Goal: Transaction & Acquisition: Purchase product/service

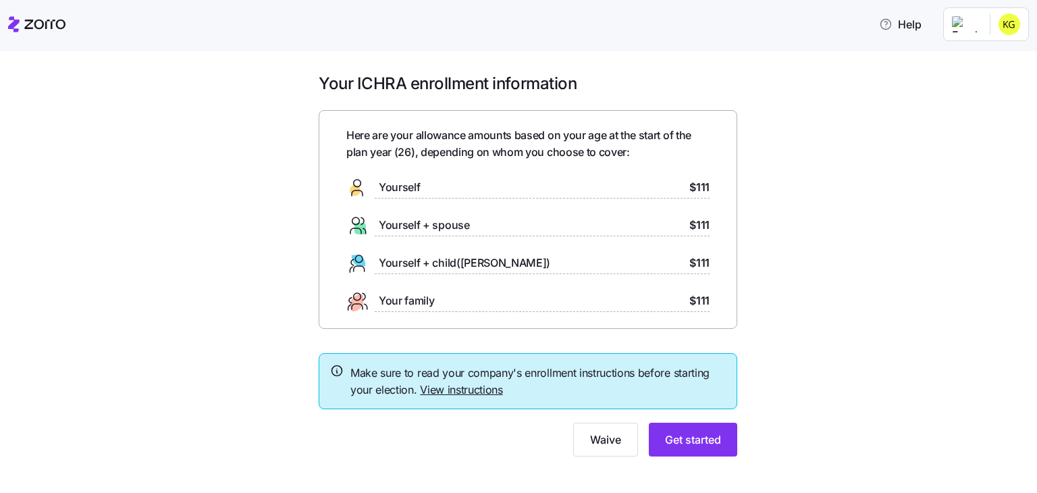
click at [437, 267] on span "Yourself + child([PERSON_NAME])" at bounding box center [464, 263] width 171 height 17
click at [710, 433] on span "Get started" at bounding box center [693, 439] width 56 height 16
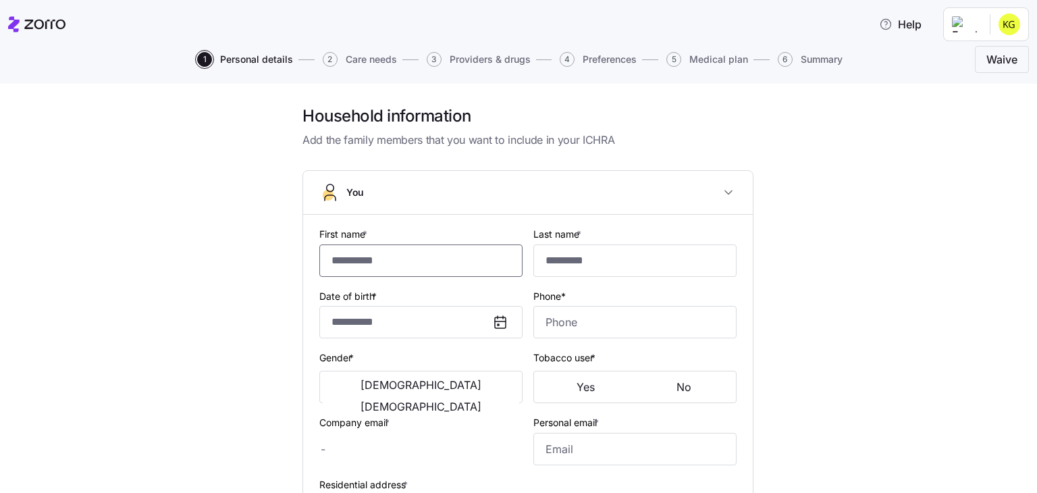
click at [388, 268] on input "First name *" at bounding box center [420, 260] width 203 height 32
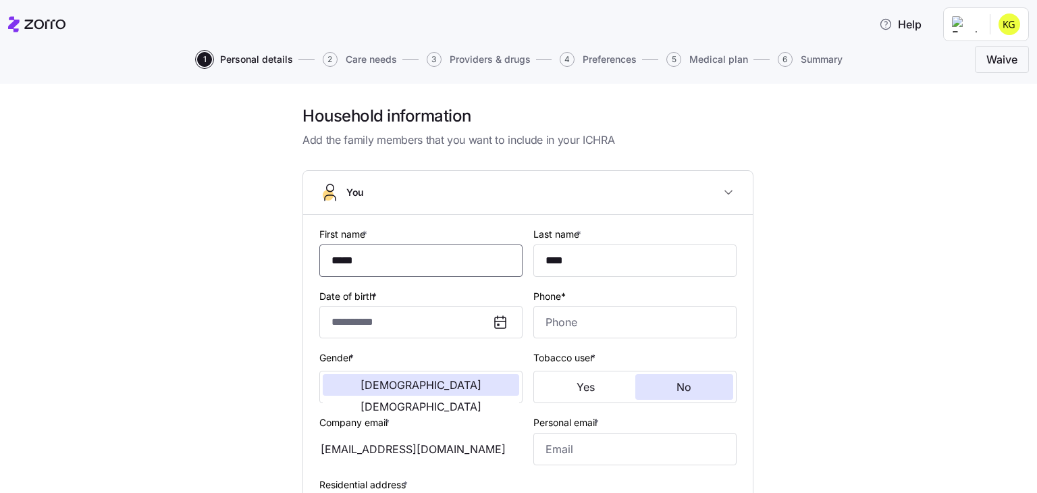
type input "*****"
type input "****"
type input "[EMAIL_ADDRESS][DOMAIN_NAME]"
type input "**********"
checkbox input "true"
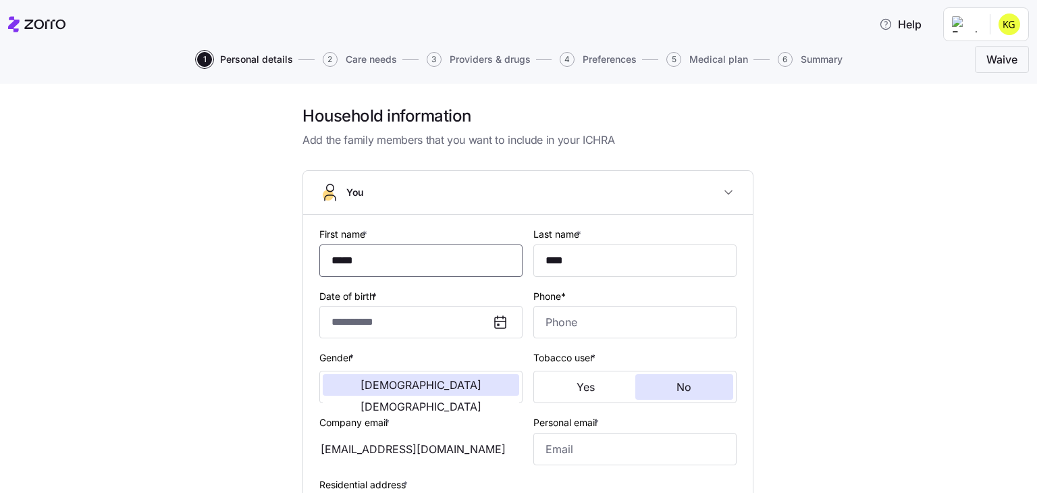
type input "**********"
type input "[PHONE_NUMBER]"
type input "*****"
click at [903, 271] on div "**********" at bounding box center [528, 470] width 980 height 731
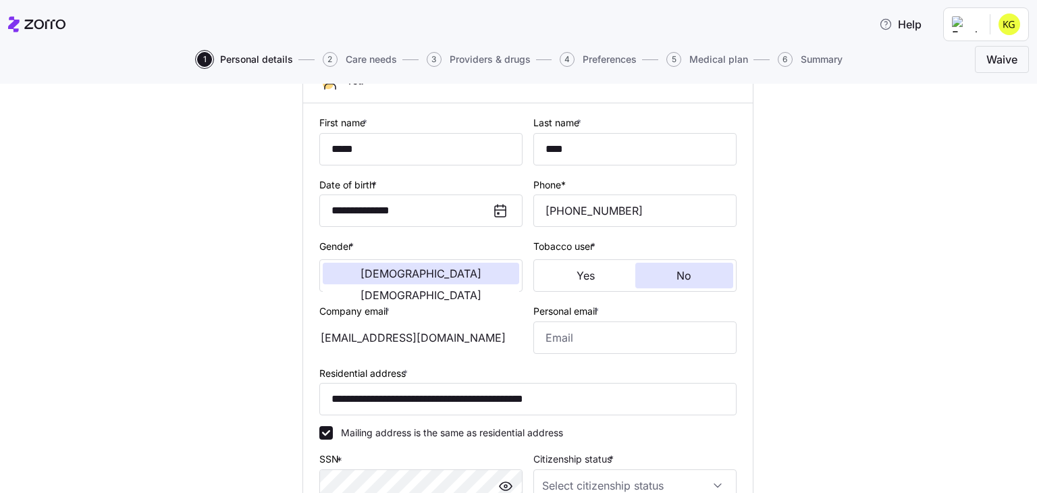
scroll to position [122, 0]
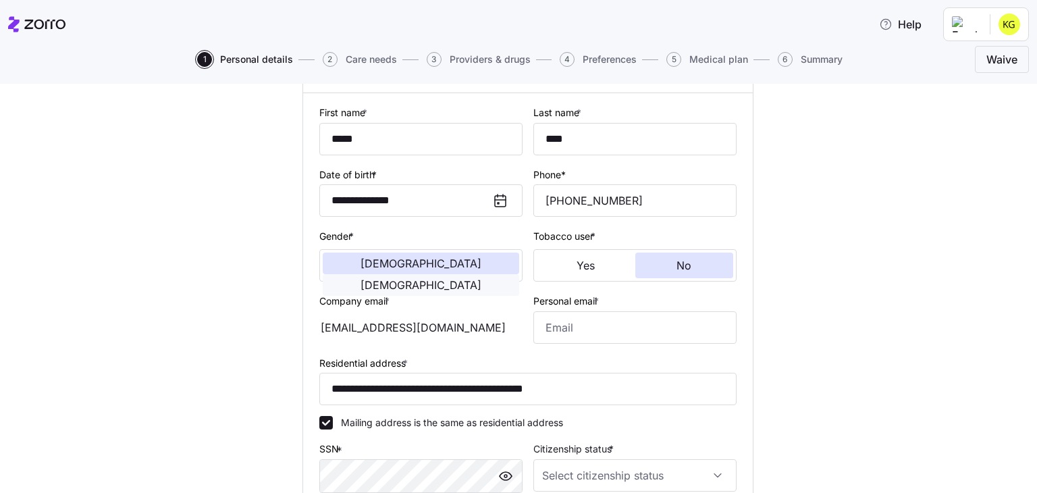
click at [463, 280] on span "[DEMOGRAPHIC_DATA]" at bounding box center [421, 285] width 121 height 11
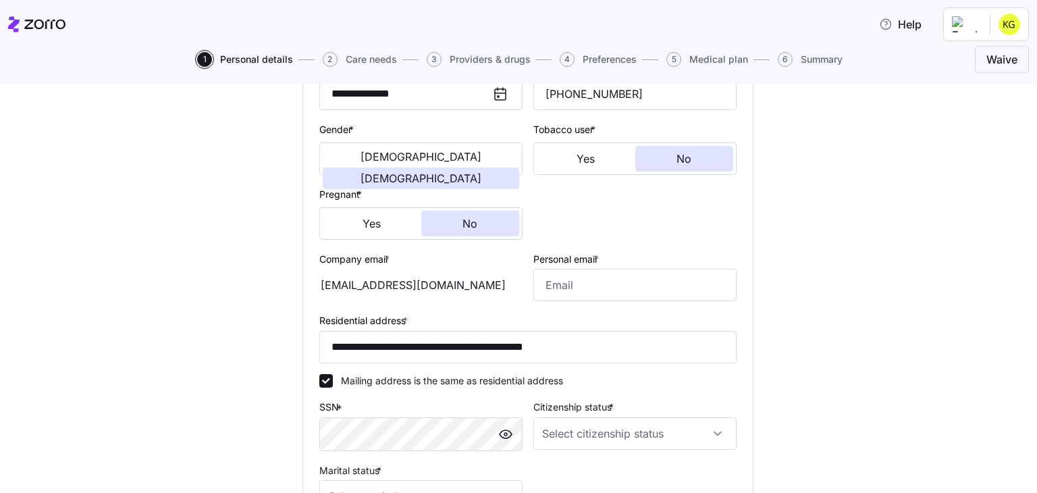
scroll to position [230, 0]
drag, startPoint x: 618, startPoint y: 335, endPoint x: 65, endPoint y: 385, distance: 555.2
click at [65, 385] on div "**********" at bounding box center [528, 273] width 980 height 795
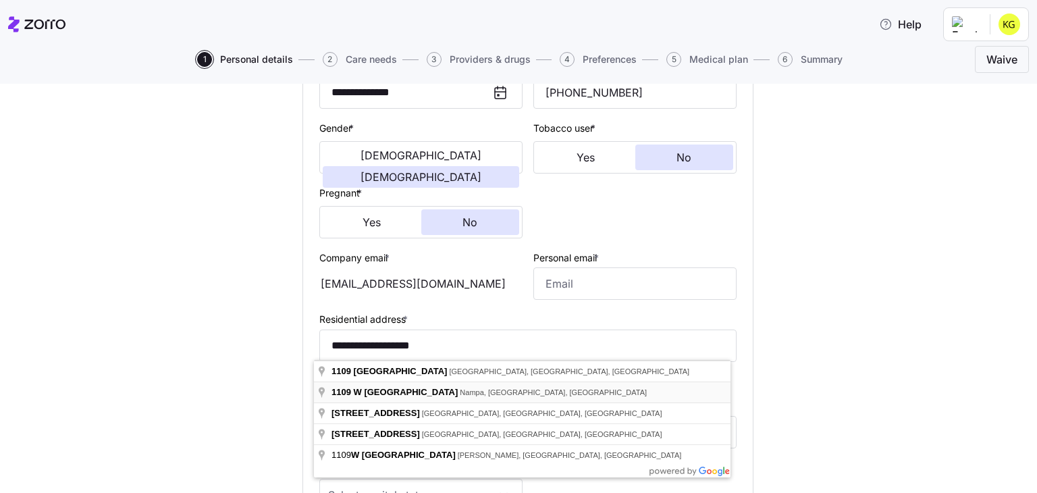
type input "**********"
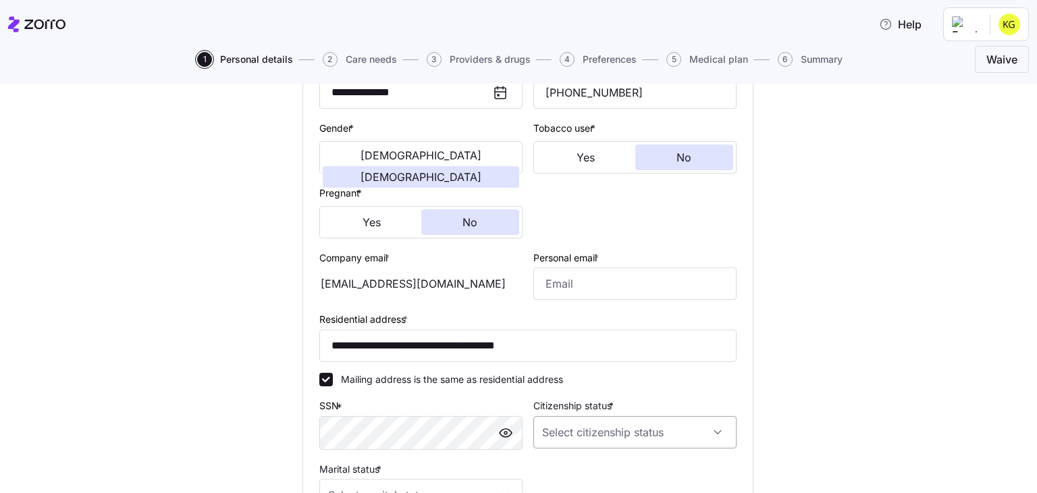
click at [641, 426] on input "Citizenship status *" at bounding box center [634, 432] width 203 height 32
click at [576, 330] on span "[DEMOGRAPHIC_DATA] citizen" at bounding box center [612, 332] width 137 height 15
type input "[DEMOGRAPHIC_DATA] citizen"
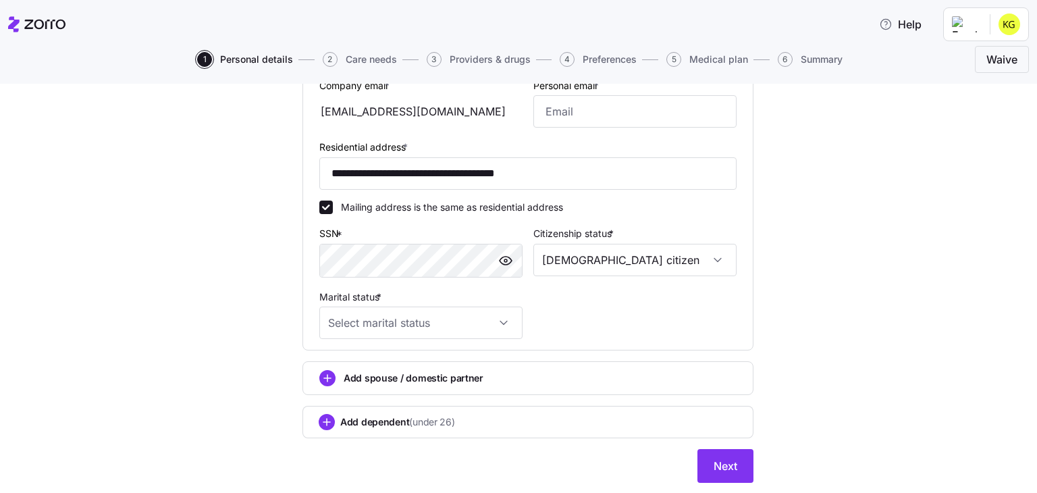
scroll to position [403, 0]
click at [481, 321] on input "Marital status *" at bounding box center [420, 321] width 203 height 32
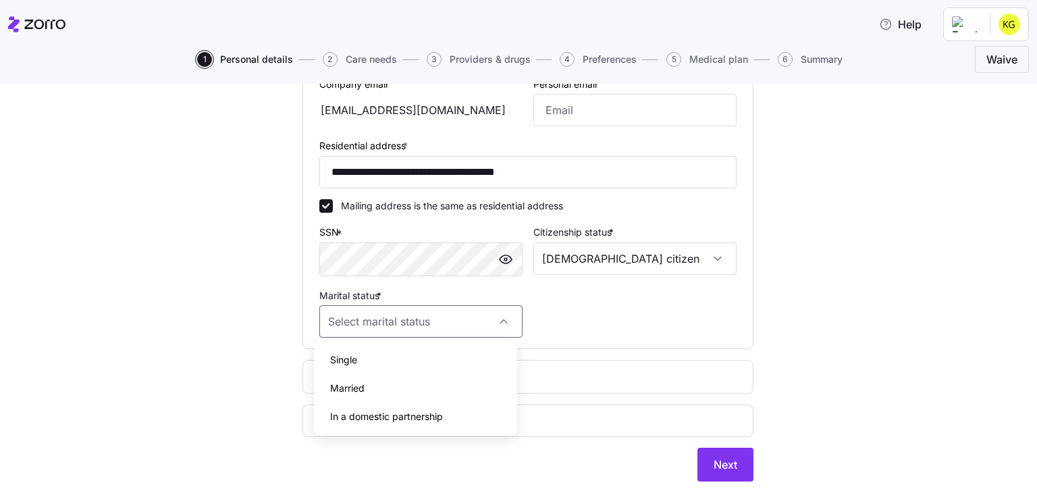
click at [378, 384] on div "Married" at bounding box center [415, 388] width 192 height 28
type input "Married"
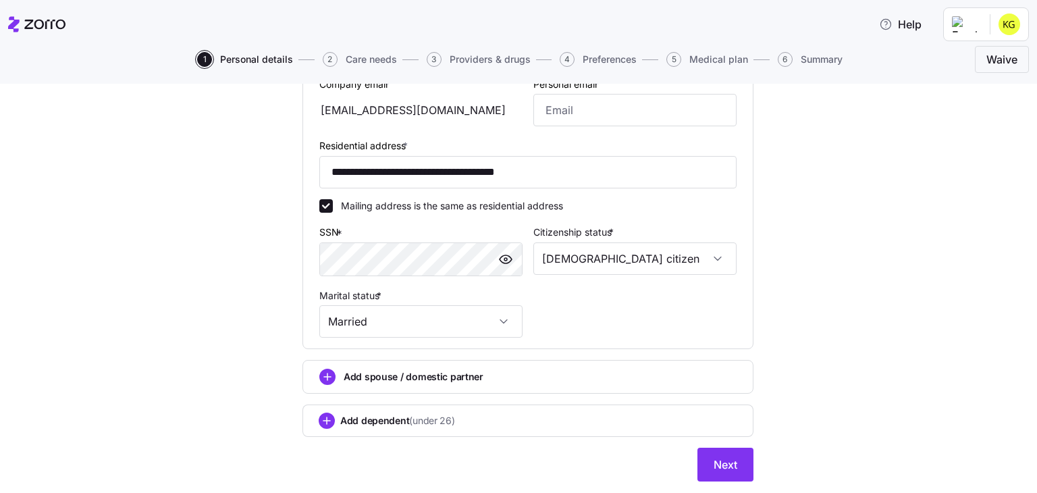
click at [400, 376] on span "Add spouse / domestic partner" at bounding box center [414, 377] width 140 height 14
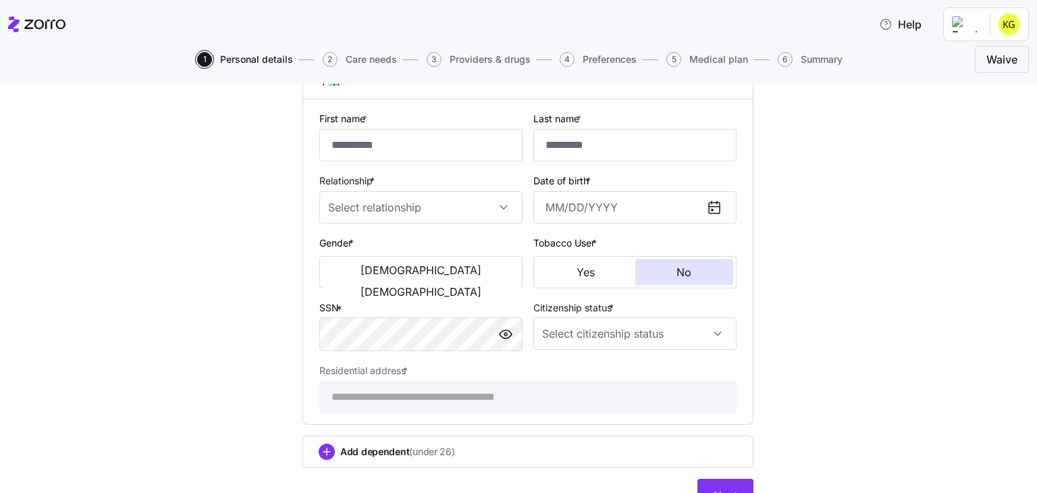
scroll to position [730, 0]
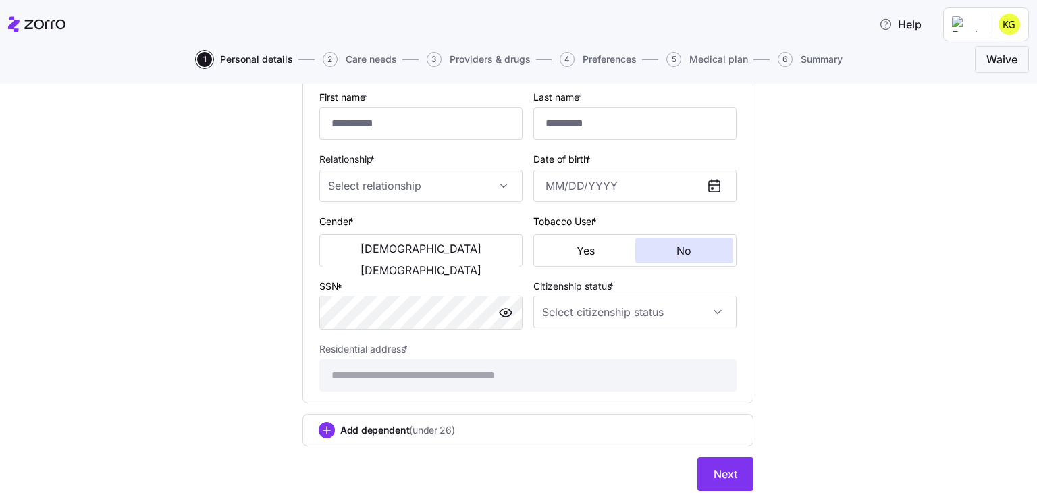
click at [495, 423] on div "Add dependent (under 26)" at bounding box center [528, 430] width 419 height 16
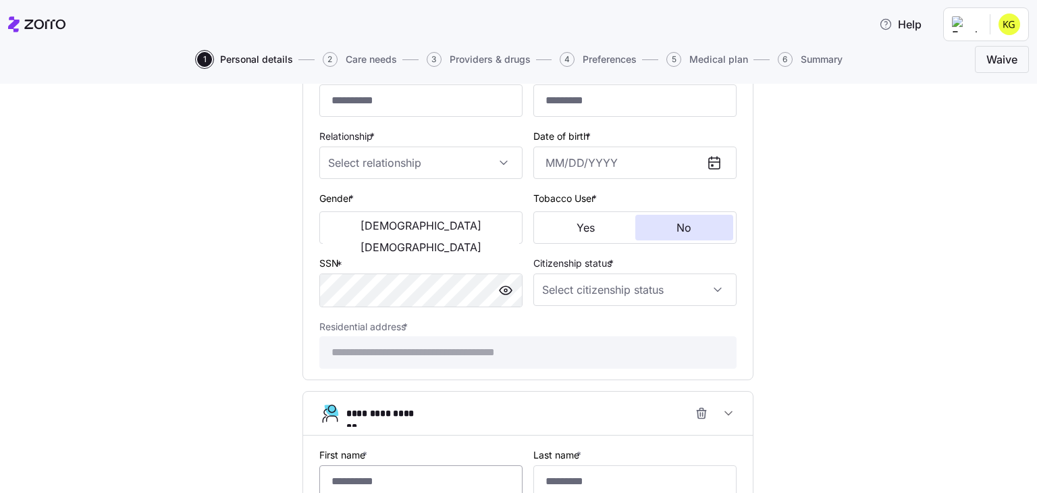
click at [367, 474] on input "First name *" at bounding box center [420, 481] width 203 height 32
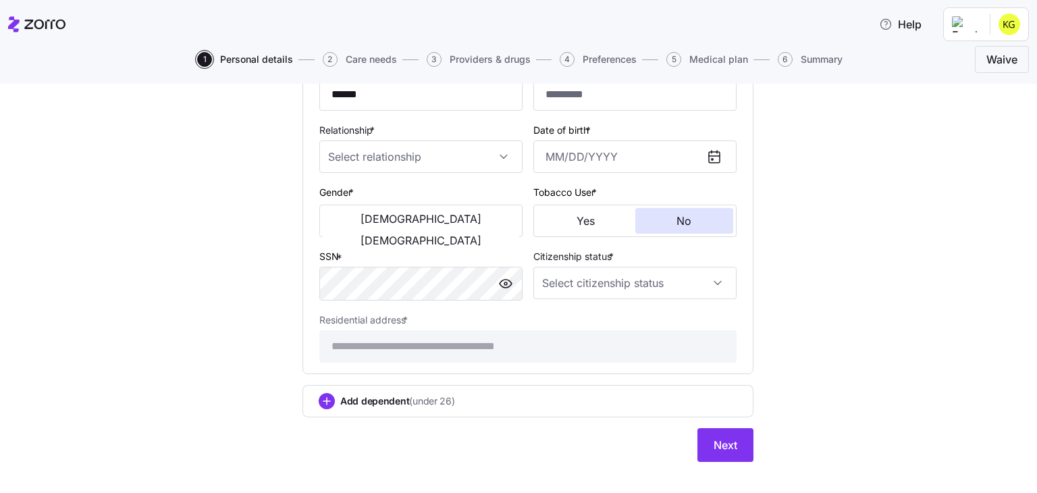
scroll to position [1110, 0]
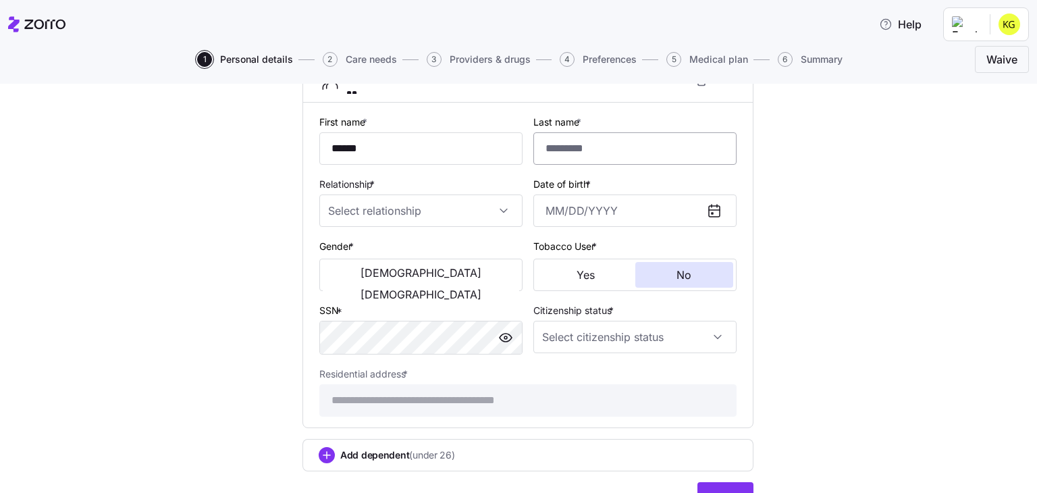
type input "******"
click at [578, 149] on input "Last name *" at bounding box center [634, 148] width 203 height 32
type input "********"
click at [374, 195] on input "Relationship *" at bounding box center [420, 210] width 203 height 32
click at [376, 248] on div "Child" at bounding box center [415, 246] width 192 height 28
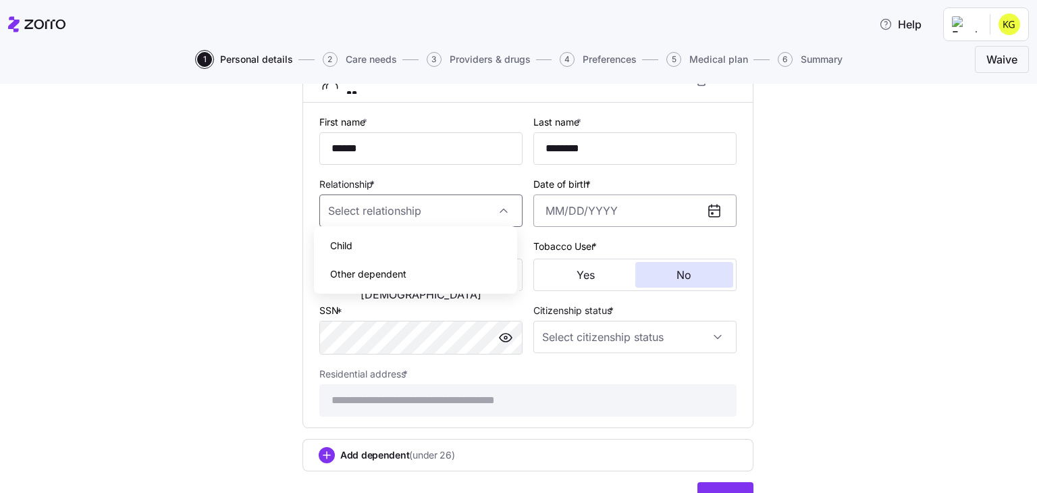
type input "Child"
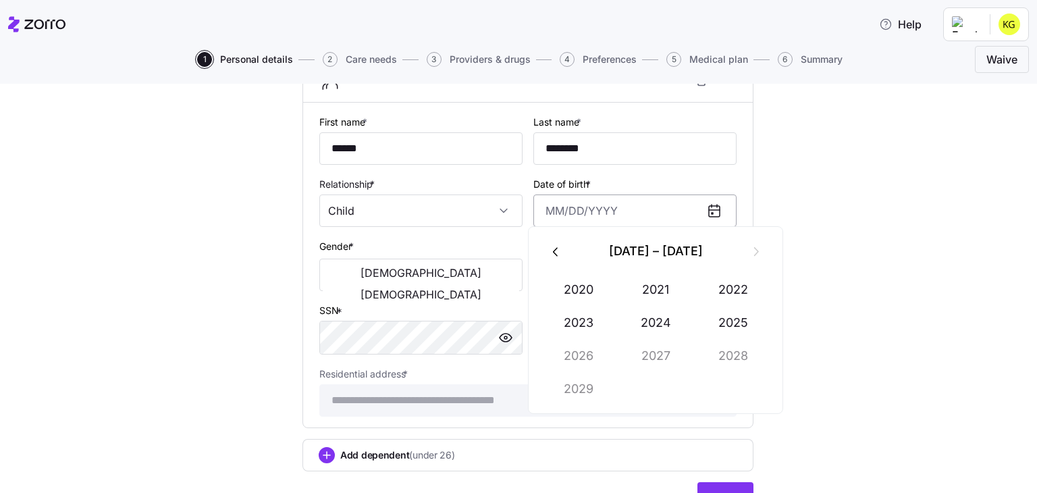
drag, startPoint x: 530, startPoint y: 212, endPoint x: 535, endPoint y: 206, distance: 8.1
click at [535, 206] on input "Date of birth *" at bounding box center [634, 210] width 203 height 32
click at [754, 250] on icon "button" at bounding box center [755, 251] width 15 height 15
click at [582, 392] on button "2019" at bounding box center [578, 389] width 77 height 32
click at [579, 381] on button "Oct" at bounding box center [578, 389] width 77 height 32
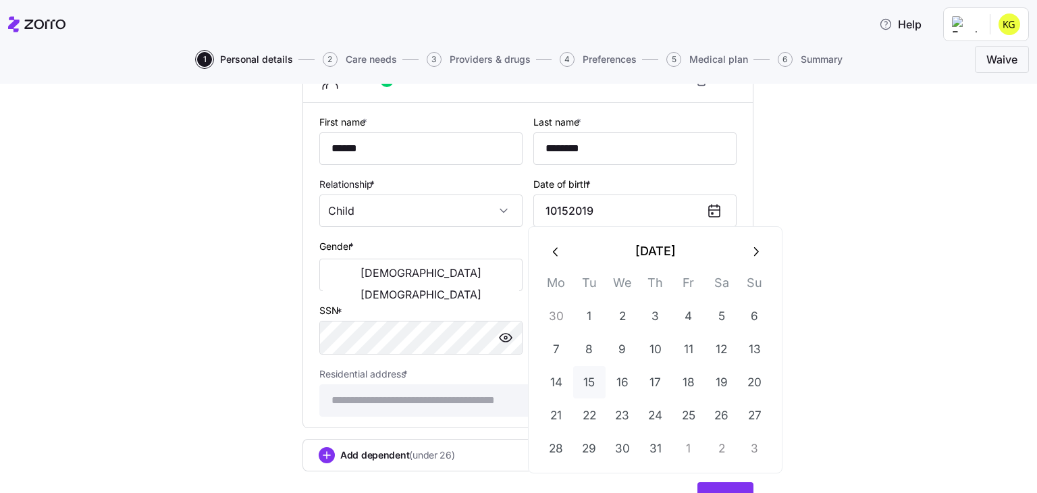
click at [586, 382] on button "15" at bounding box center [589, 382] width 32 height 32
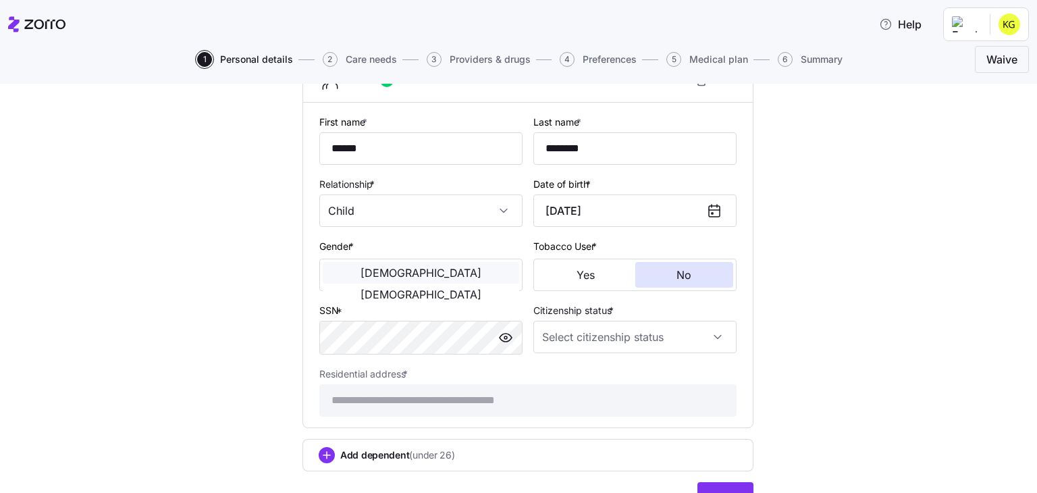
type input "[DATE]"
click at [375, 269] on span "[DEMOGRAPHIC_DATA]" at bounding box center [421, 272] width 121 height 11
click at [651, 336] on input "Citizenship status *" at bounding box center [634, 337] width 203 height 32
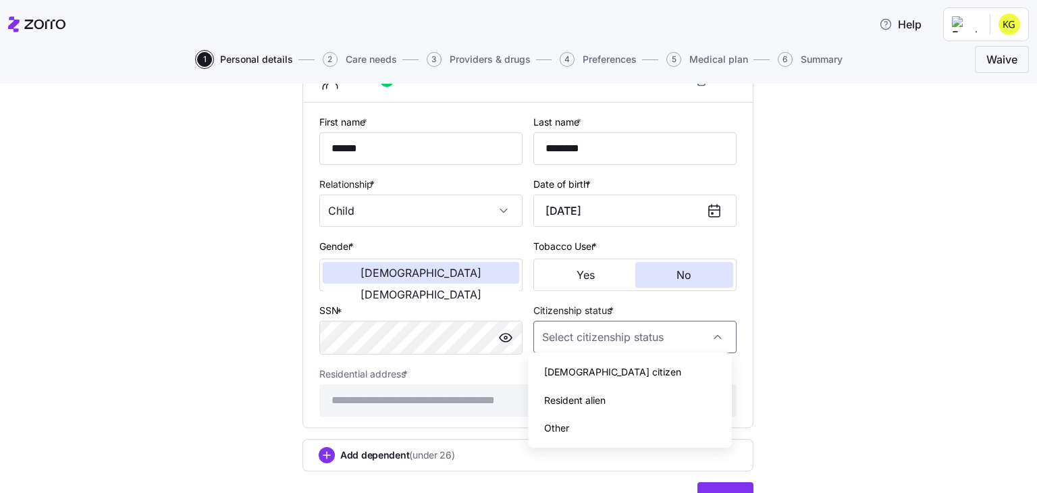
click at [575, 375] on span "[DEMOGRAPHIC_DATA] citizen" at bounding box center [612, 372] width 137 height 15
type input "[DEMOGRAPHIC_DATA] citizen"
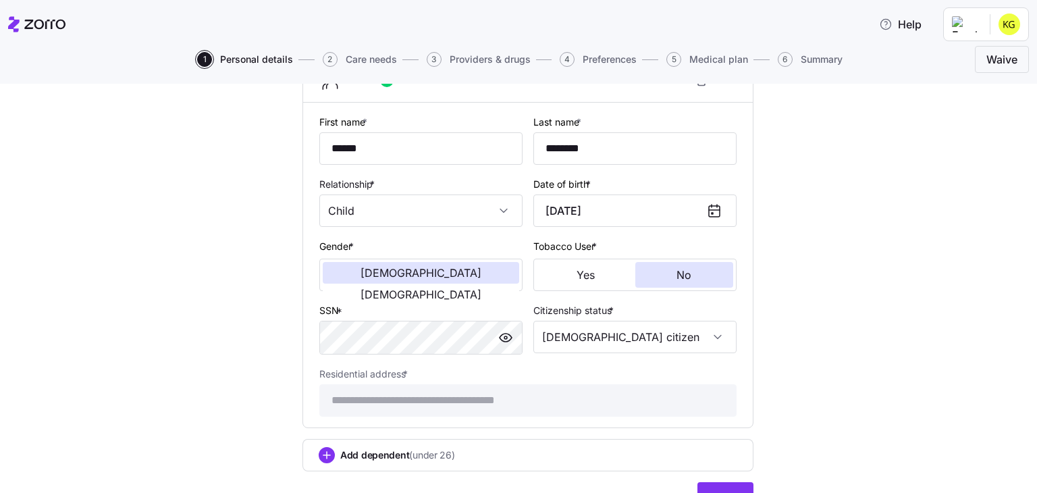
click at [423, 456] on div "Add dependent (under 26)" at bounding box center [528, 455] width 419 height 16
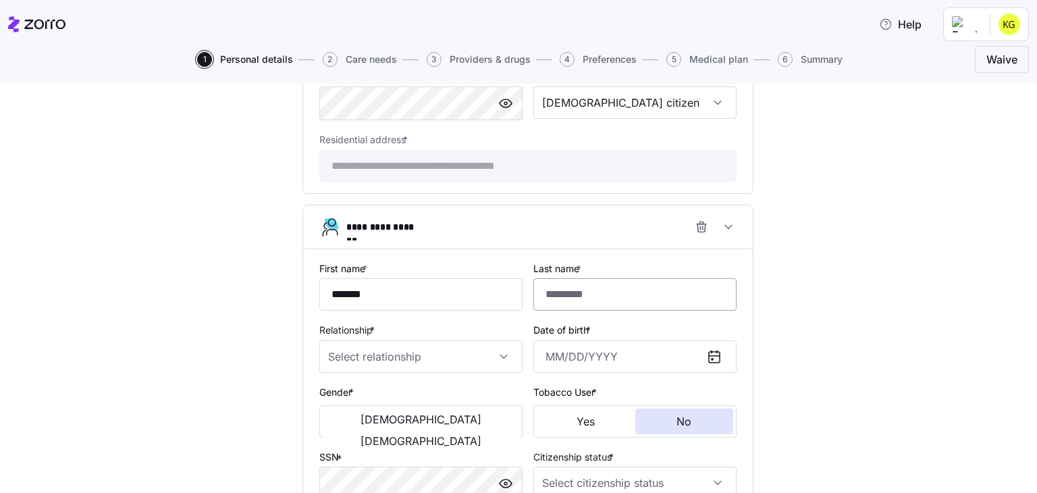
type input "*******"
click at [602, 288] on input "Last name *" at bounding box center [634, 294] width 203 height 32
type input "****"
click at [390, 347] on input "Relationship *" at bounding box center [420, 356] width 203 height 32
click at [378, 385] on div "Child" at bounding box center [415, 391] width 192 height 28
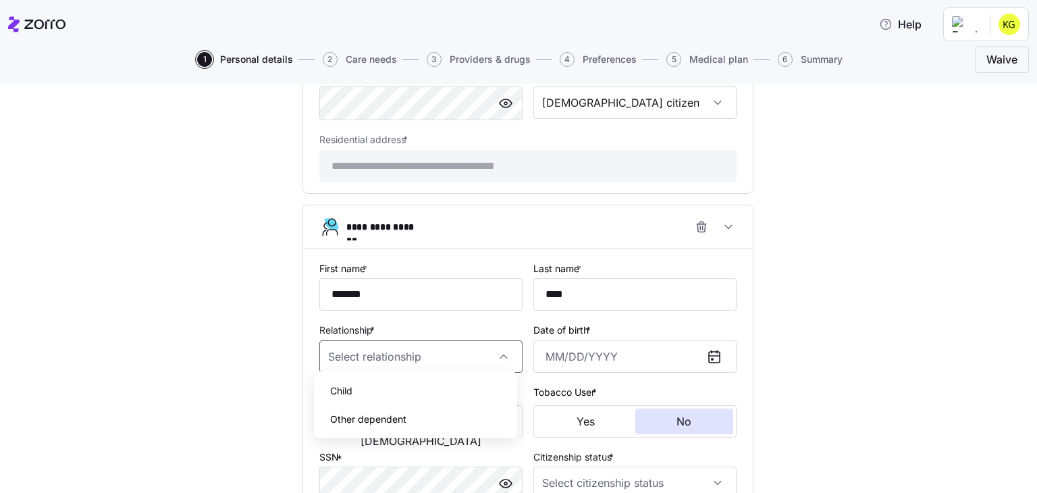
type input "Child"
click at [543, 352] on input "Date of birth *" at bounding box center [634, 356] width 203 height 32
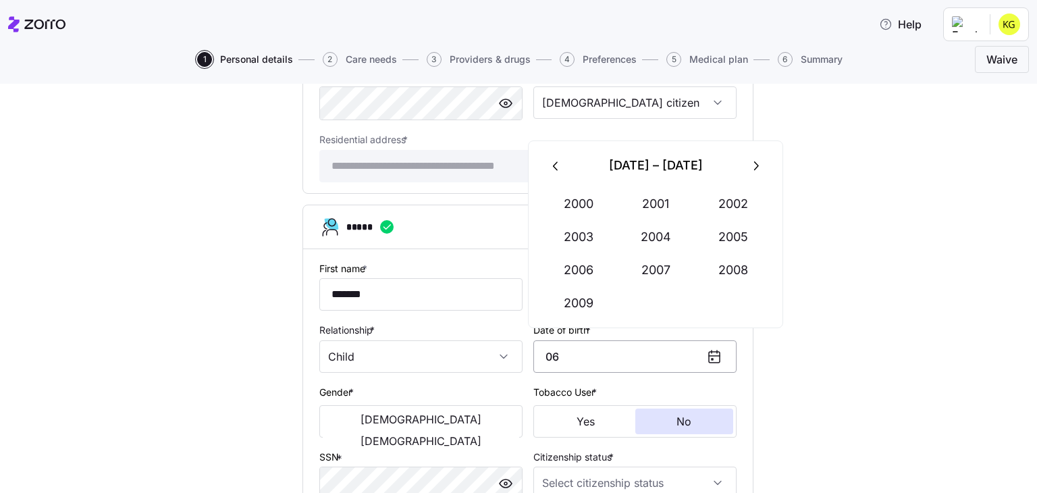
type input "0"
click at [749, 155] on button "button" at bounding box center [755, 165] width 32 height 32
click at [594, 234] on button "2023" at bounding box center [578, 237] width 77 height 32
click at [735, 240] on button "Jun" at bounding box center [733, 237] width 77 height 32
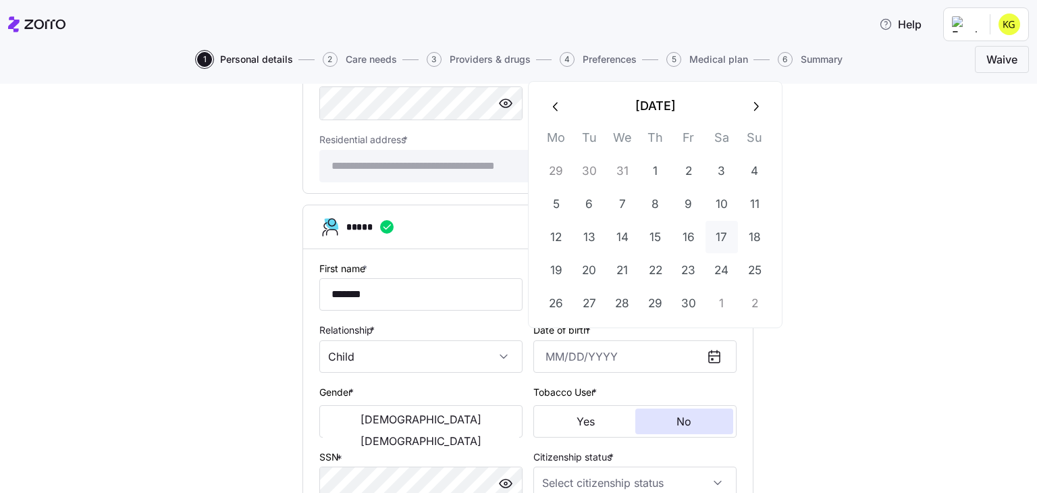
click at [723, 236] on button "17" at bounding box center [722, 237] width 32 height 32
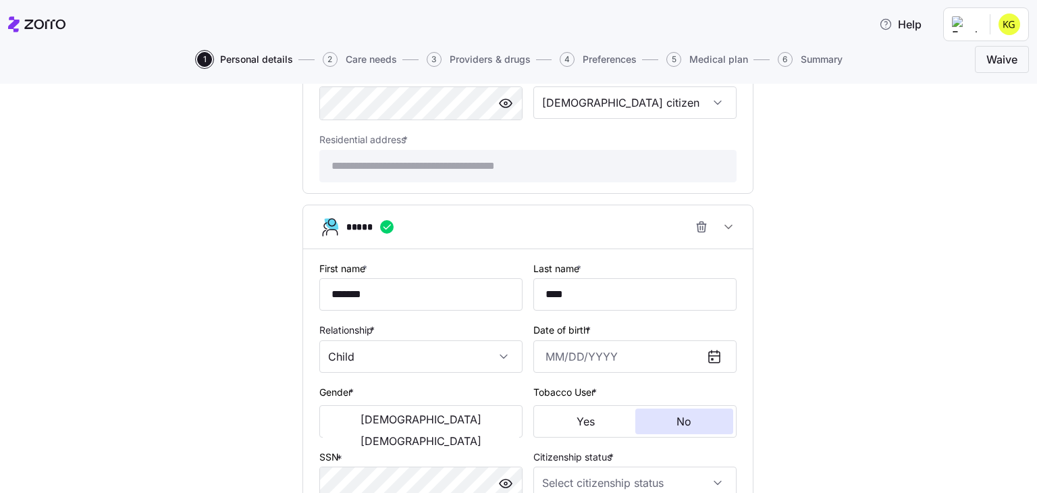
type input "[DATE]"
click at [366, 414] on span "[DEMOGRAPHIC_DATA]" at bounding box center [421, 419] width 121 height 11
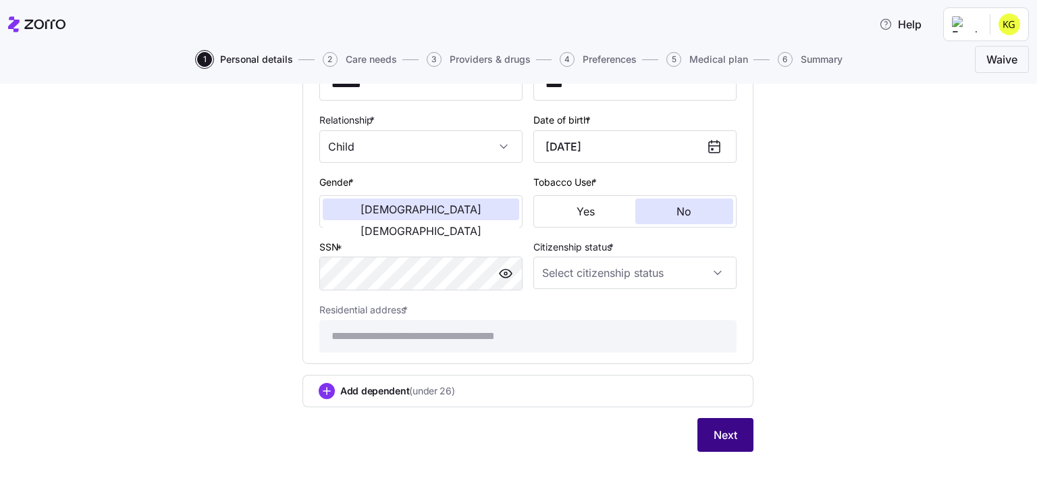
click at [737, 431] on button "Next" at bounding box center [725, 435] width 56 height 34
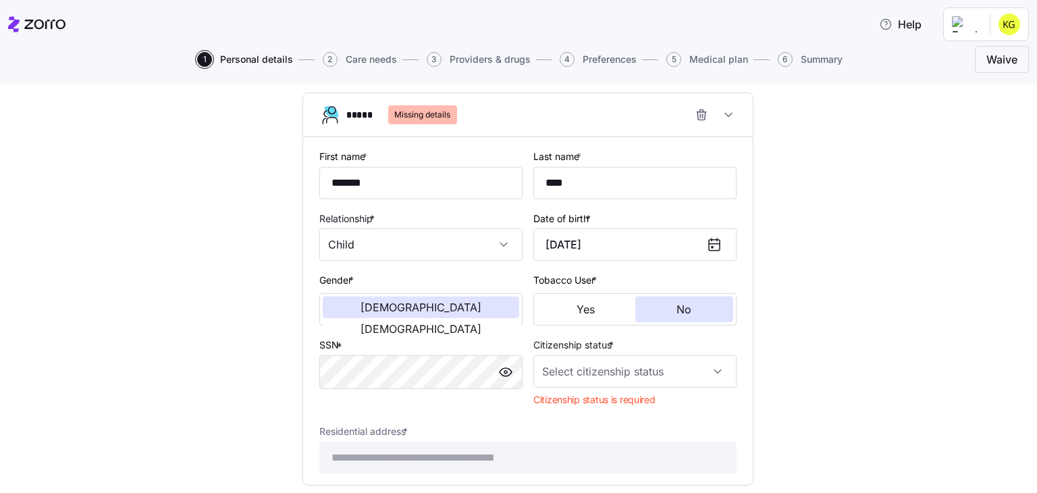
scroll to position [1653, 0]
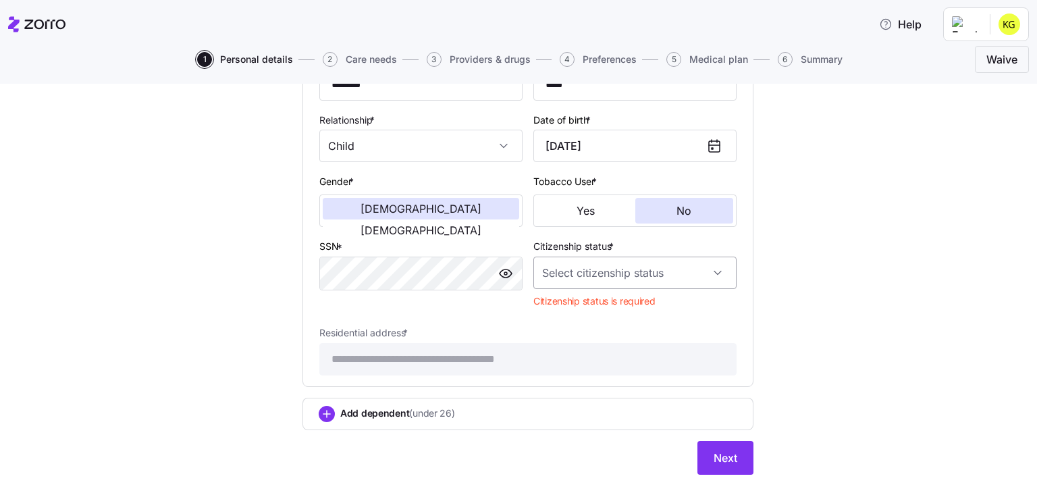
click at [650, 259] on input "Citizenship status *" at bounding box center [634, 273] width 203 height 32
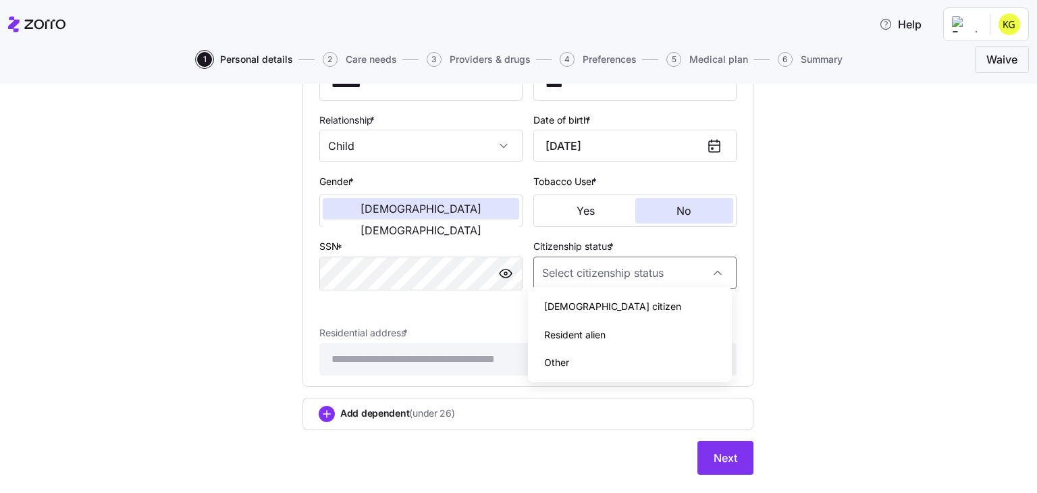
click at [616, 303] on div "[DEMOGRAPHIC_DATA] citizen" at bounding box center [629, 306] width 192 height 28
type input "[DEMOGRAPHIC_DATA] citizen"
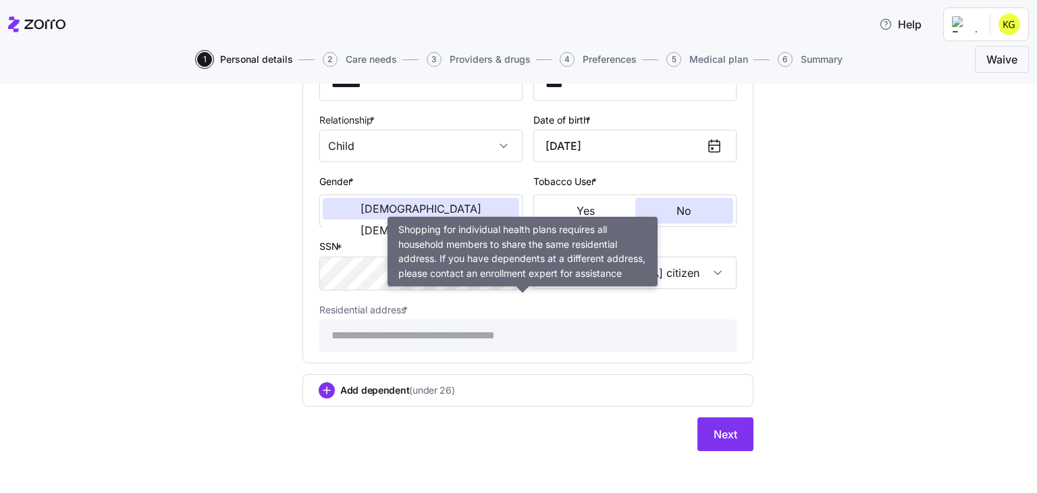
scroll to position [1652, 0]
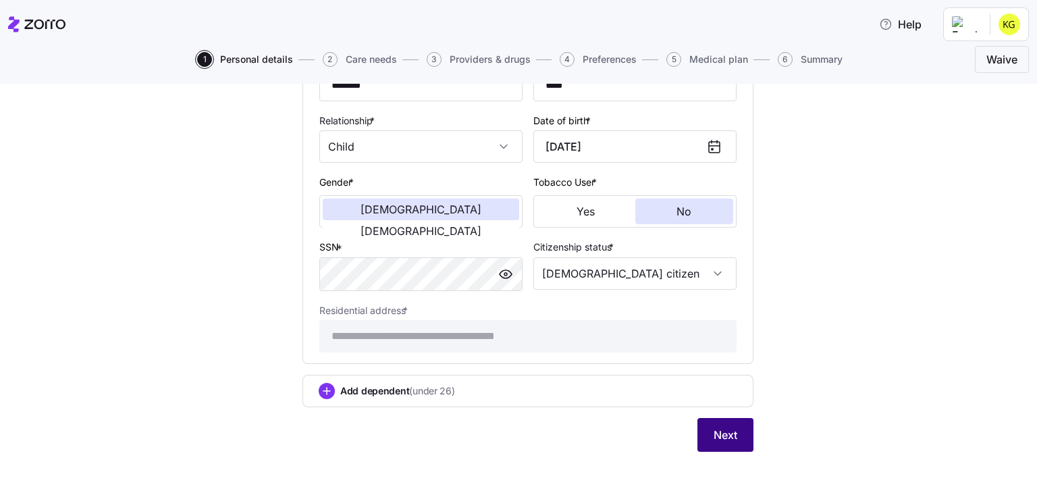
click at [724, 430] on span "Next" at bounding box center [726, 435] width 24 height 16
click at [705, 418] on button "Next" at bounding box center [725, 435] width 56 height 34
drag, startPoint x: 705, startPoint y: 417, endPoint x: 1030, endPoint y: 437, distance: 325.4
click at [1030, 437] on div "**********" at bounding box center [518, 288] width 1037 height 409
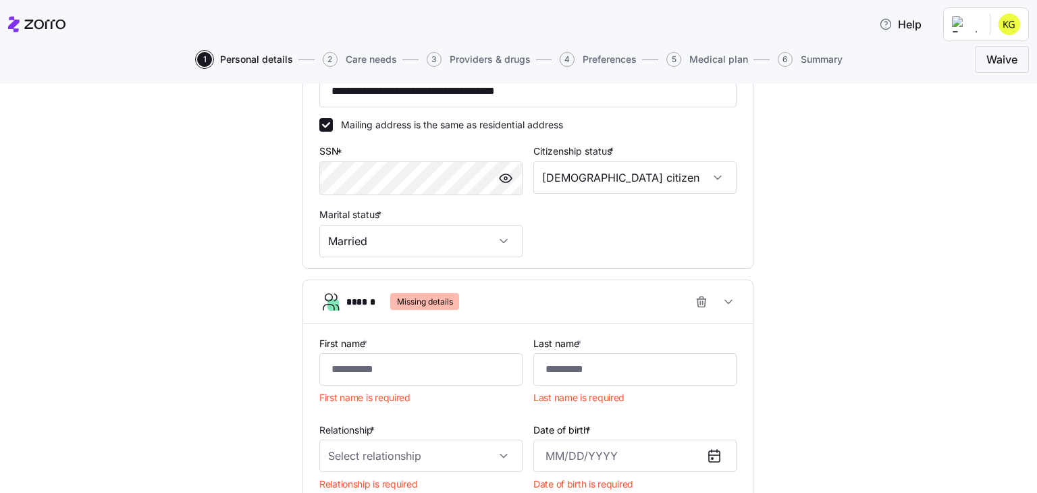
scroll to position [651, 0]
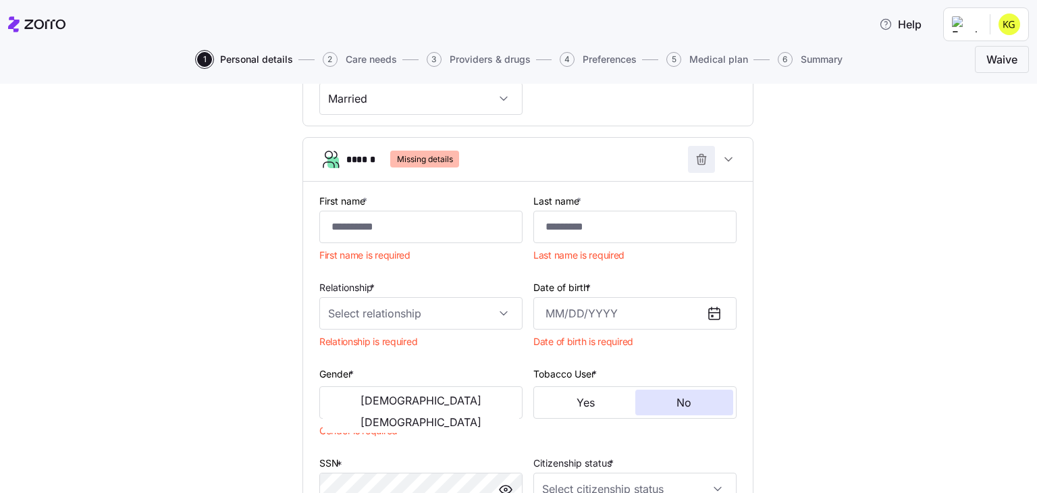
click at [697, 153] on icon "button" at bounding box center [702, 160] width 14 height 14
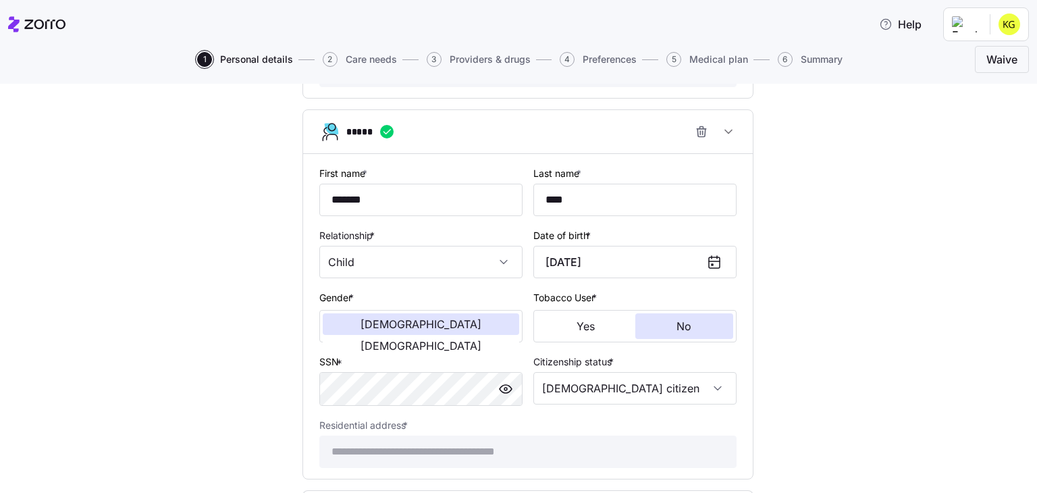
scroll to position [1220, 0]
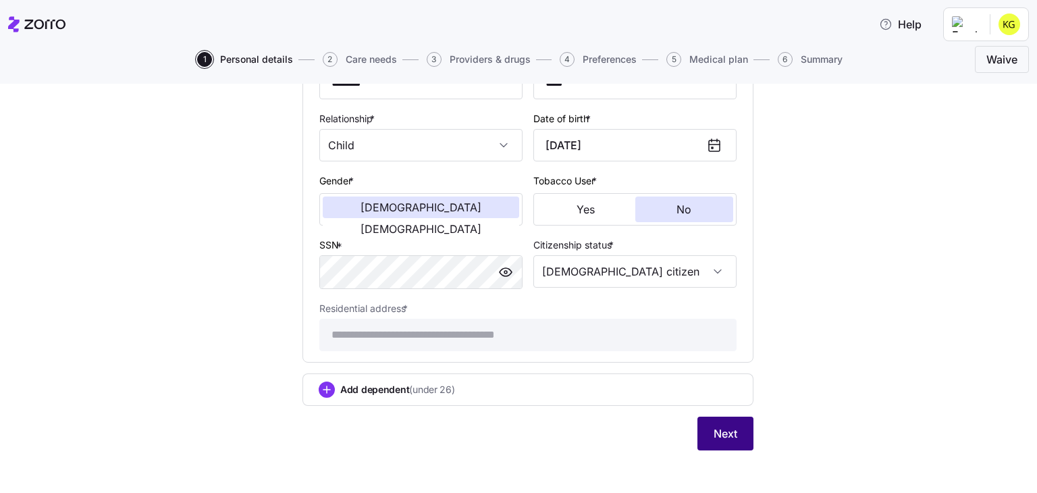
click at [724, 433] on span "Next" at bounding box center [726, 433] width 24 height 16
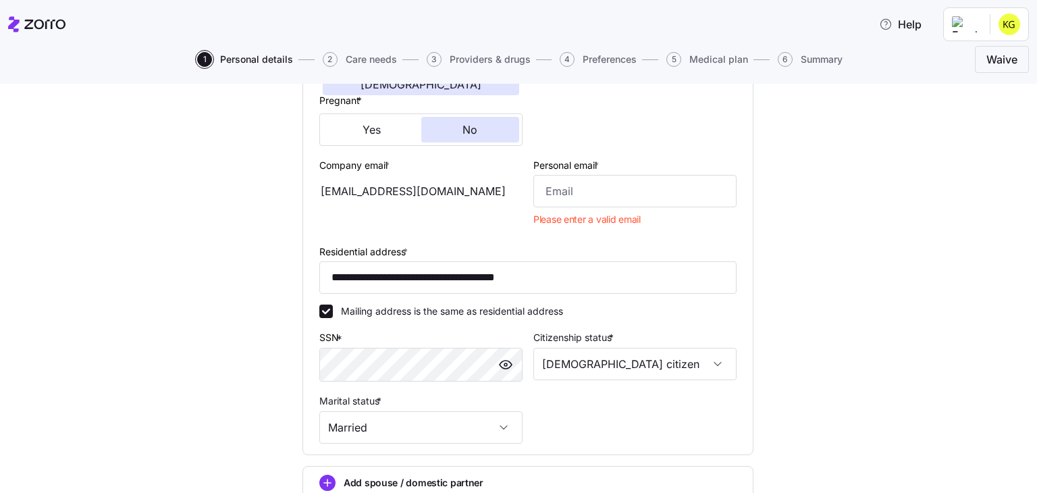
scroll to position [327, 0]
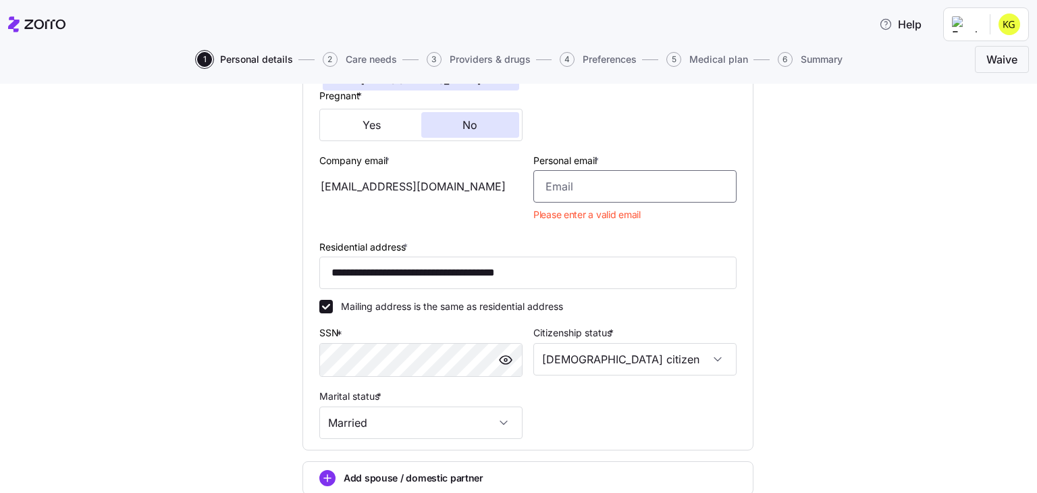
click at [567, 179] on input "Personal email *" at bounding box center [634, 186] width 203 height 32
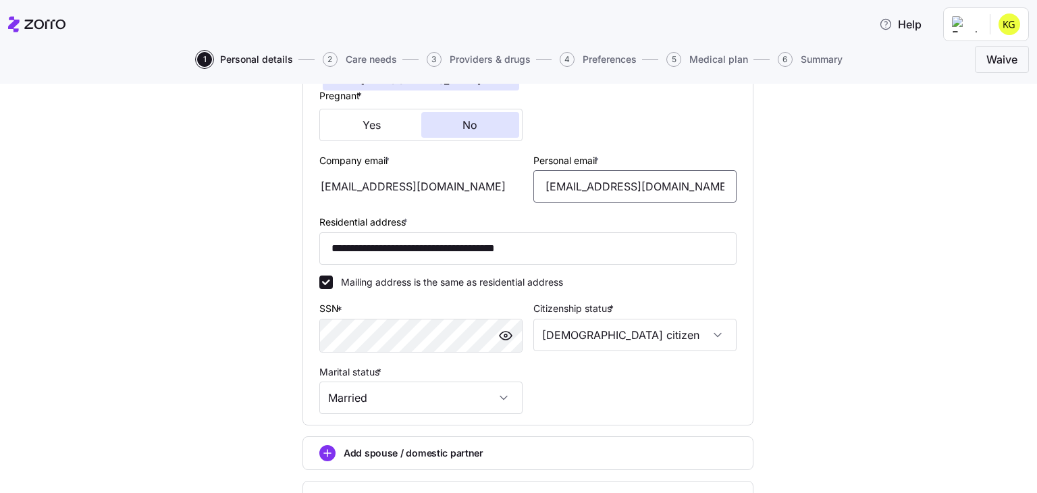
scroll to position [1195, 0]
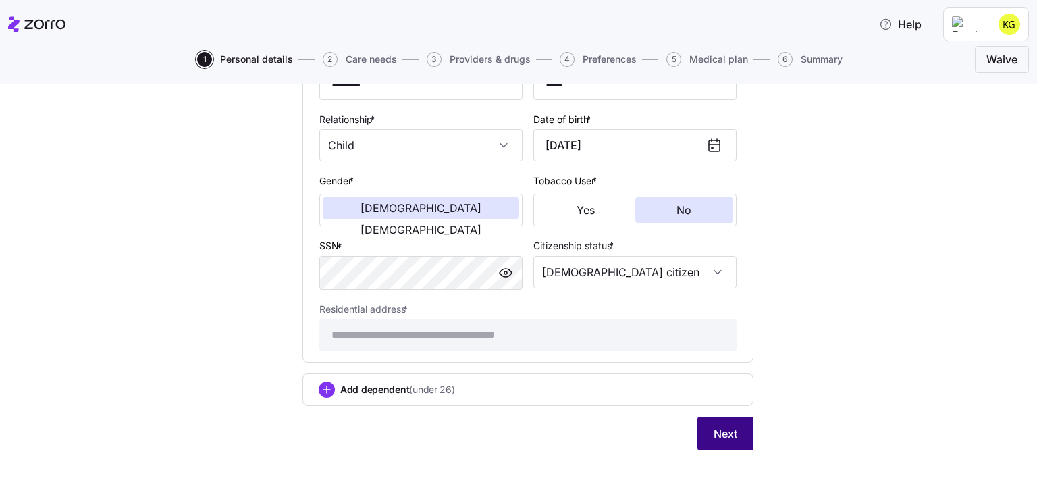
type input "[EMAIL_ADDRESS][DOMAIN_NAME]"
click at [714, 427] on span "Next" at bounding box center [726, 433] width 24 height 16
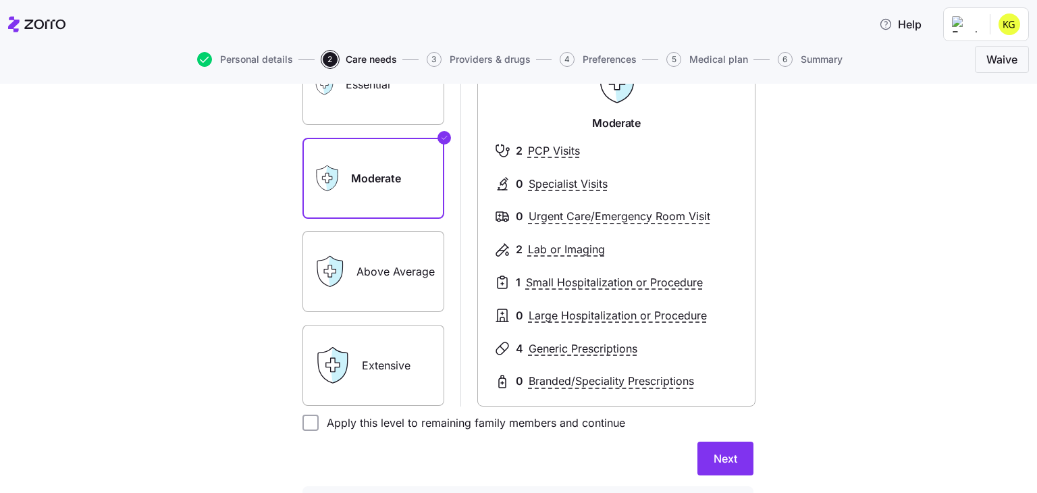
scroll to position [157, 0]
click at [371, 275] on label "Above Average" at bounding box center [373, 270] width 142 height 81
click at [0, 0] on input "Above Average" at bounding box center [0, 0] width 0 height 0
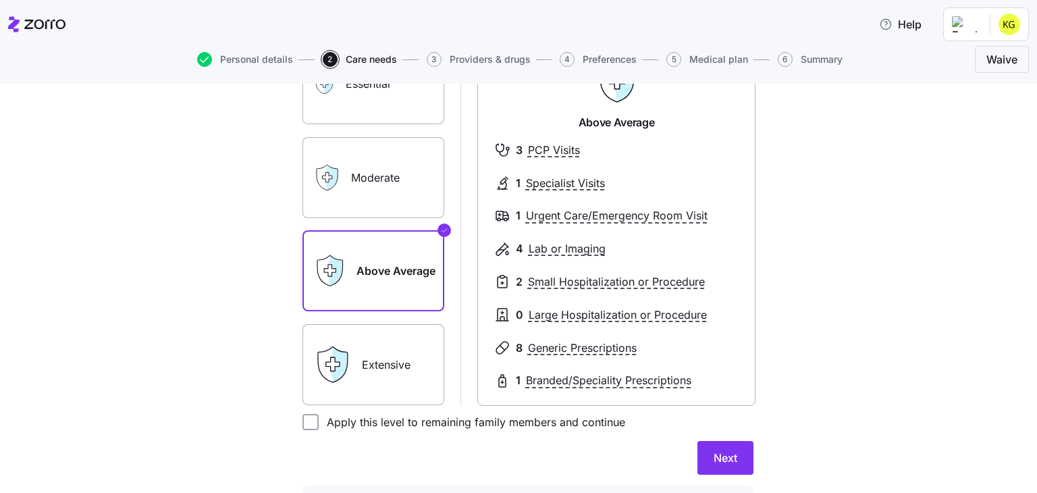
click at [377, 187] on label "Moderate" at bounding box center [373, 177] width 142 height 81
click at [0, 0] on input "Moderate" at bounding box center [0, 0] width 0 height 0
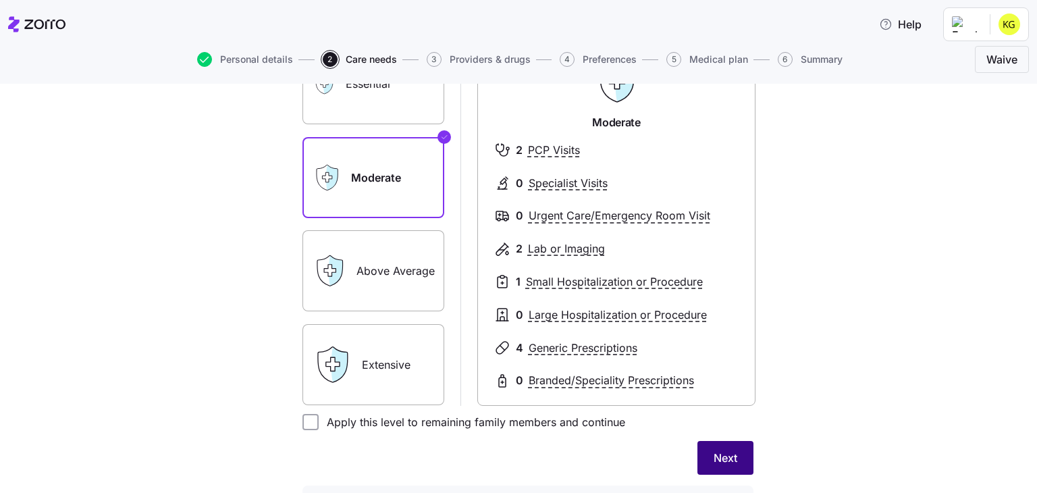
click at [713, 447] on button "Next" at bounding box center [725, 458] width 56 height 34
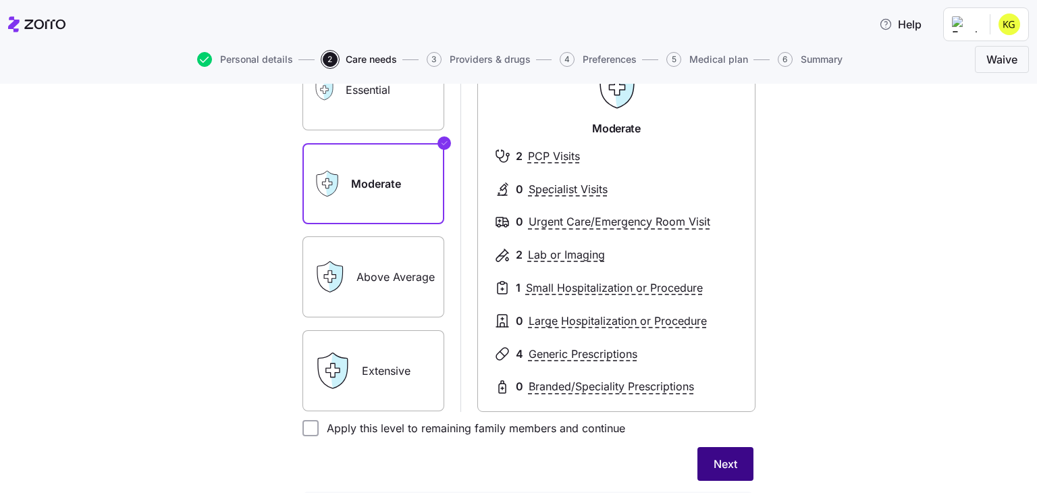
click at [716, 468] on span "Next" at bounding box center [726, 464] width 24 height 16
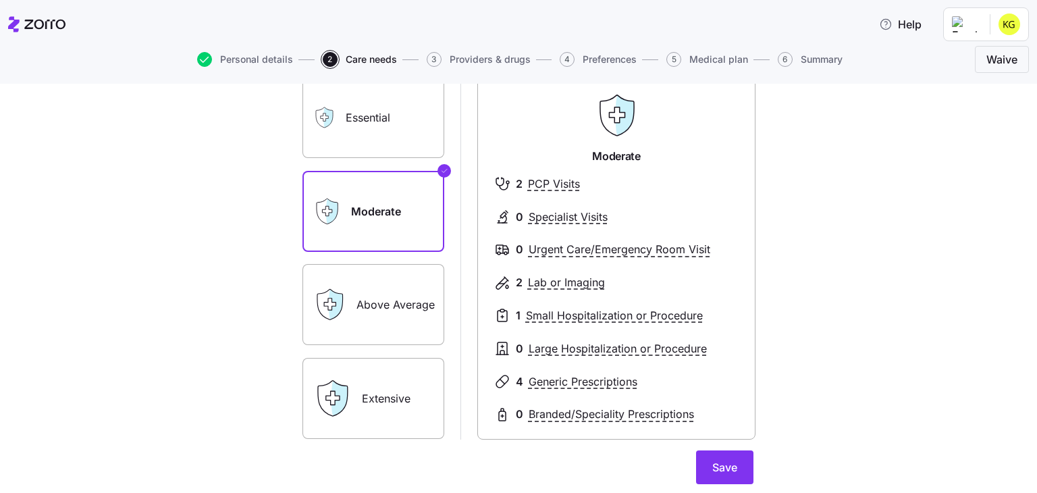
scroll to position [130, 0]
click at [725, 467] on span "Save" at bounding box center [724, 466] width 25 height 16
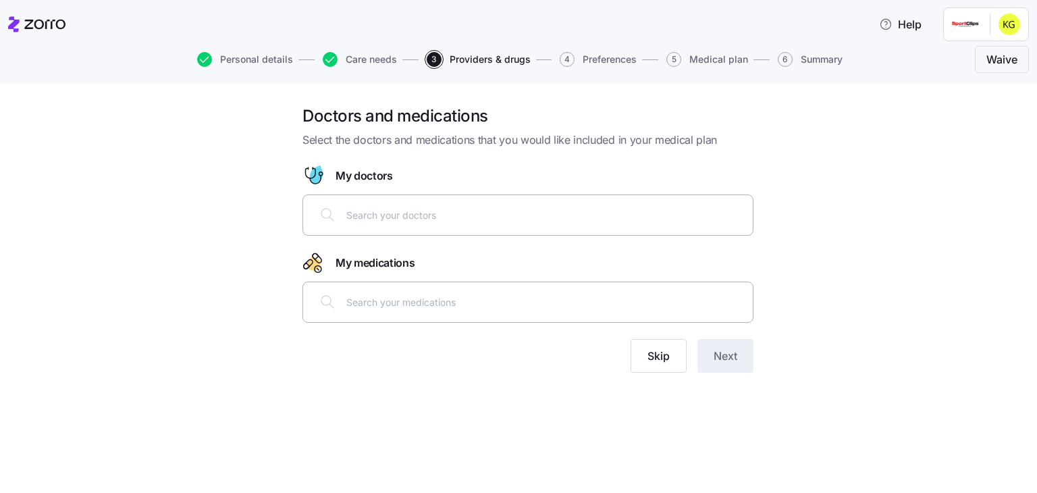
click at [413, 213] on input "text" at bounding box center [545, 214] width 398 height 15
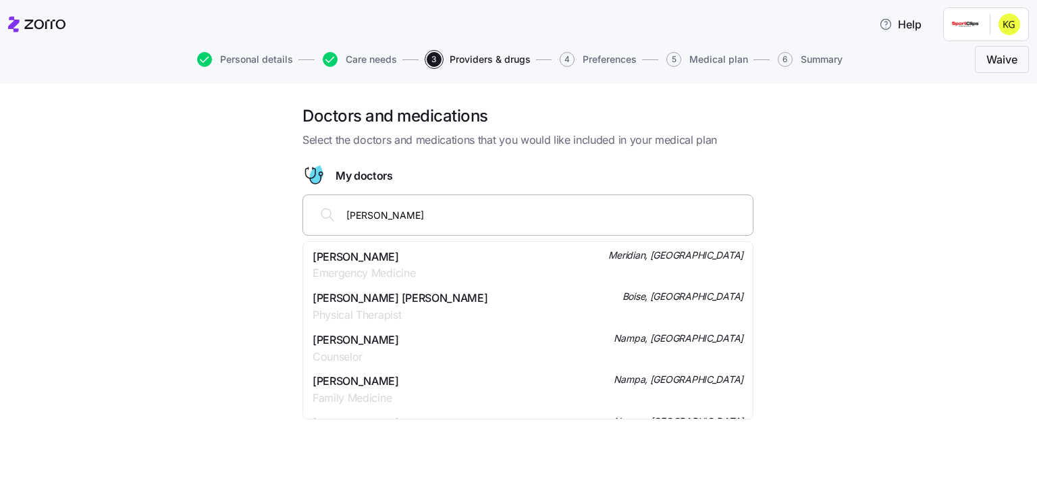
type input "[PERSON_NAME]"
click at [381, 269] on span "Pediatrics" at bounding box center [356, 273] width 86 height 17
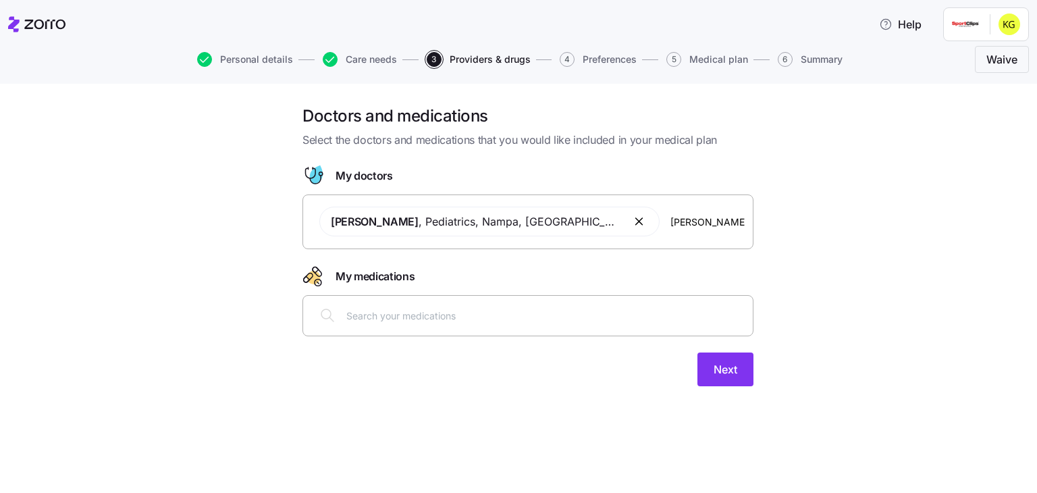
type input "[PERSON_NAME]"
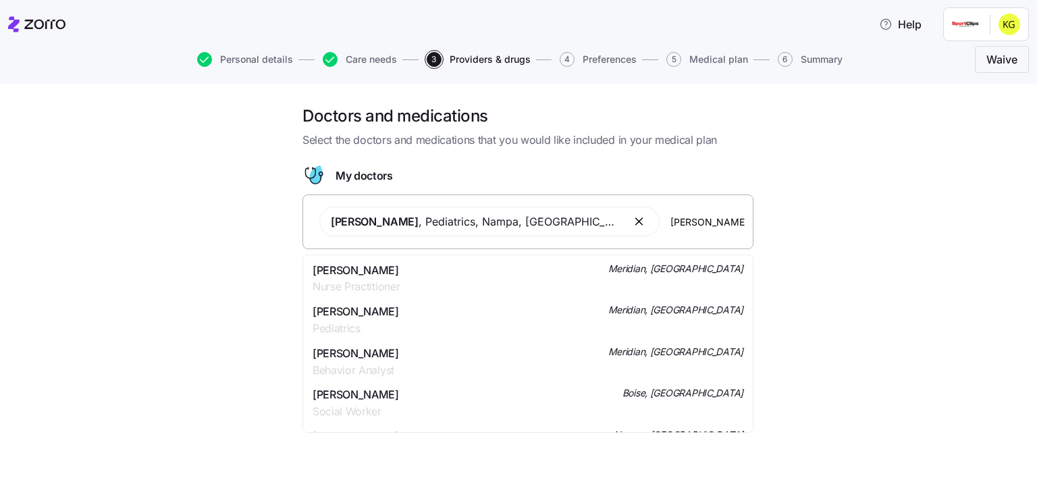
click at [437, 279] on div "[PERSON_NAME] Nurse Practitioner Meridian, [GEOGRAPHIC_DATA]" at bounding box center [528, 279] width 431 height 34
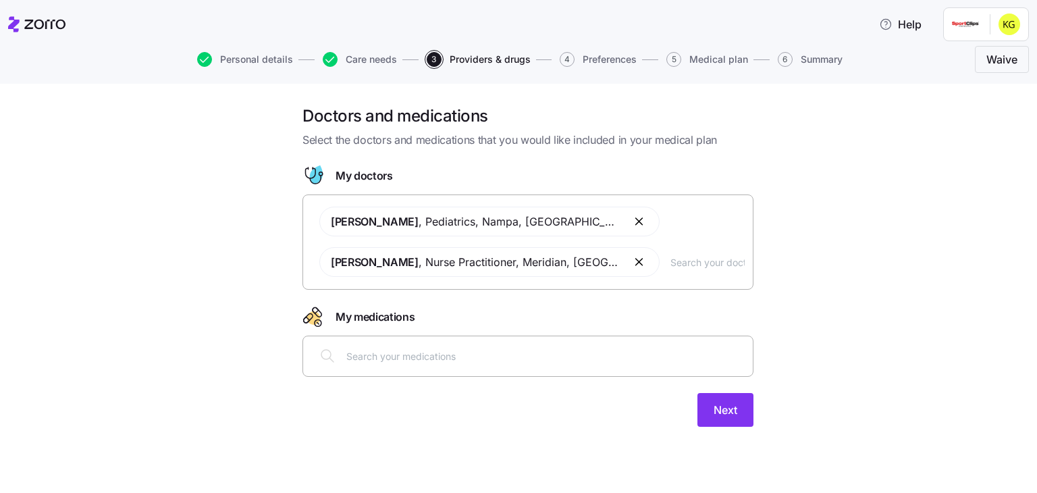
click at [437, 349] on input "text" at bounding box center [545, 355] width 398 height 15
type input "welbutrin"
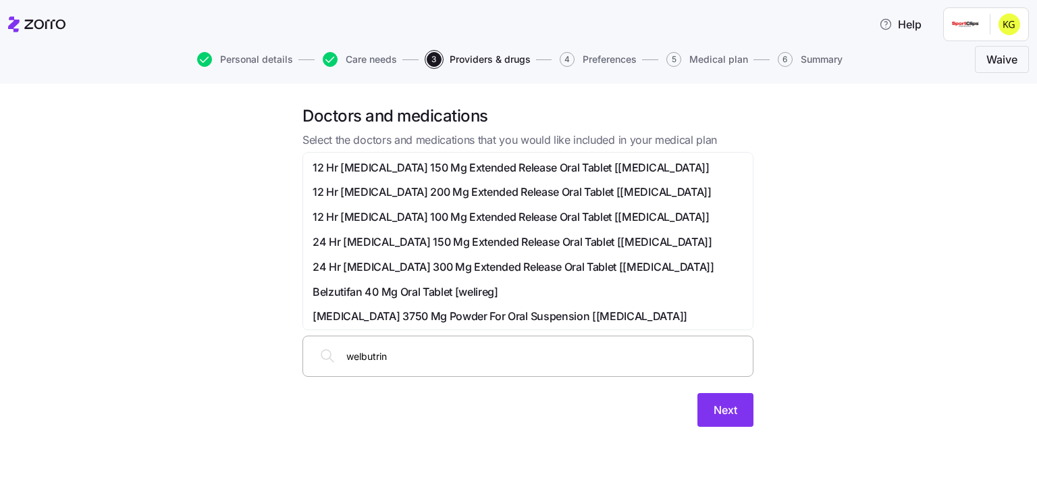
click at [417, 159] on span "12 Hr [MEDICAL_DATA] 150 Mg Extended Release Oral Tablet [[MEDICAL_DATA]]" at bounding box center [511, 167] width 397 height 17
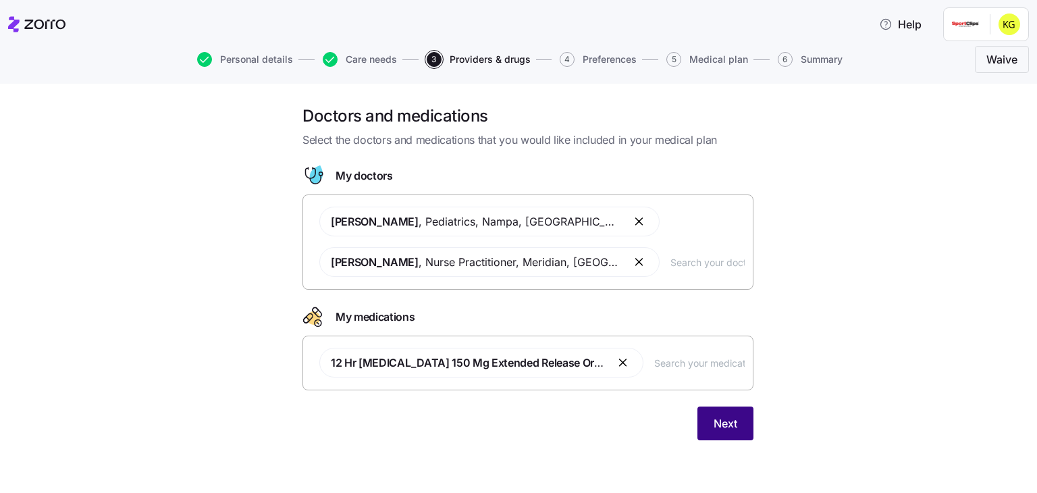
click at [725, 419] on span "Next" at bounding box center [726, 423] width 24 height 16
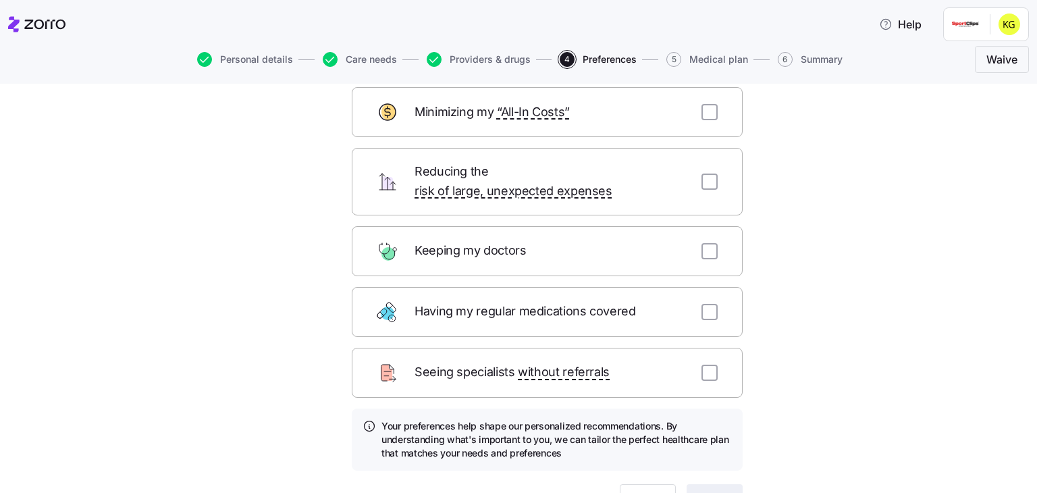
scroll to position [81, 0]
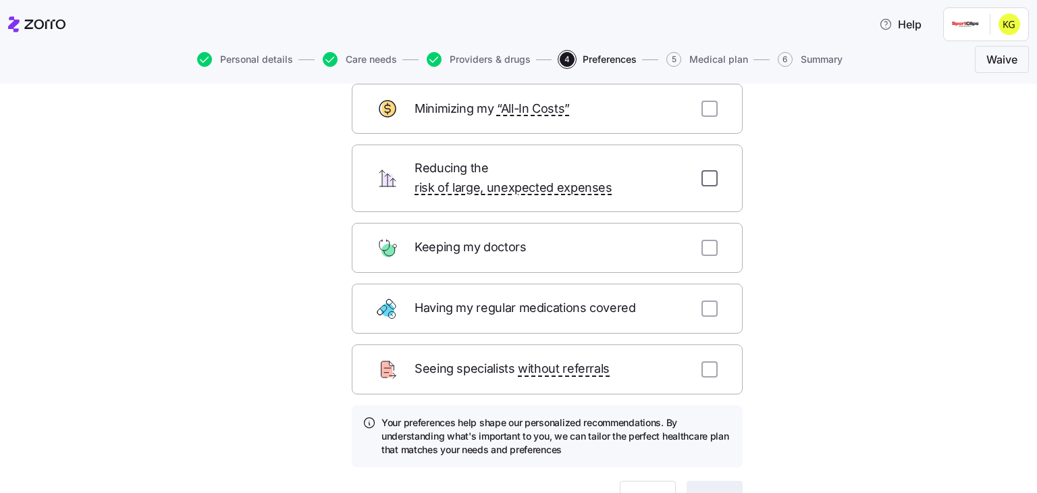
click at [701, 170] on input "checkbox" at bounding box center [709, 178] width 16 height 16
checkbox input "true"
click at [703, 106] on input "checkbox" at bounding box center [709, 109] width 16 height 16
checkbox input "true"
click at [704, 489] on span "Next" at bounding box center [715, 497] width 24 height 16
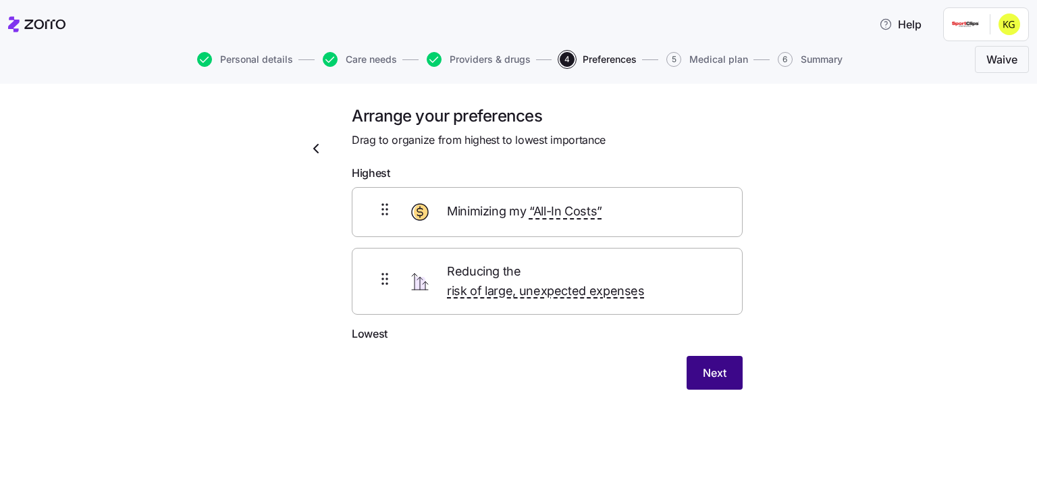
scroll to position [0, 0]
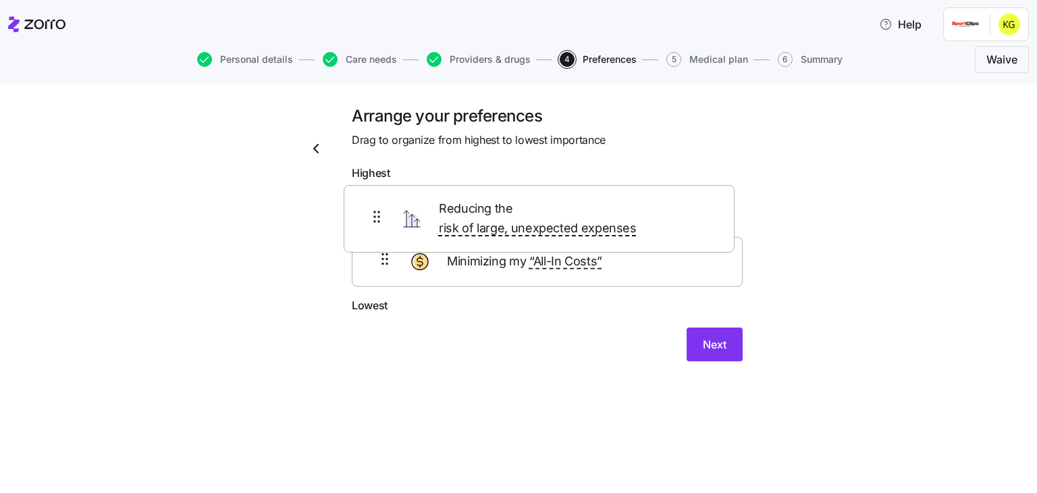
drag, startPoint x: 589, startPoint y: 275, endPoint x: 578, endPoint y: 201, distance: 75.0
click at [578, 201] on div "Minimizing my “All-In Costs” Reducing the risk of large, unexpected expenses" at bounding box center [547, 242] width 391 height 111
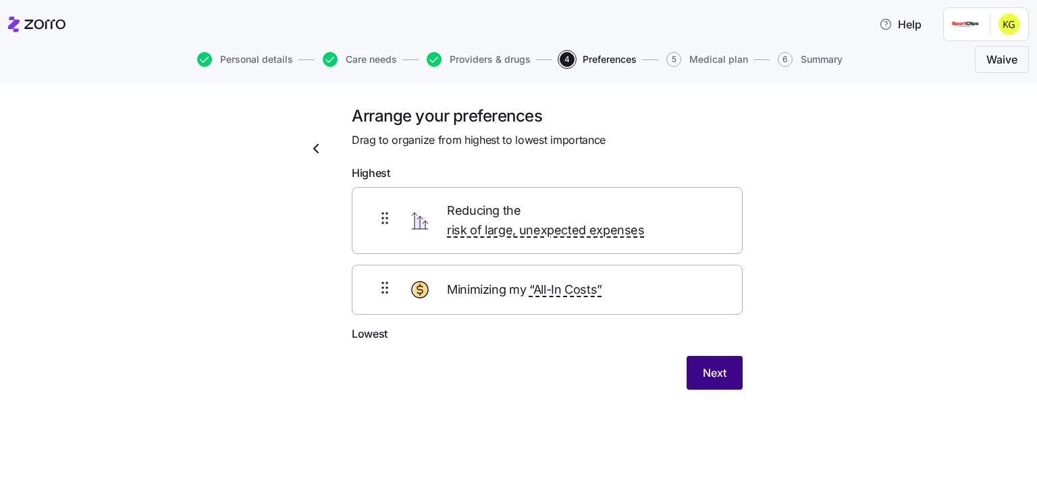
click at [710, 365] on span "Next" at bounding box center [715, 373] width 24 height 16
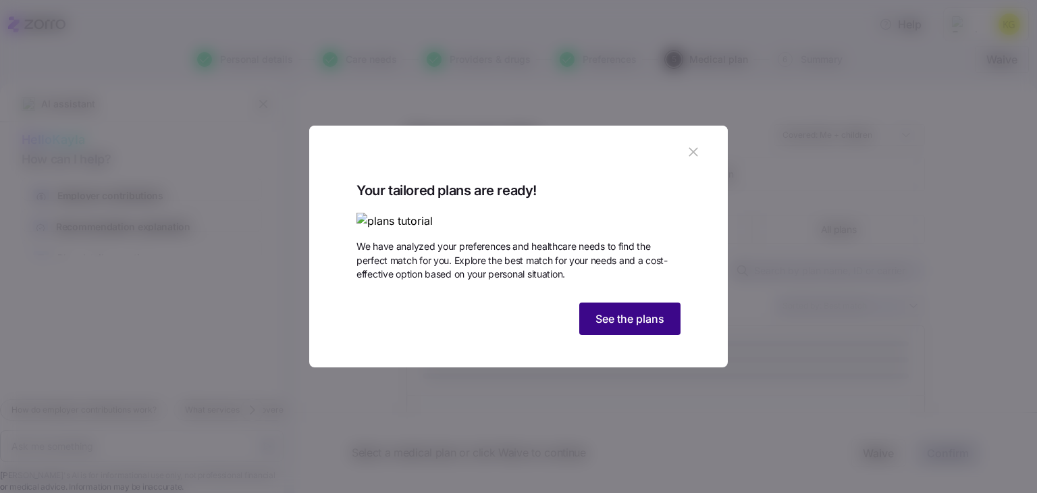
click at [643, 327] on span "See the plans" at bounding box center [629, 319] width 69 height 16
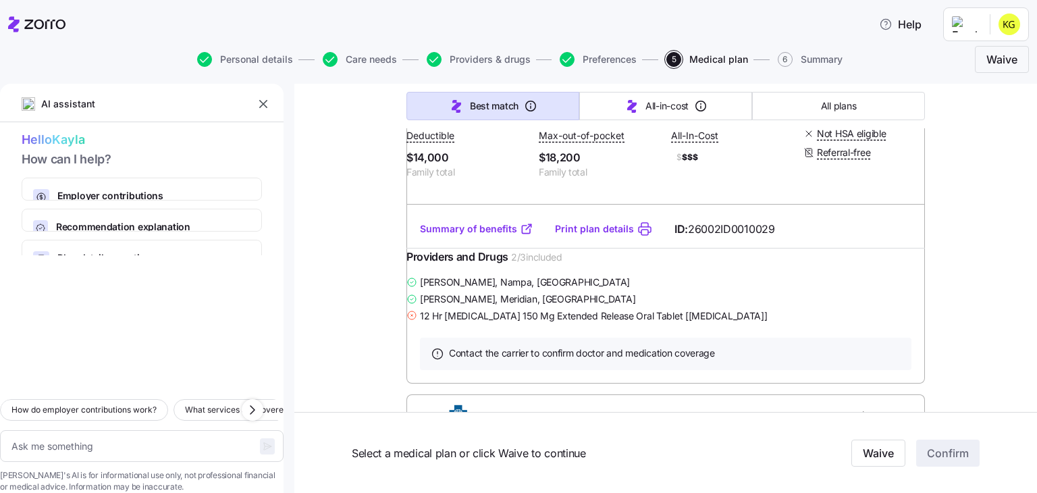
scroll to position [12015, 0]
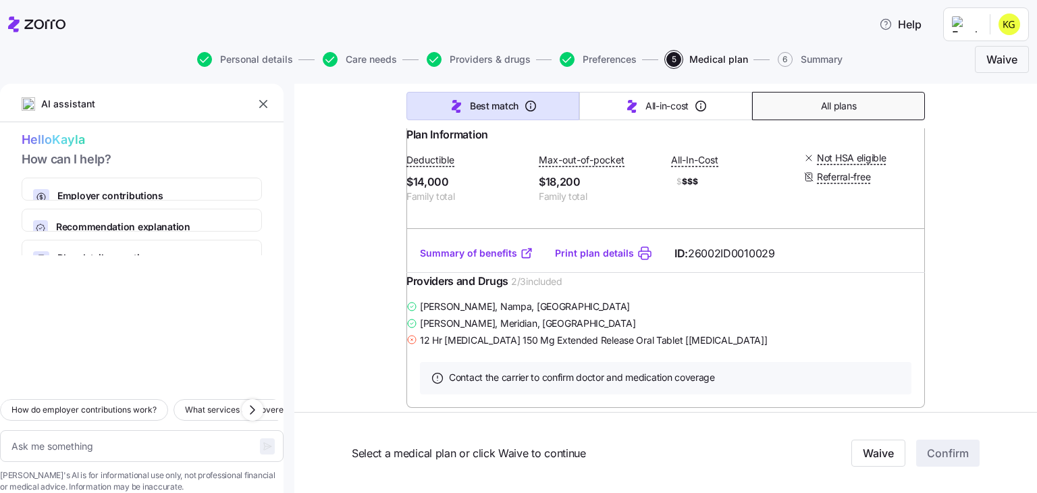
click at [843, 102] on span "All plans" at bounding box center [838, 106] width 35 height 14
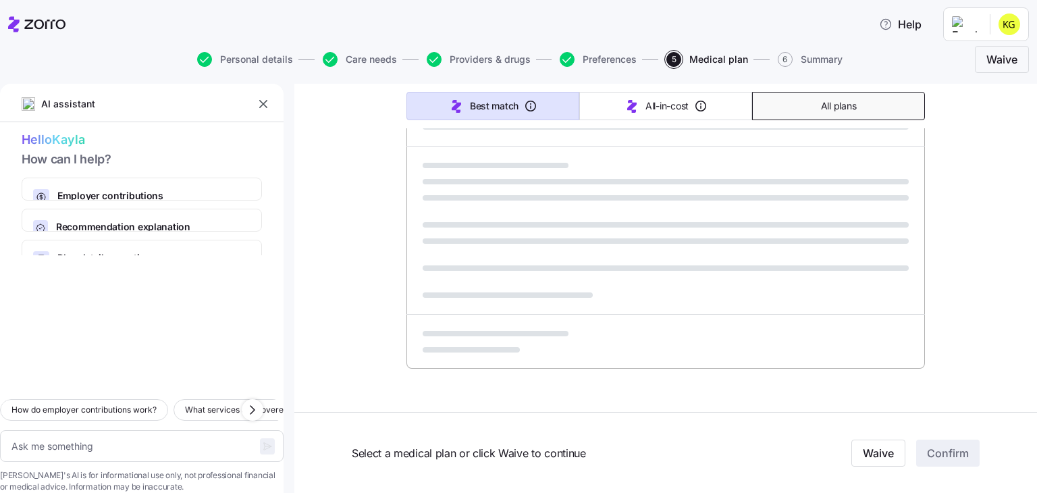
scroll to position [850, 0]
type textarea "x"
type input "Sorted by: Premium"
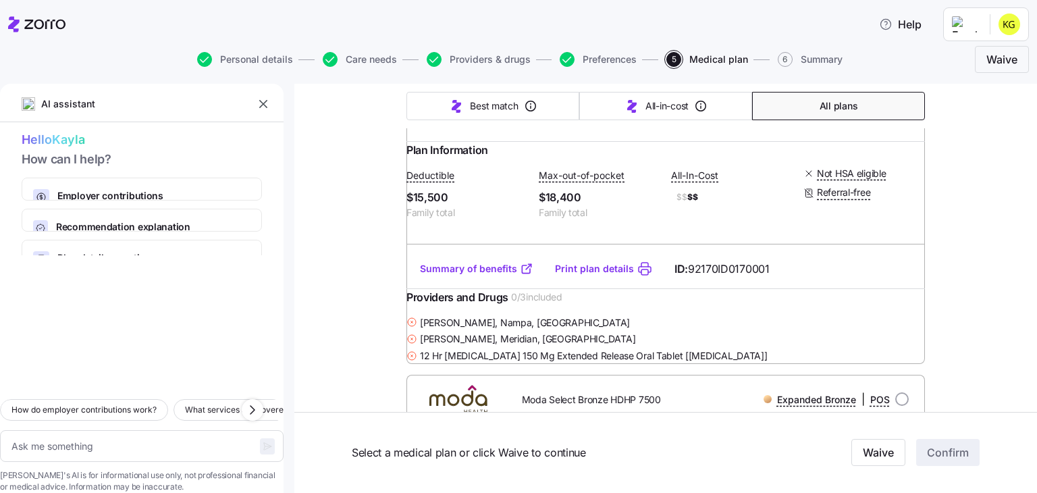
scroll to position [0, 0]
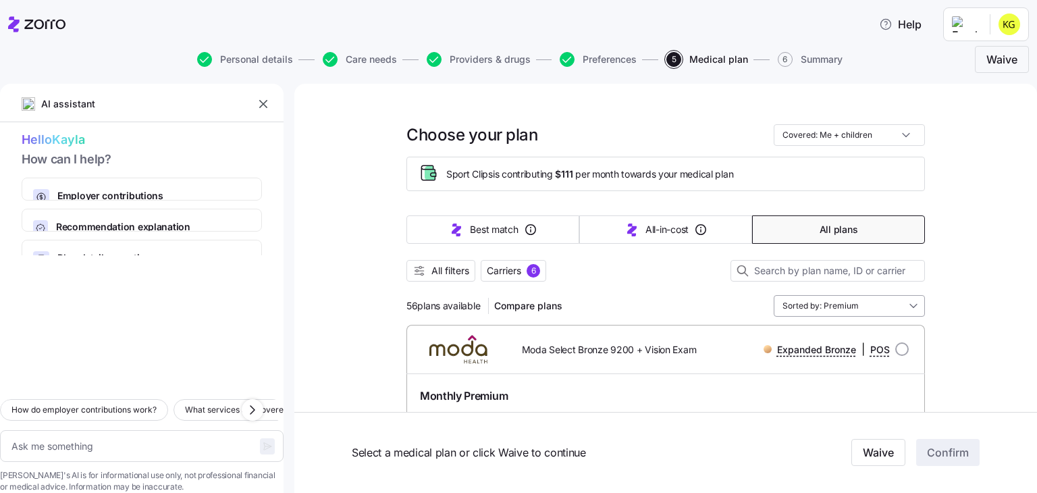
click at [837, 305] on input "Sorted by: Premium" at bounding box center [849, 306] width 151 height 22
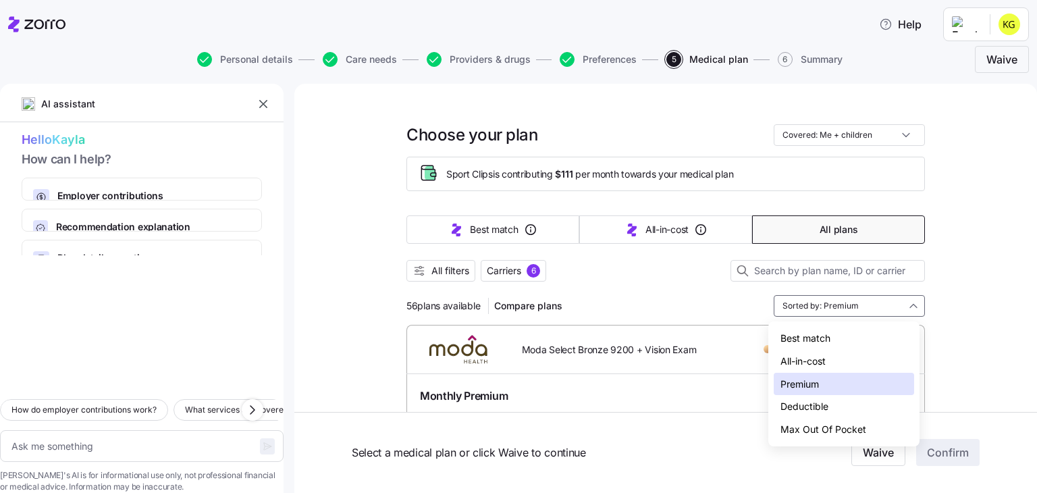
click at [814, 362] on div "All-in-cost" at bounding box center [844, 361] width 140 height 23
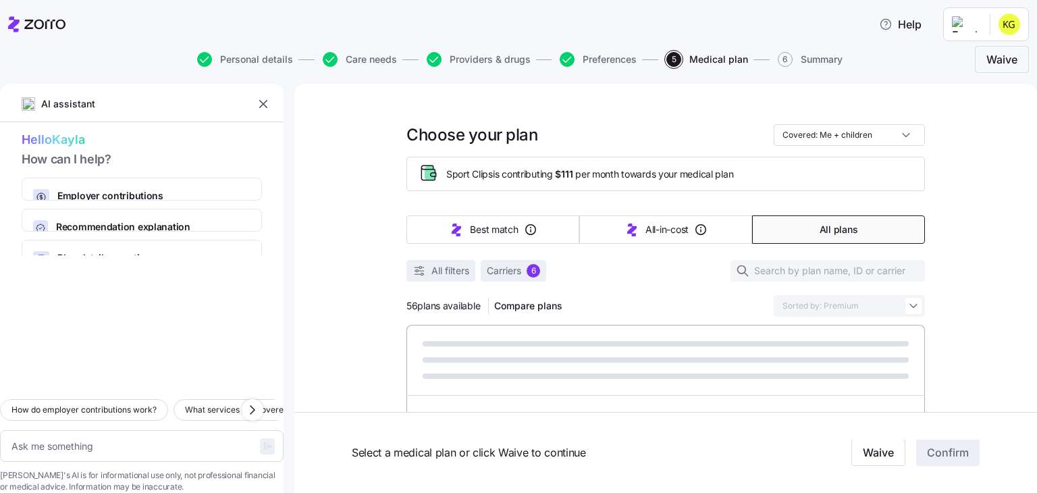
type textarea "x"
type input "Sorted by: All-in-cost"
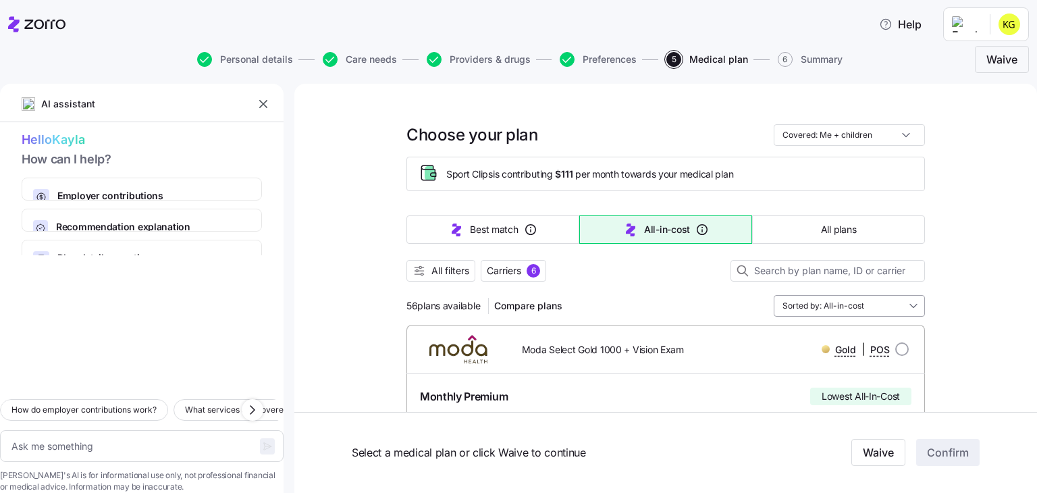
click at [880, 303] on input "Sorted by: All-in-cost" at bounding box center [849, 306] width 151 height 22
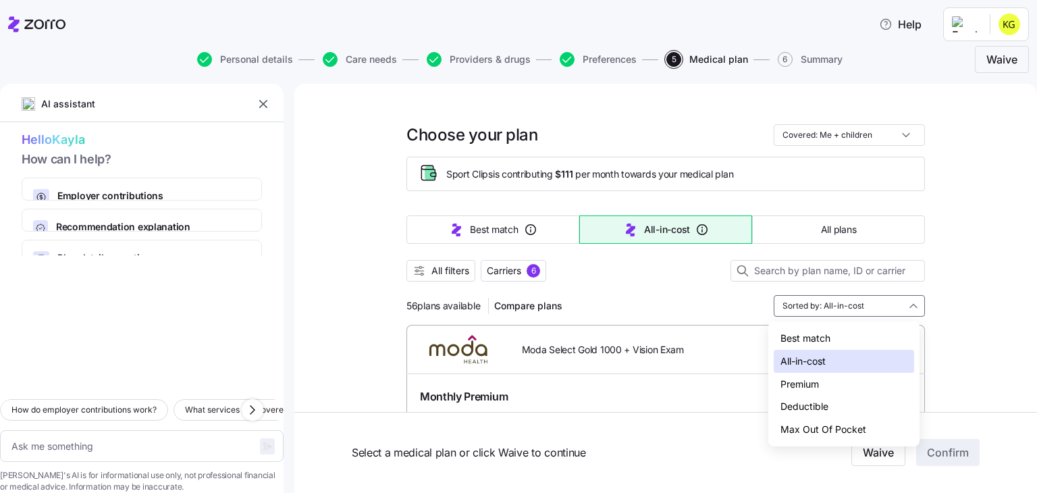
click at [826, 408] on div "Deductible" at bounding box center [844, 406] width 140 height 23
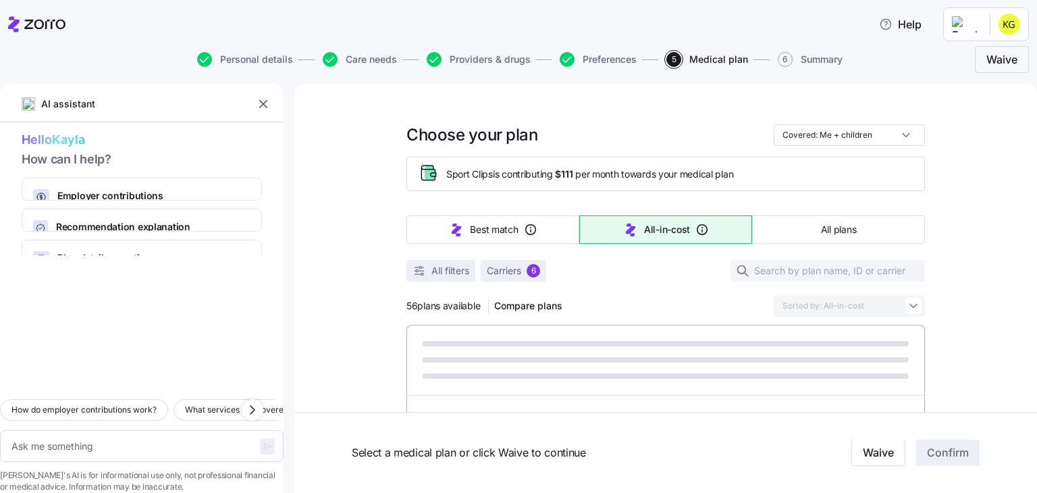
type textarea "x"
type input "Sorted by: Deductible"
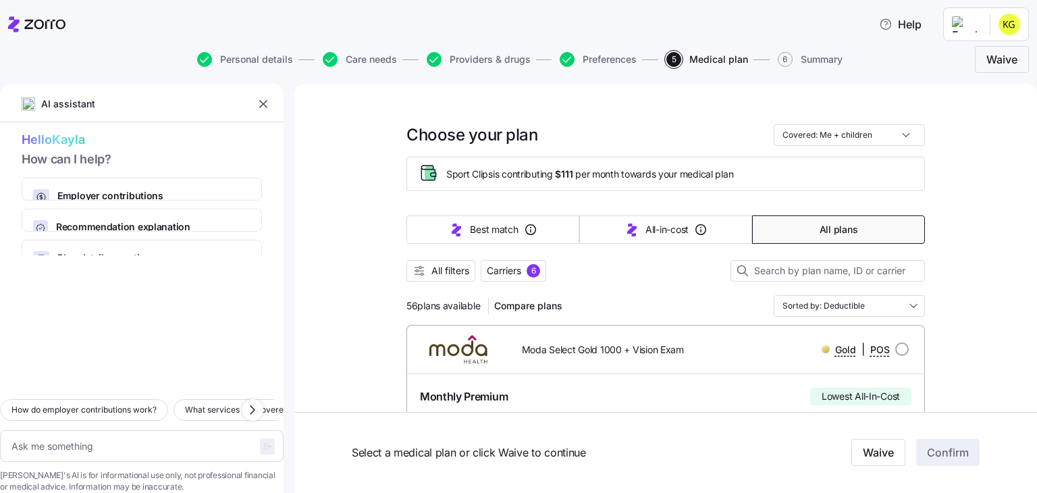
drag, startPoint x: 1025, startPoint y: 117, endPoint x: 1026, endPoint y: 128, distance: 10.8
click at [867, 305] on input "Sorted by: Deductible" at bounding box center [849, 306] width 151 height 22
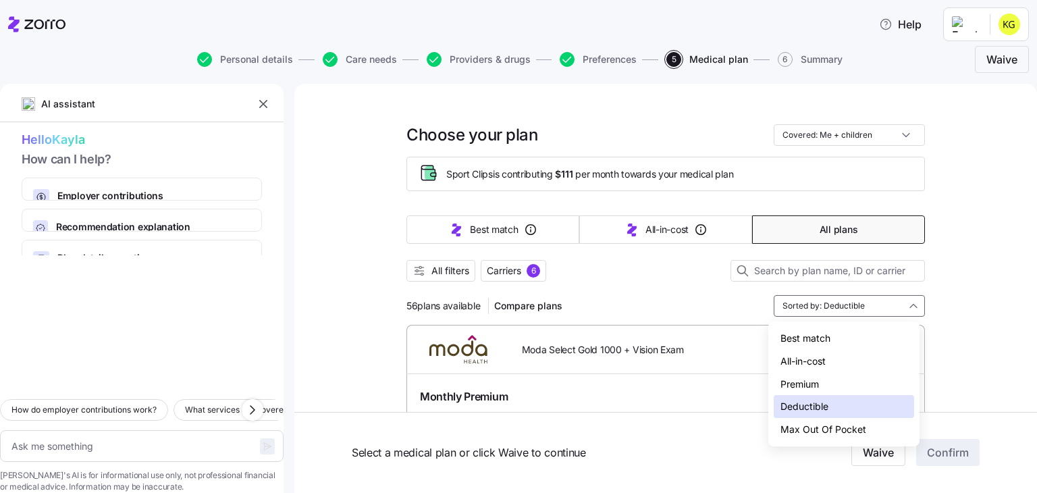
click at [827, 429] on div "Max Out Of Pocket" at bounding box center [844, 429] width 140 height 23
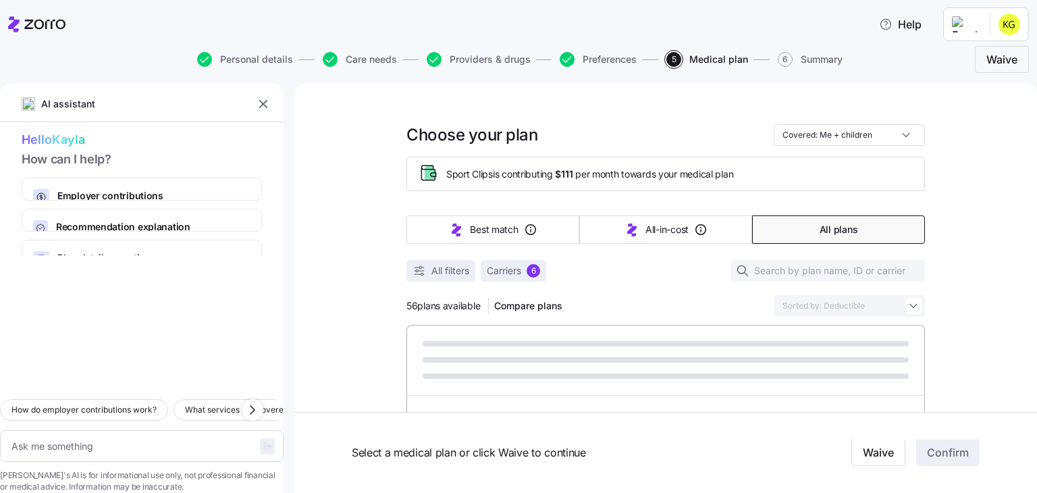
type textarea "x"
type input "Sorted by: Max Out Of Pocket"
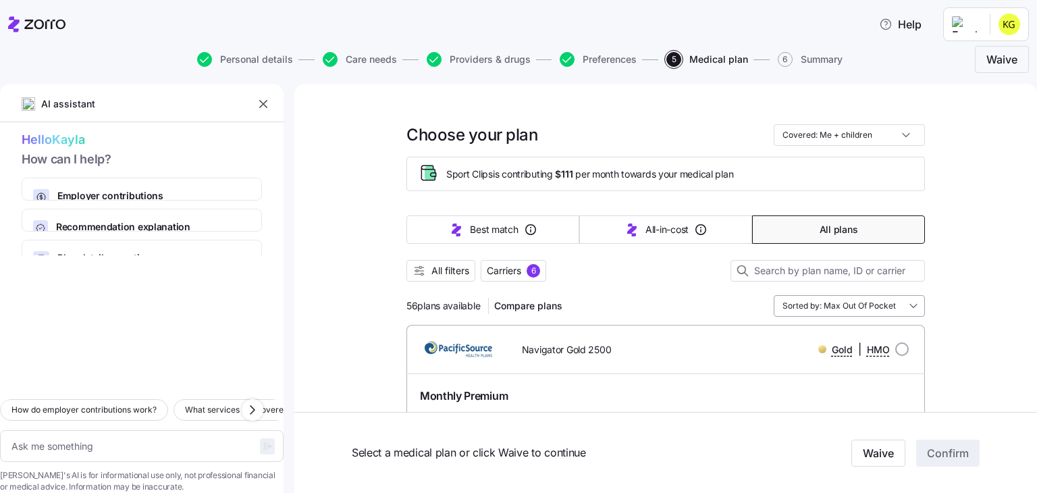
click at [918, 303] on input "Sorted by: Max Out Of Pocket" at bounding box center [849, 306] width 151 height 22
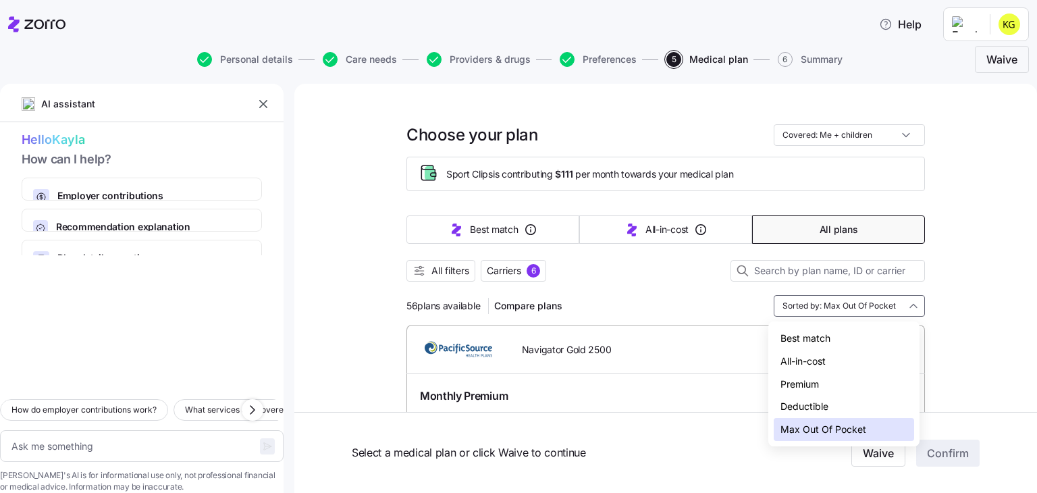
click at [831, 354] on div "All-in-cost" at bounding box center [844, 361] width 140 height 23
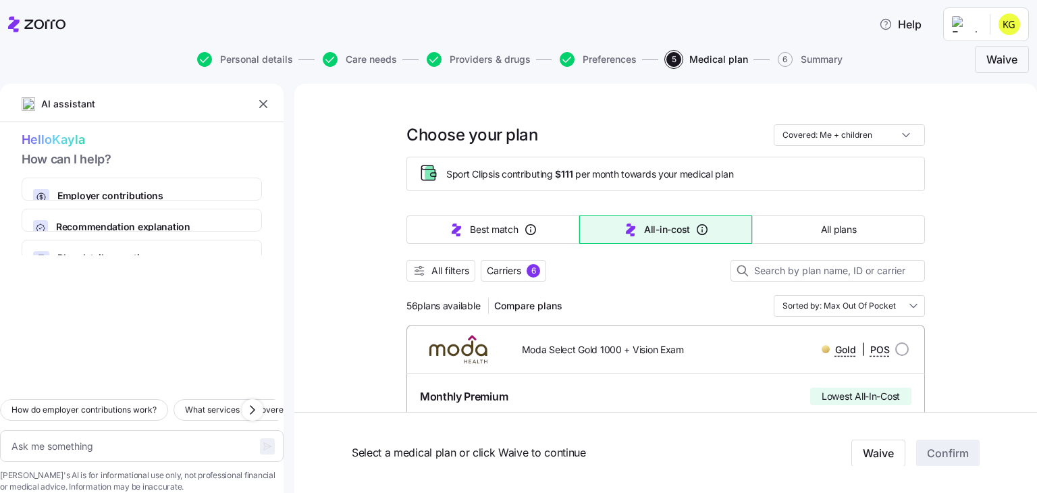
type textarea "x"
type input "Sorted by: All-in-cost"
click at [883, 312] on input "Sorted by: All-in-cost" at bounding box center [849, 306] width 151 height 22
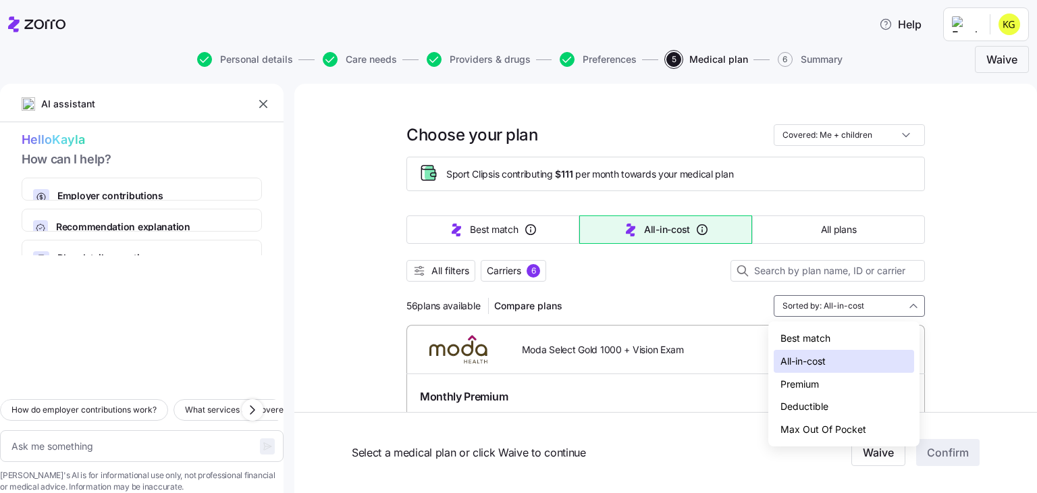
click at [826, 388] on div "Premium" at bounding box center [844, 384] width 140 height 23
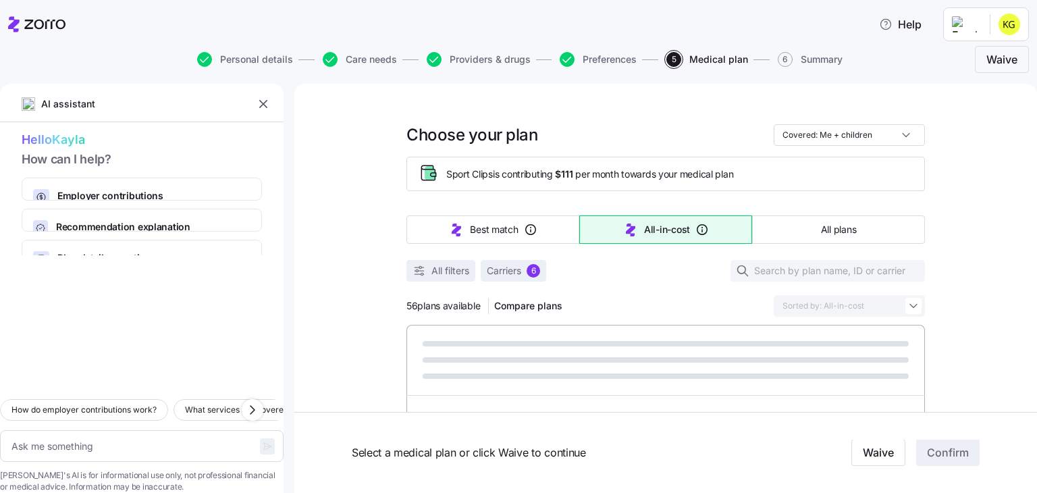
type textarea "x"
type input "Sorted by: Premium"
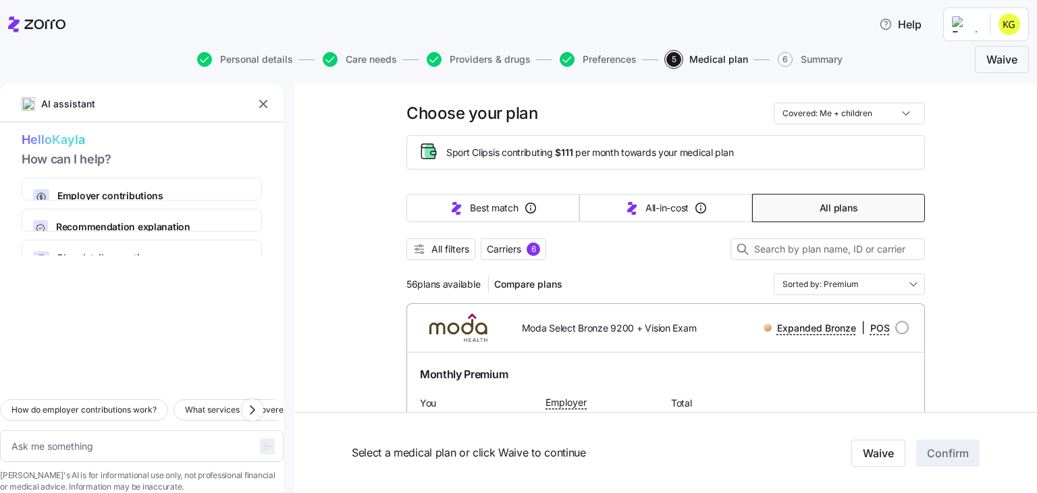
scroll to position [36, 0]
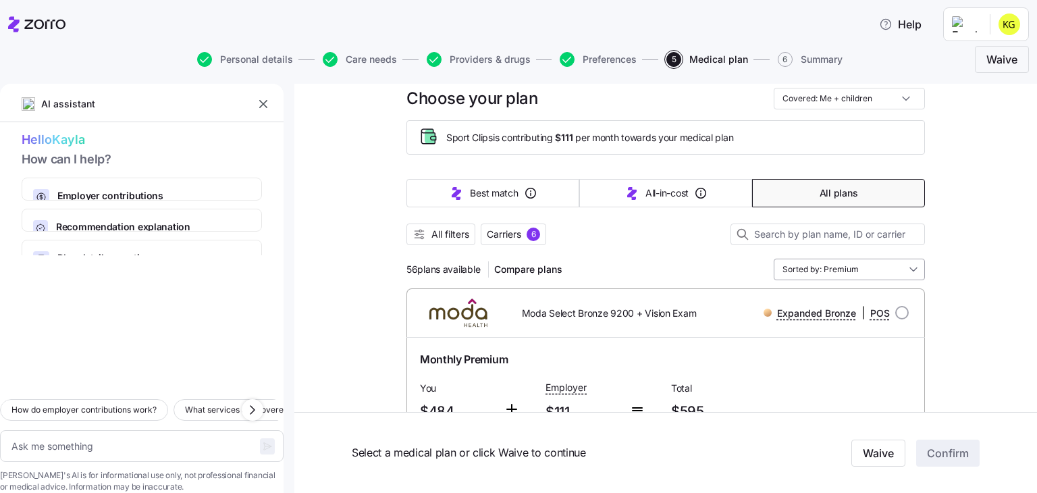
click at [879, 263] on input "Sorted by: Premium" at bounding box center [849, 270] width 151 height 22
click at [365, 56] on span "Care needs" at bounding box center [371, 59] width 51 height 9
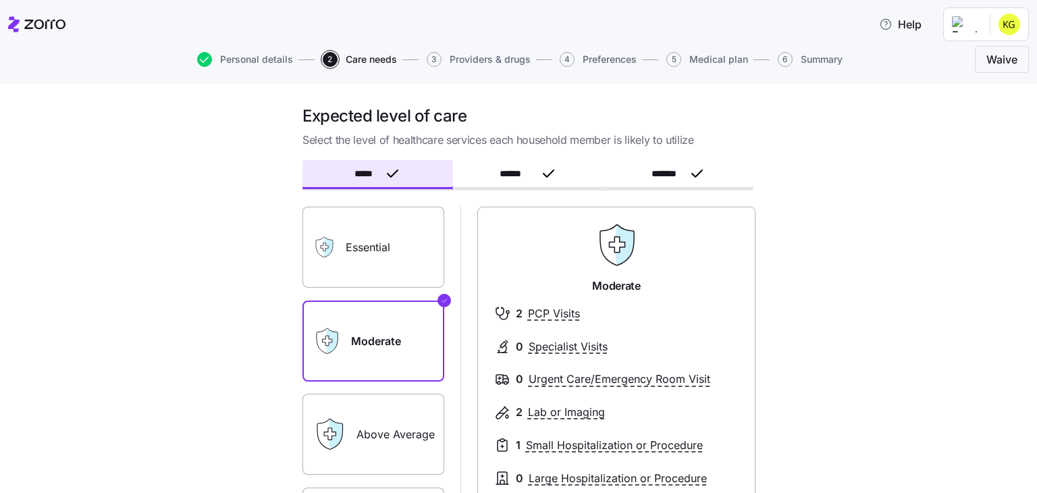
click at [395, 419] on label "Above Average" at bounding box center [373, 434] width 142 height 81
click at [0, 0] on input "Above Average" at bounding box center [0, 0] width 0 height 0
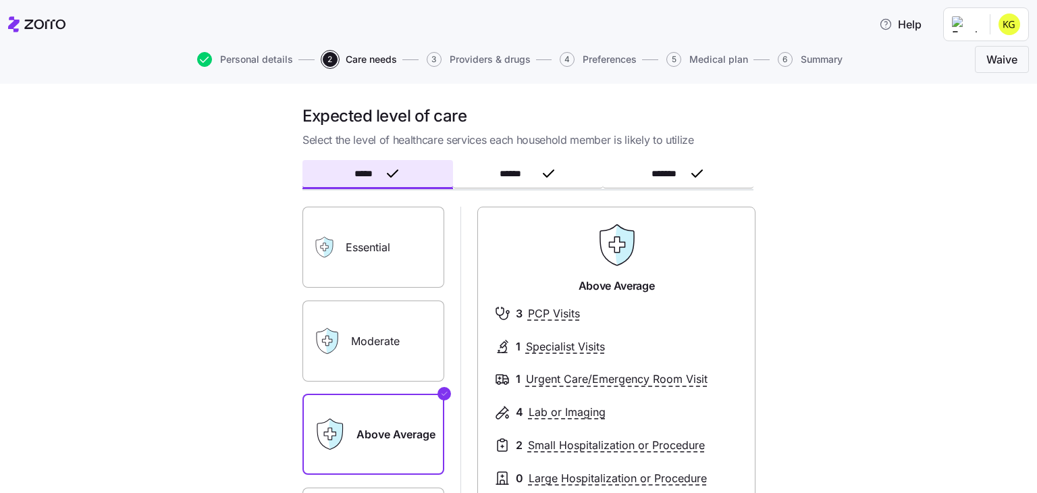
click at [364, 263] on label "Essential" at bounding box center [373, 247] width 142 height 81
click at [0, 0] on input "Essential" at bounding box center [0, 0] width 0 height 0
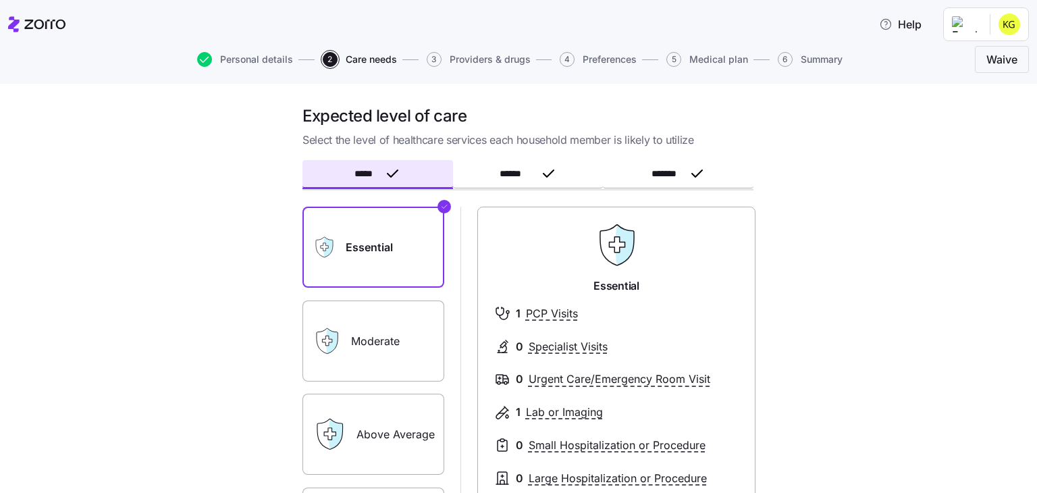
scroll to position [30, 0]
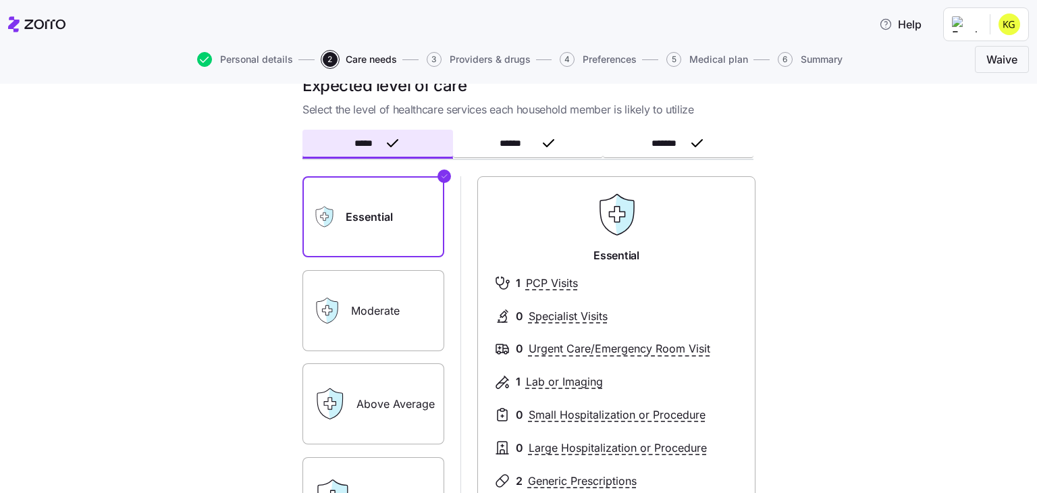
click at [359, 309] on label "Moderate" at bounding box center [373, 310] width 142 height 81
click at [0, 0] on input "Moderate" at bounding box center [0, 0] width 0 height 0
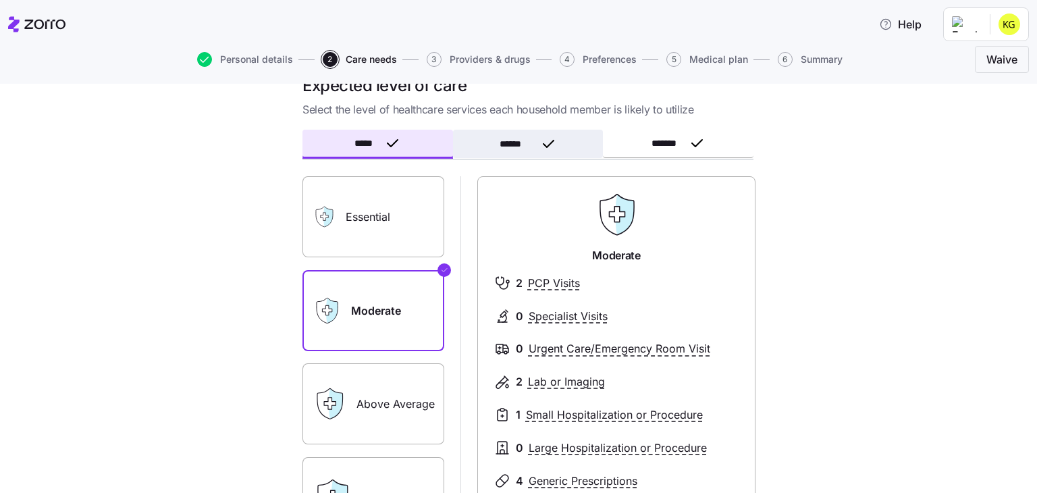
click at [492, 132] on button "******" at bounding box center [528, 144] width 151 height 28
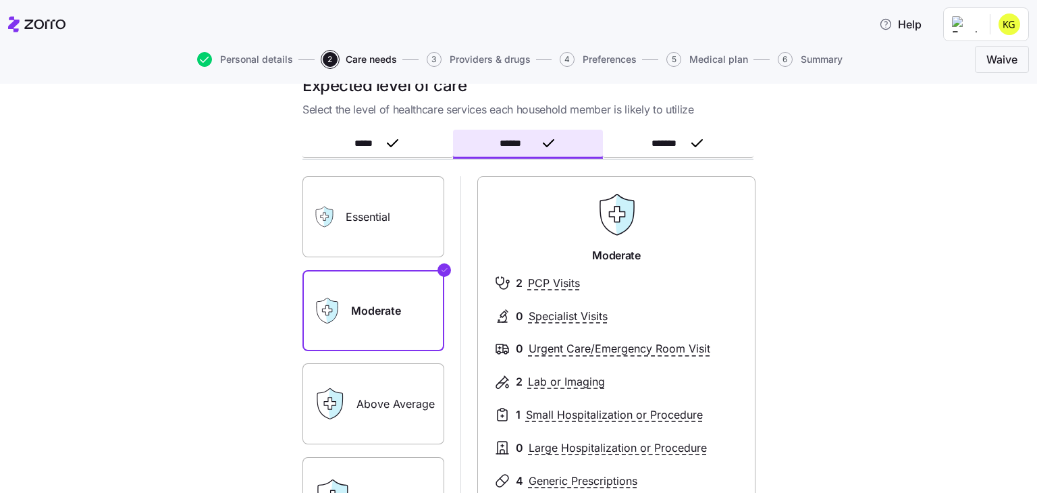
click at [361, 391] on label "Above Average" at bounding box center [373, 403] width 142 height 81
click at [0, 0] on input "Above Average" at bounding box center [0, 0] width 0 height 0
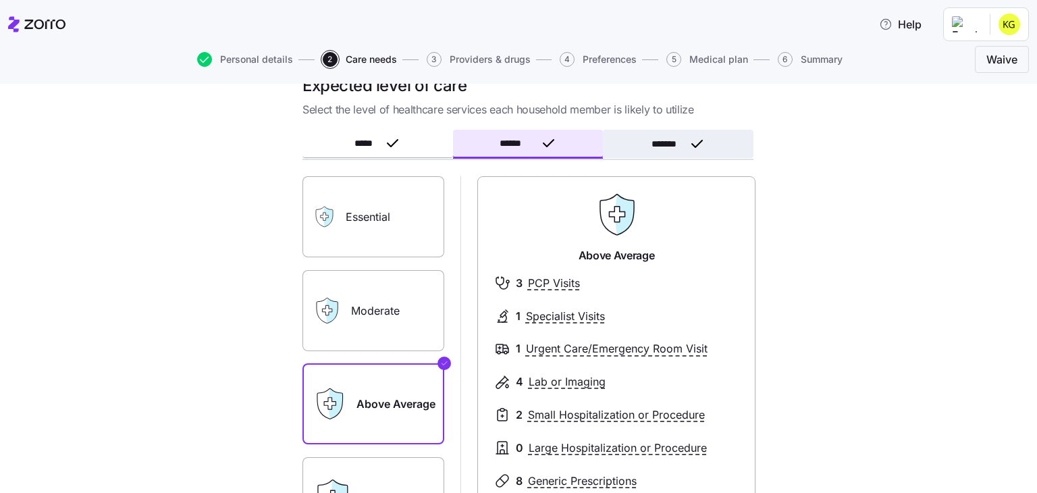
click at [654, 141] on span "*******" at bounding box center [668, 143] width 32 height 9
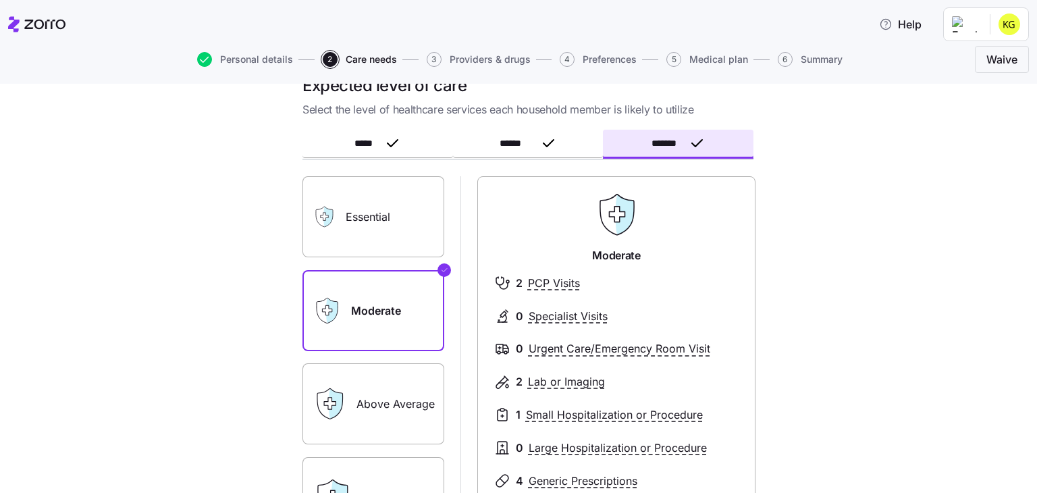
click at [392, 405] on label "Above Average" at bounding box center [373, 403] width 142 height 81
click at [0, 0] on input "Above Average" at bounding box center [0, 0] width 0 height 0
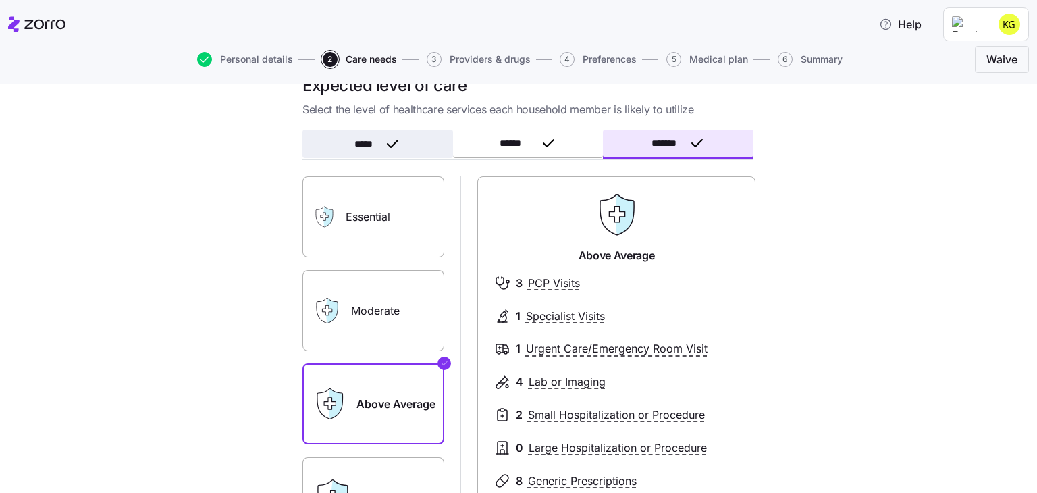
click at [393, 133] on button "*****" at bounding box center [377, 144] width 151 height 28
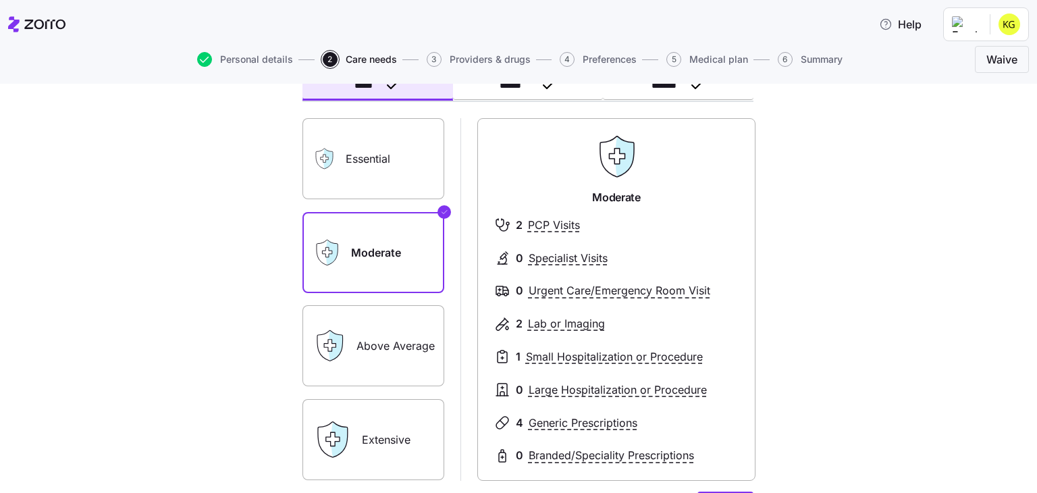
scroll to position [90, 0]
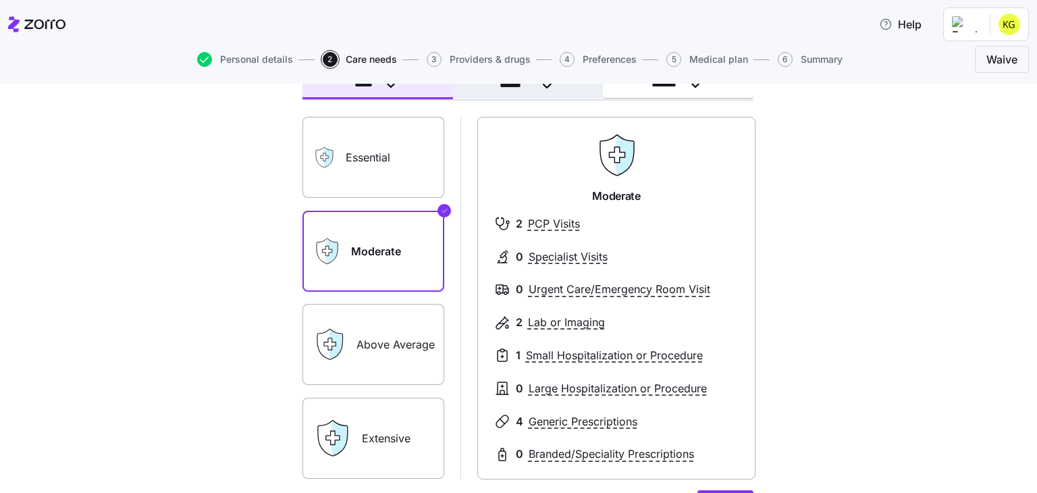
click at [524, 90] on button "******" at bounding box center [528, 84] width 151 height 28
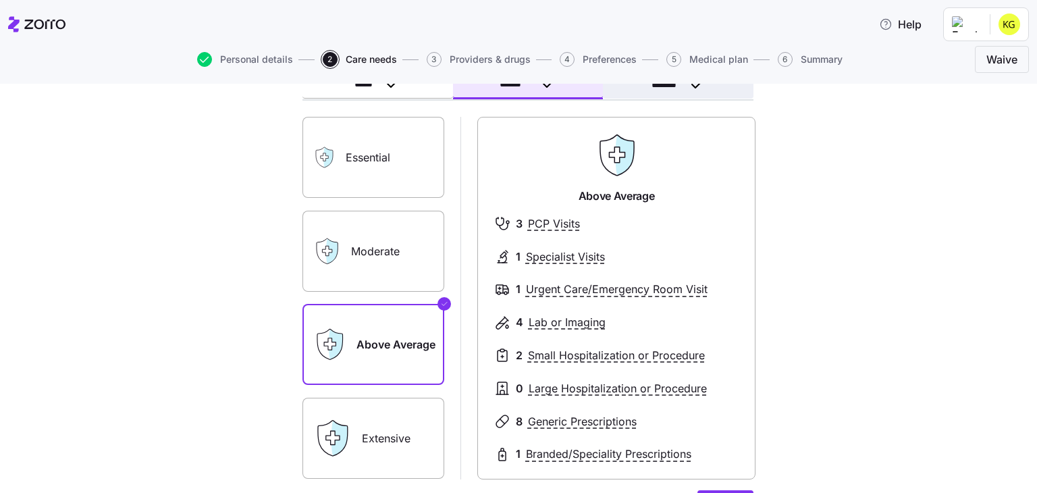
click at [689, 85] on icon "button" at bounding box center [697, 84] width 16 height 16
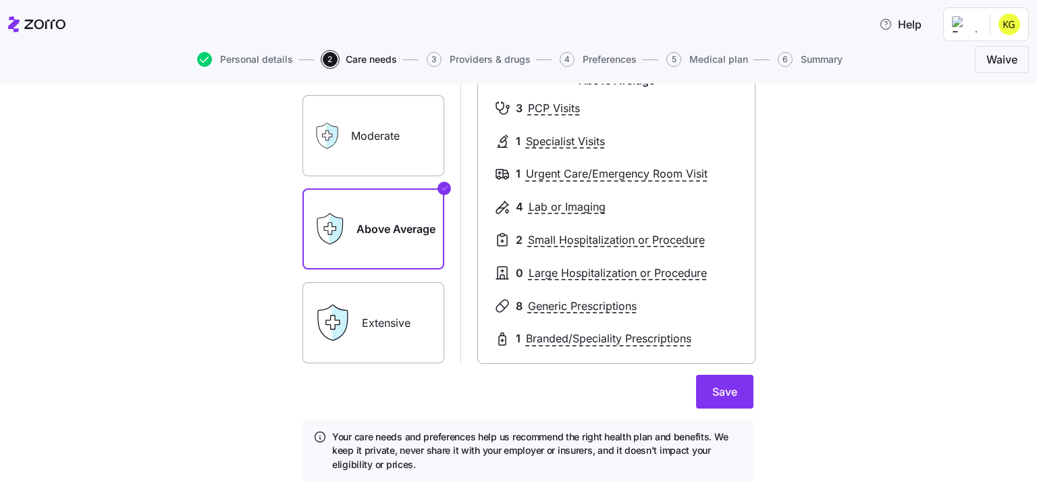
scroll to position [222, 0]
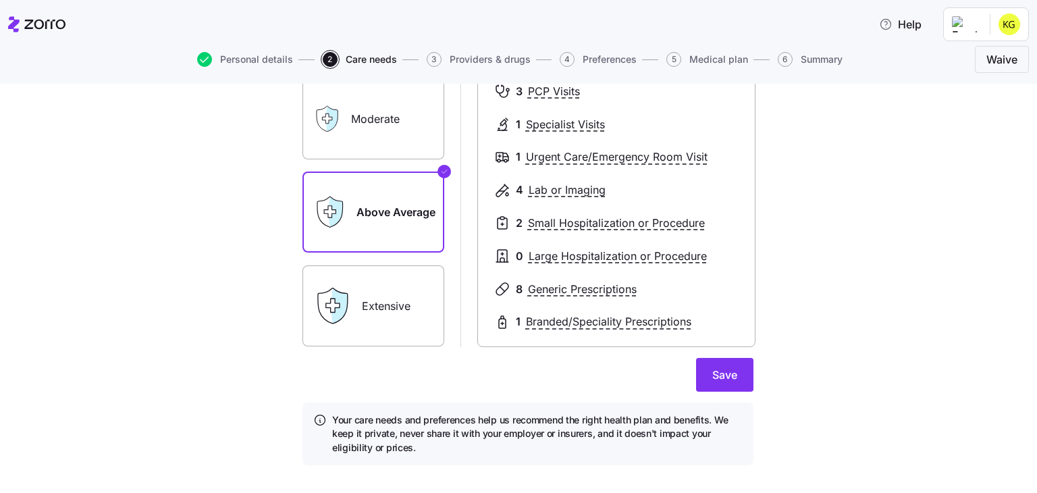
click at [487, 56] on span "Providers & drugs" at bounding box center [490, 59] width 81 height 9
click at [718, 373] on span "Save" at bounding box center [724, 375] width 25 height 16
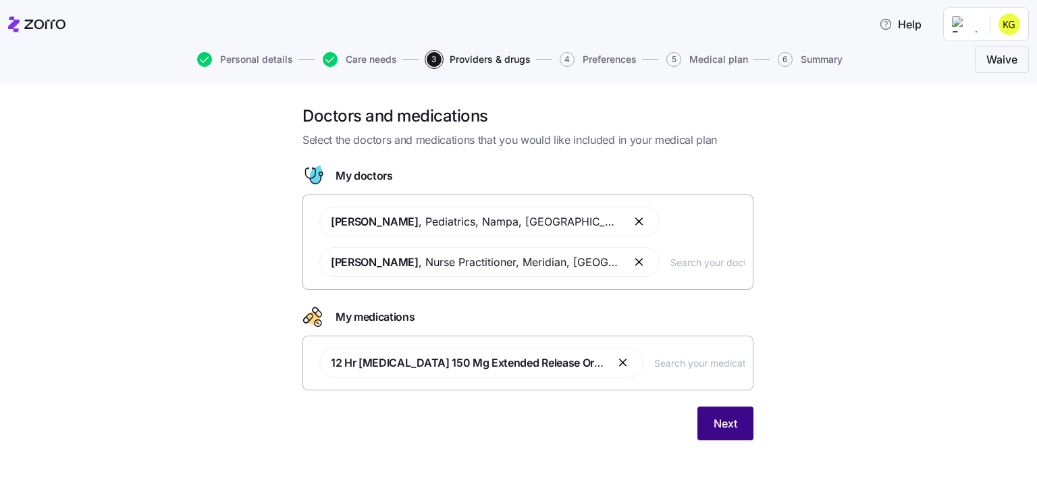
click at [732, 418] on span "Next" at bounding box center [726, 423] width 24 height 16
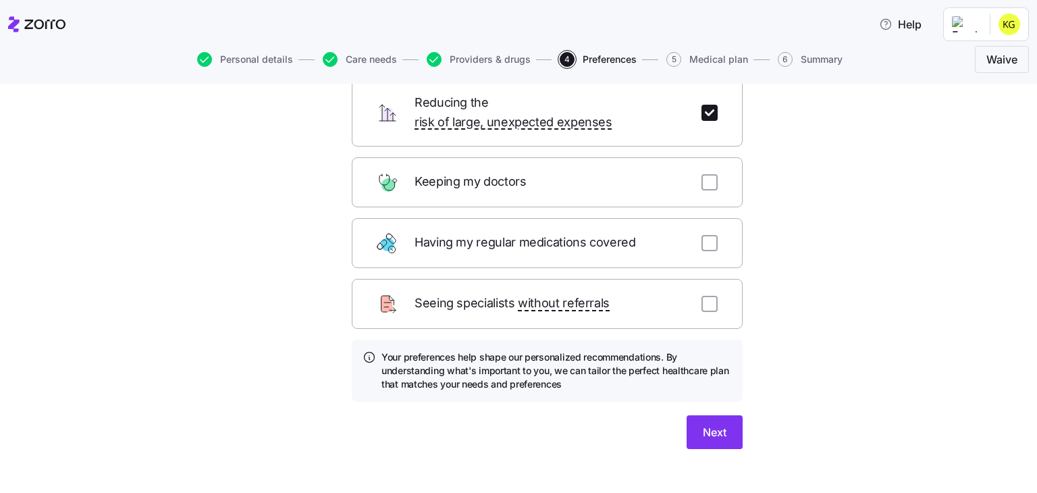
scroll to position [149, 0]
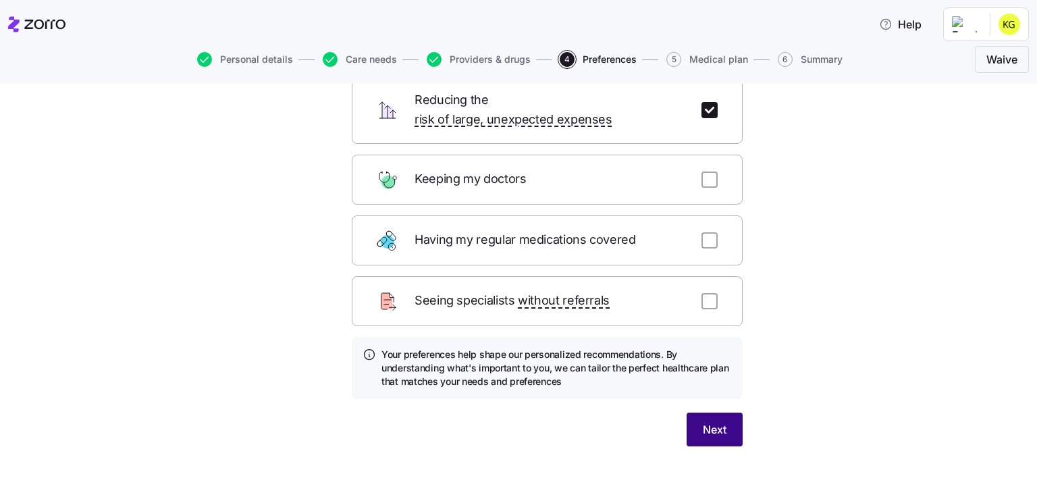
click at [723, 413] on button "Next" at bounding box center [715, 430] width 56 height 34
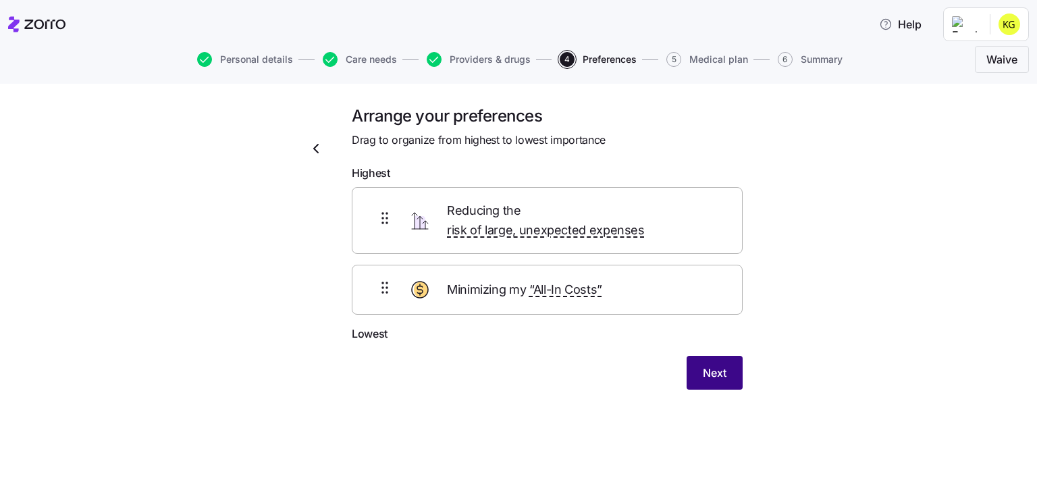
click at [716, 365] on span "Next" at bounding box center [715, 373] width 24 height 16
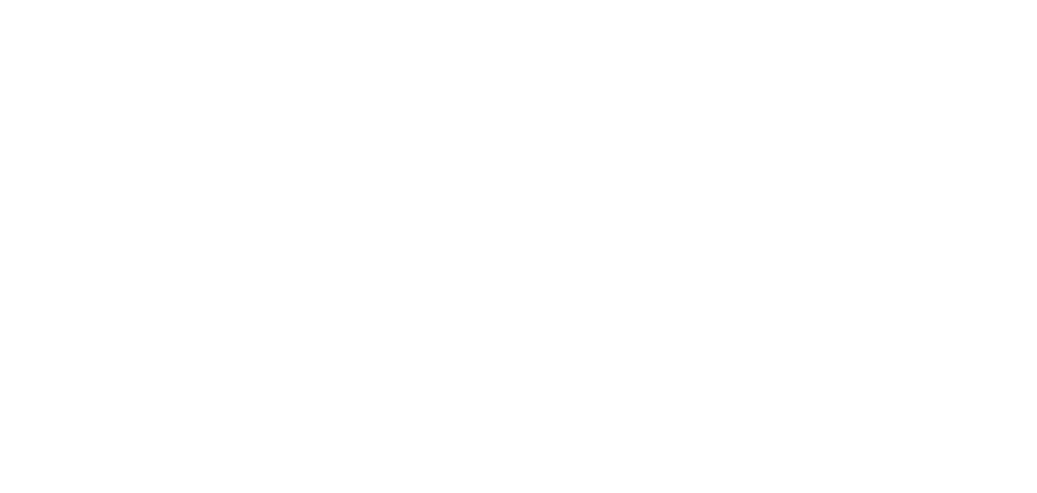
drag, startPoint x: 471, startPoint y: 277, endPoint x: 464, endPoint y: 209, distance: 68.6
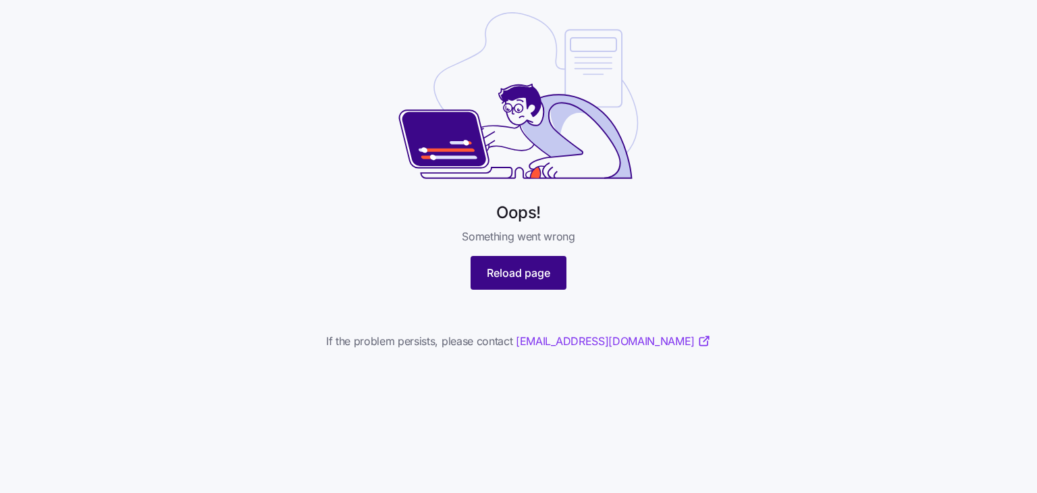
click at [533, 274] on span "Reload page" at bounding box center [518, 273] width 63 height 16
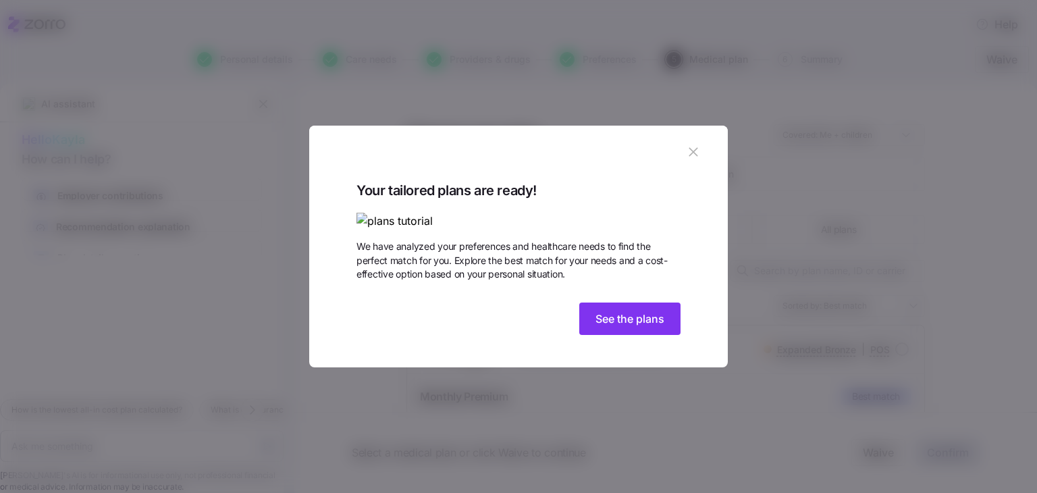
click at [692, 144] on icon "button" at bounding box center [693, 151] width 15 height 15
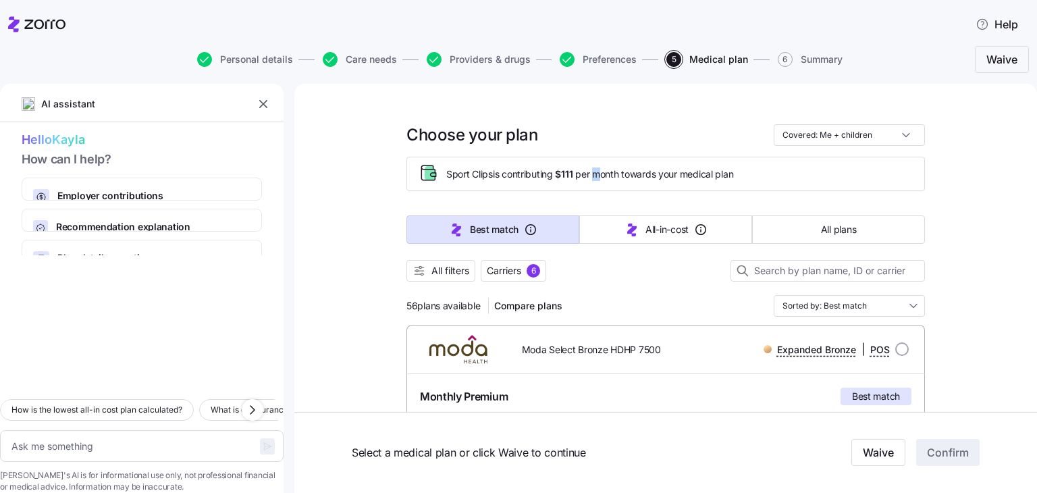
click at [590, 180] on span "Sport Clips is contributing $111 per month towards your medical plan" at bounding box center [589, 174] width 287 height 14
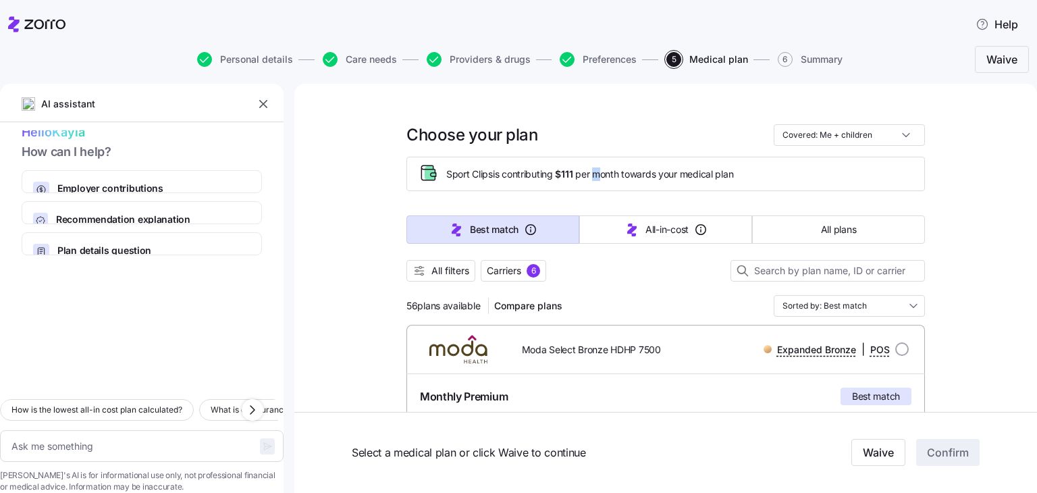
scroll to position [17, 0]
click at [159, 182] on span "Employer contributions" at bounding box center [147, 189] width 180 height 14
type textarea "x"
type textarea "Can you explain how my employer contributions work and how they affect my month…"
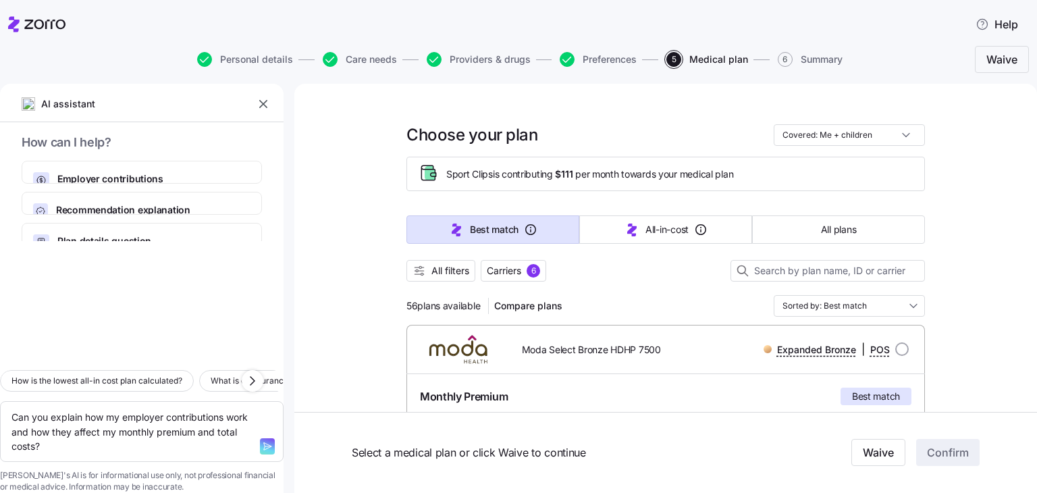
scroll to position [32, 0]
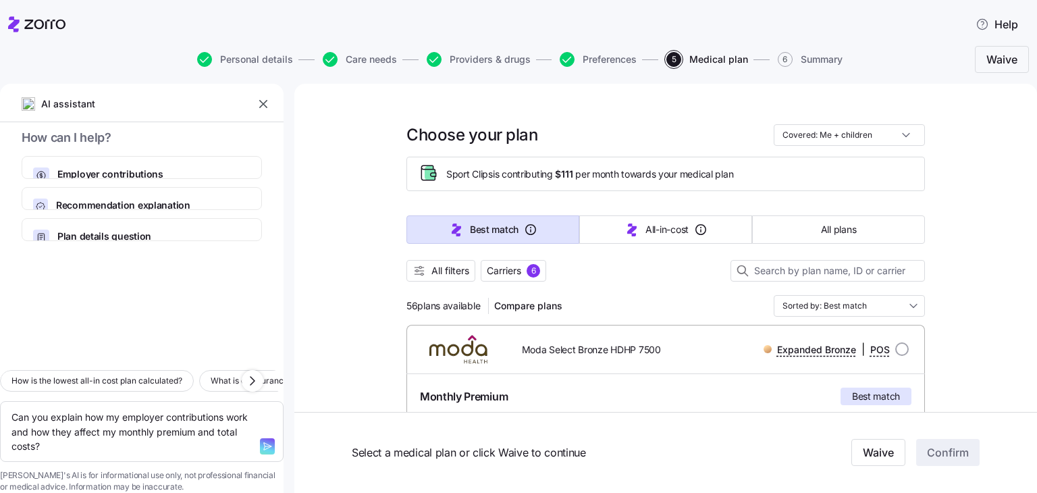
click at [103, 168] on div "Hello [PERSON_NAME] How can I help? Employer contributions How your company's p…" at bounding box center [142, 185] width 284 height 111
click at [103, 167] on span "Employer contributions" at bounding box center [147, 174] width 180 height 14
click at [132, 200] on div "Hello [PERSON_NAME] How can I help? Employer contributions How your company's p…" at bounding box center [142, 185] width 284 height 111
click at [132, 198] on span "Recommendation explanation" at bounding box center [153, 205] width 194 height 14
type textarea "x"
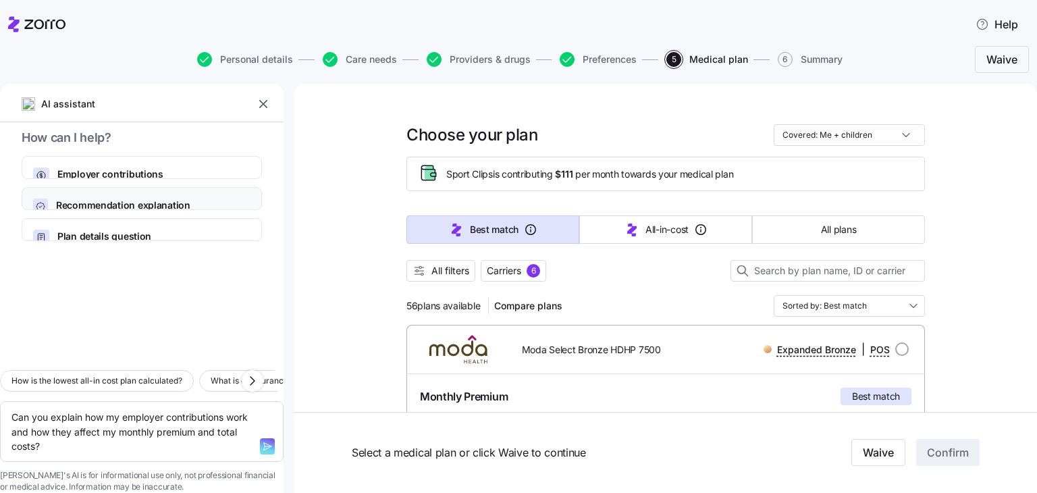
type textarea "Can you explain how [PERSON_NAME] calculates the Best Match and Lowest All-In-C…"
click at [124, 241] on div at bounding box center [142, 300] width 284 height 118
click at [130, 167] on span "Employer contributions" at bounding box center [147, 174] width 180 height 14
type textarea "x"
type textarea "Can you explain how my employer contributions work and how they affect my month…"
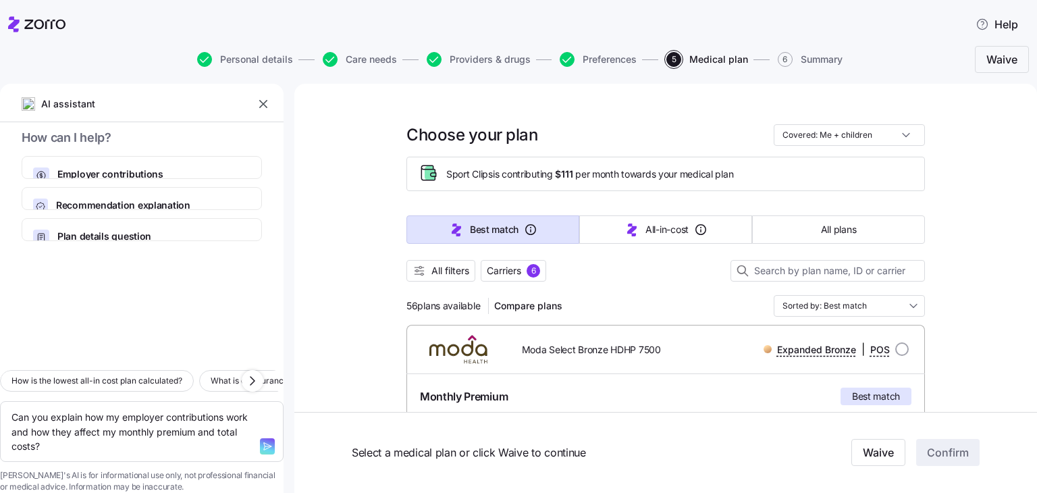
click at [262, 441] on icon "button" at bounding box center [267, 446] width 11 height 11
type textarea "x"
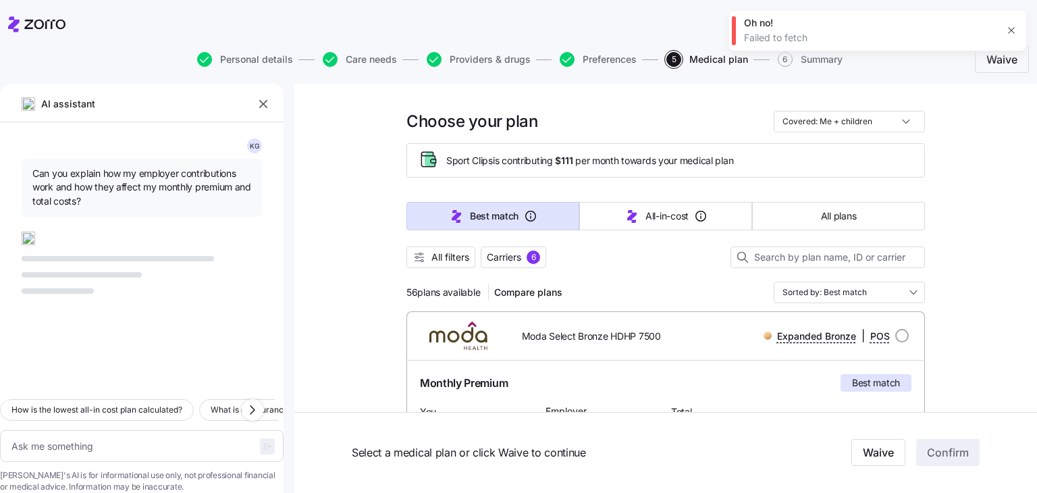
scroll to position [10, 0]
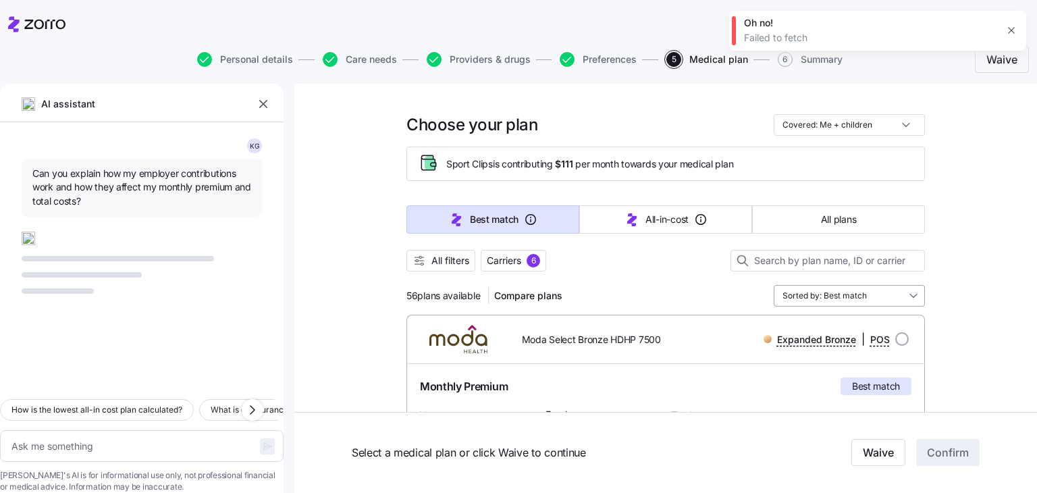
click at [853, 299] on input "Sorted by: Best match" at bounding box center [849, 296] width 151 height 22
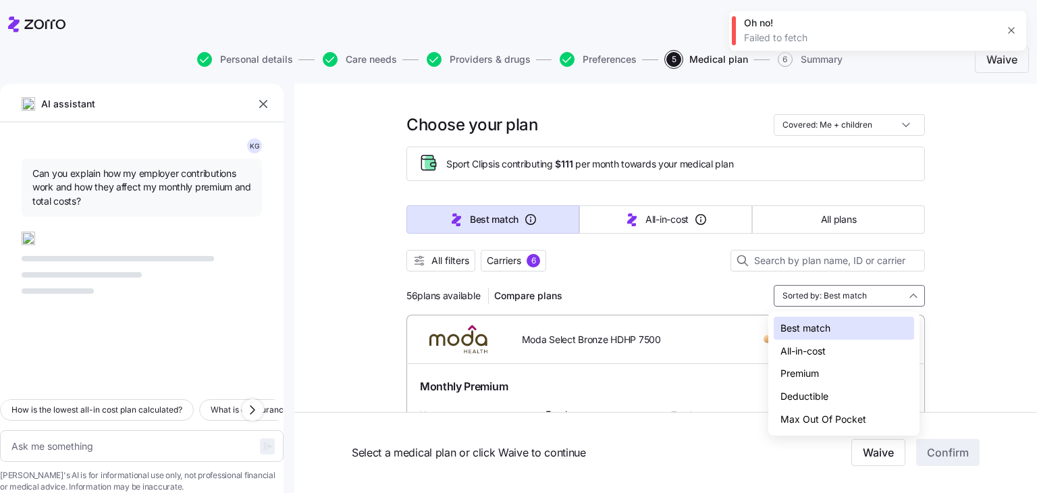
click at [826, 352] on div "All-in-cost" at bounding box center [844, 351] width 140 height 23
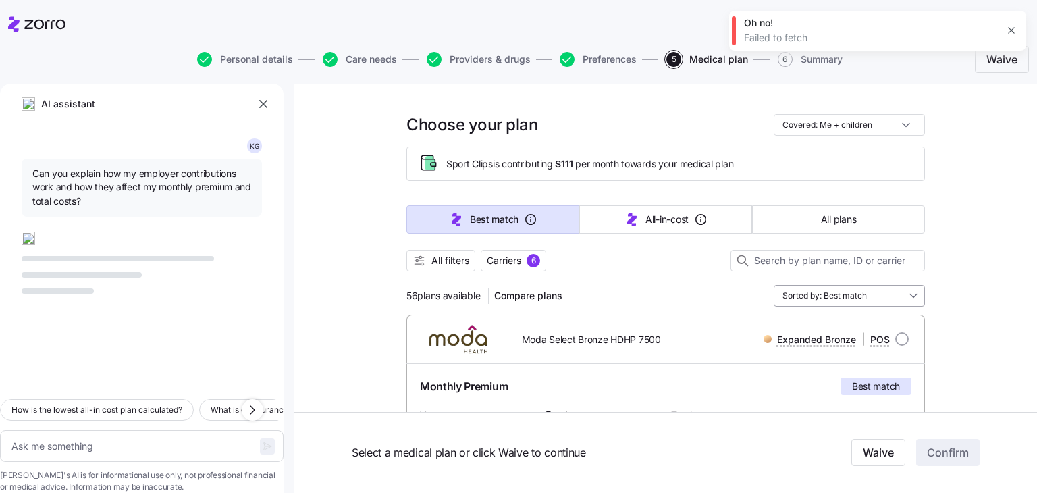
type textarea "x"
type input "Sorted by: All-in-cost"
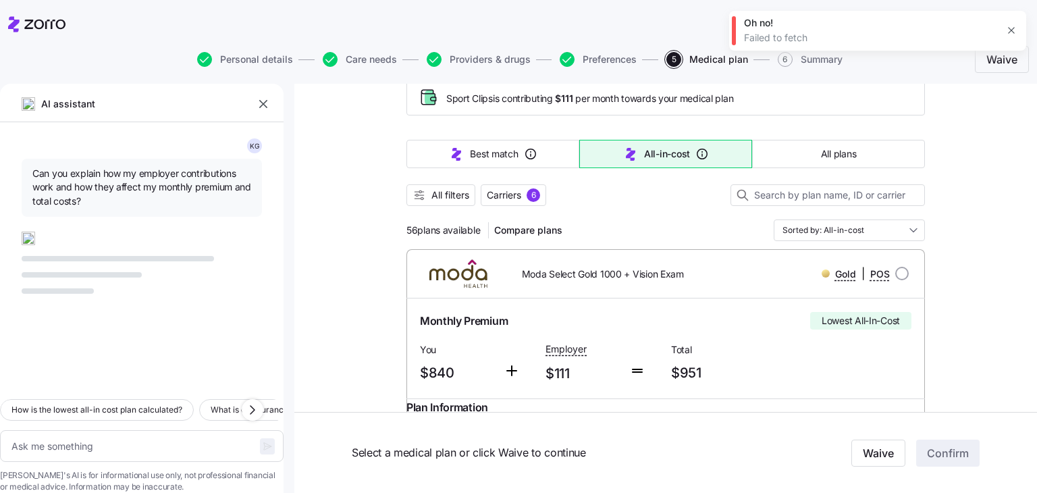
scroll to position [0, 0]
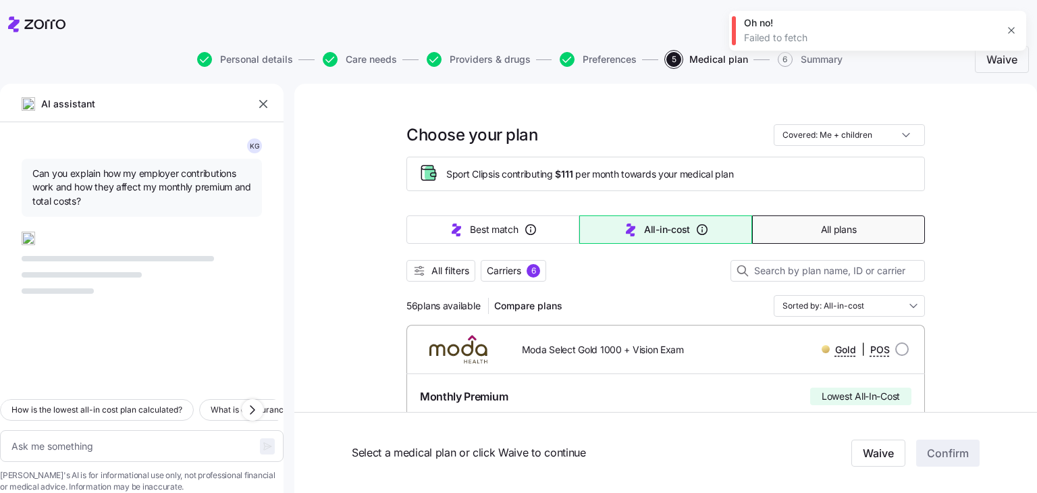
click at [842, 223] on span "All plans" at bounding box center [838, 230] width 35 height 14
type textarea "x"
type input "Sorted by: Premium"
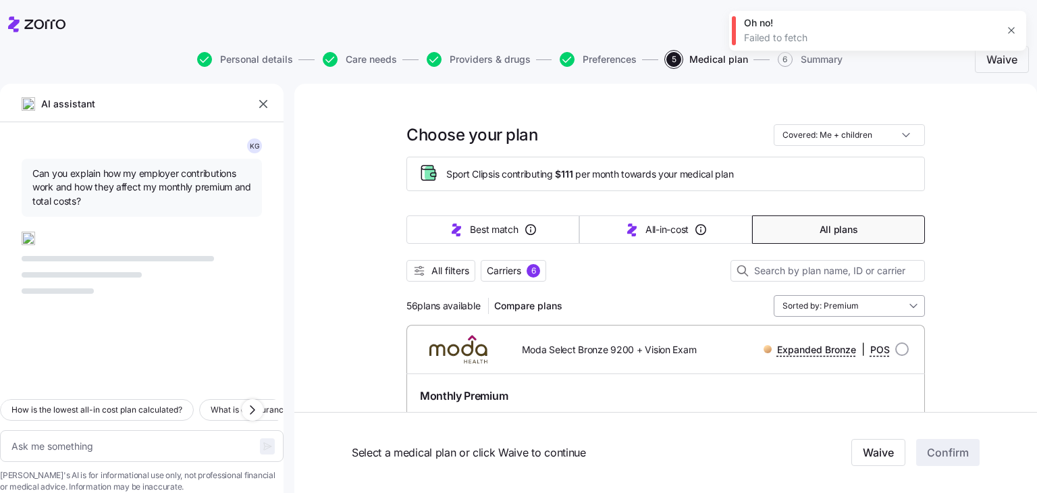
click at [880, 298] on input "Sorted by: Premium" at bounding box center [849, 306] width 151 height 22
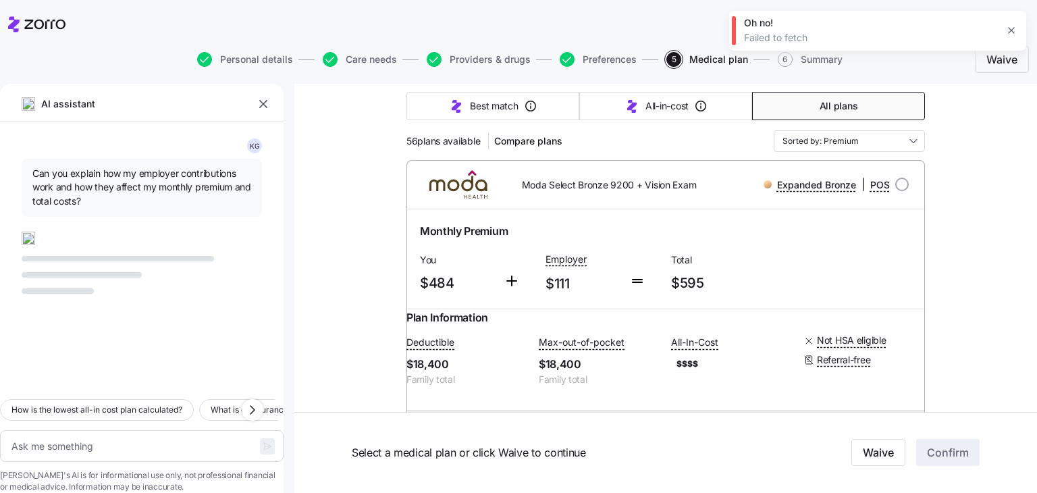
scroll to position [157, 0]
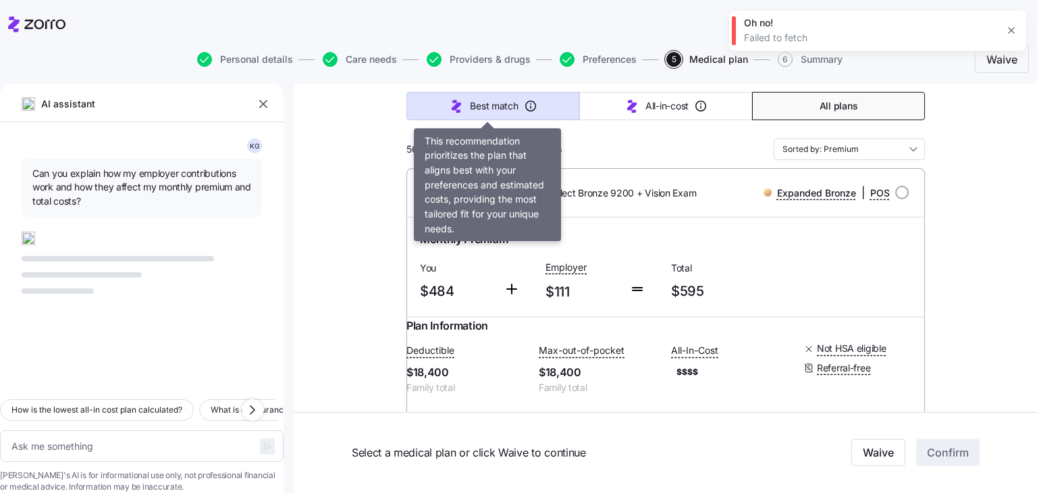
click at [481, 99] on span "Best match" at bounding box center [494, 106] width 48 height 14
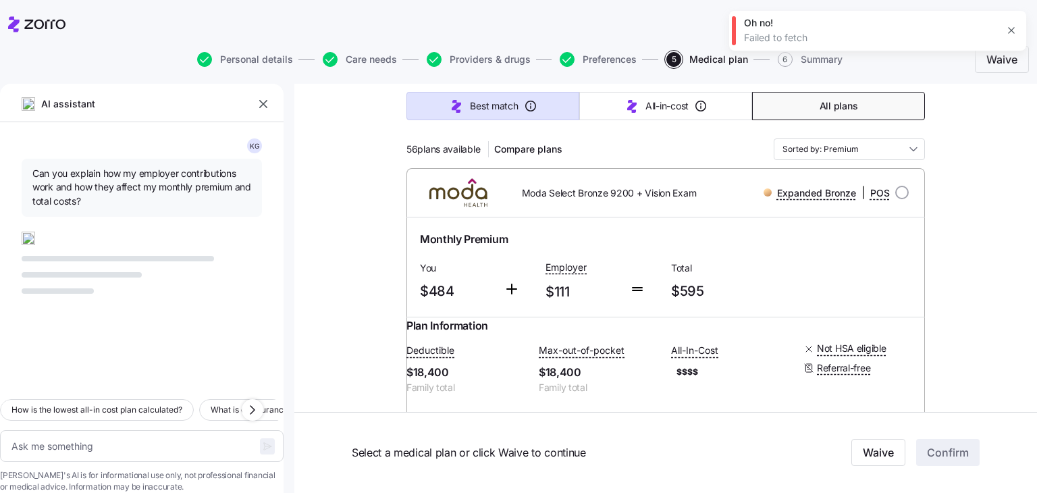
type textarea "x"
type input "Sorted by: Best match"
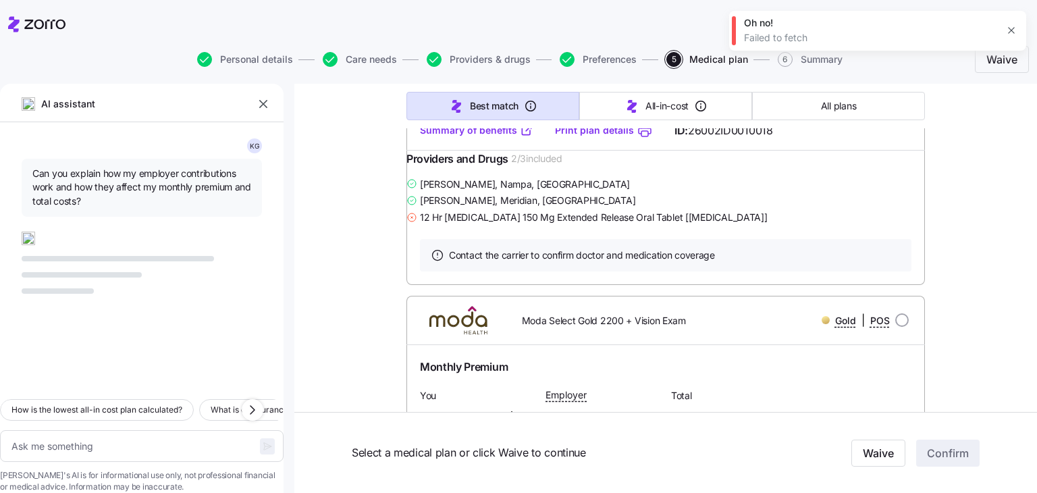
scroll to position [2585, 0]
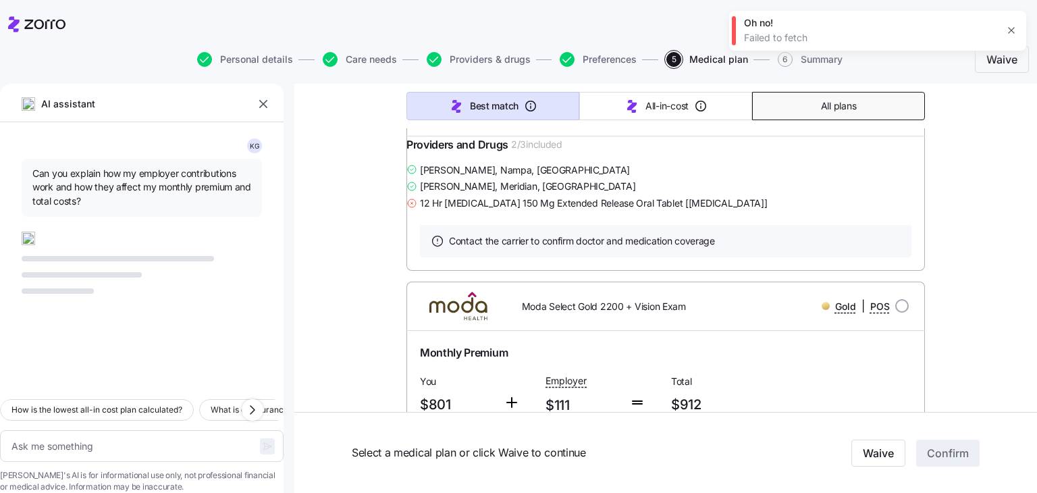
click at [821, 106] on span "All plans" at bounding box center [838, 106] width 35 height 14
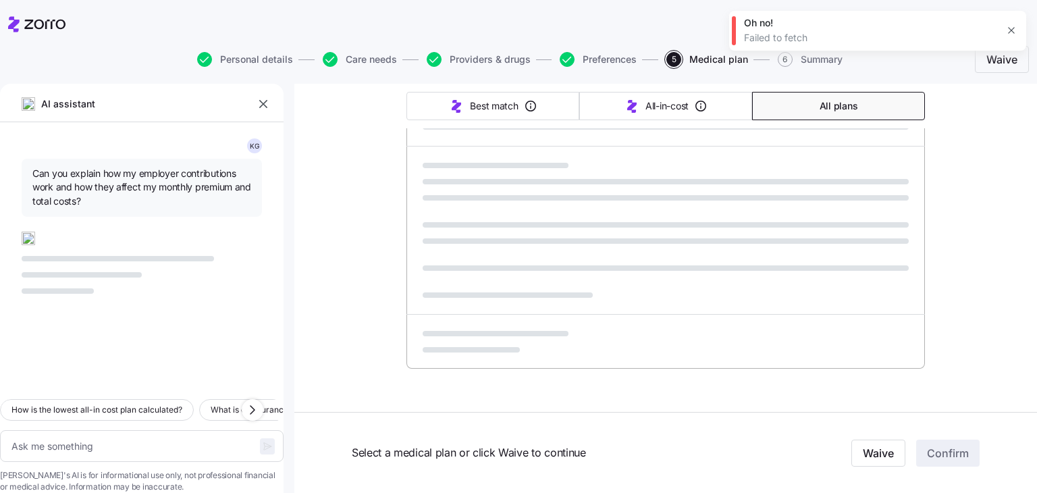
type textarea "x"
type input "Sorted by: Premium"
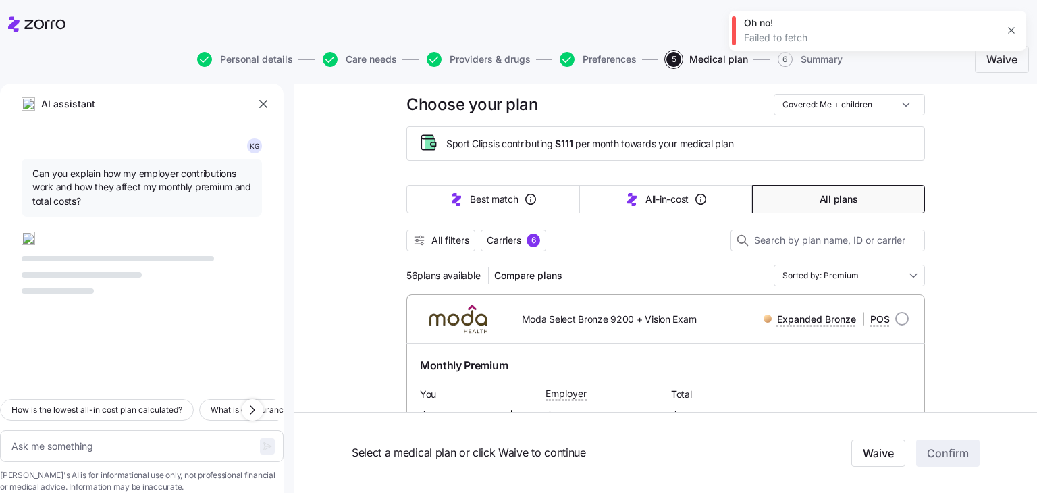
scroll to position [0, 0]
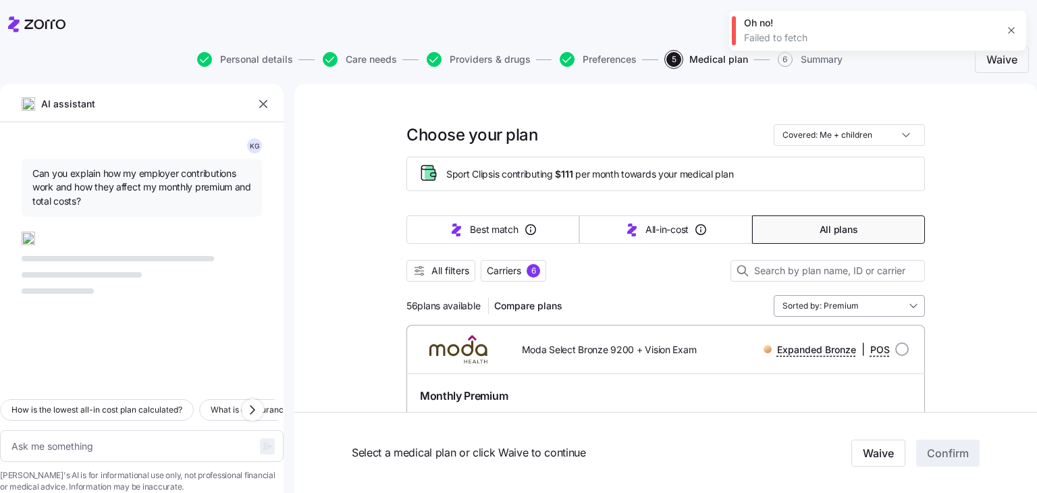
click at [839, 304] on input "Sorted by: Premium" at bounding box center [849, 306] width 151 height 22
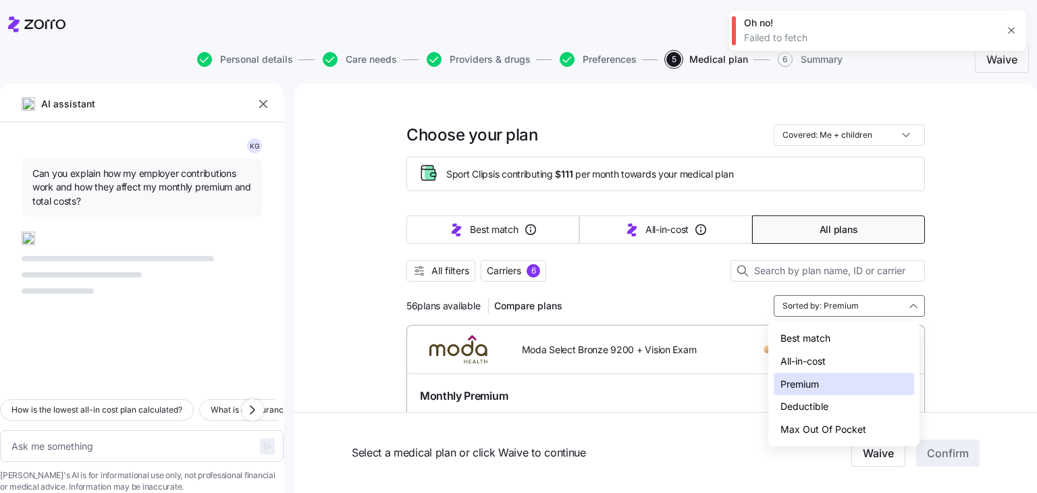
click at [817, 431] on div "Max Out Of Pocket" at bounding box center [844, 429] width 140 height 23
type textarea "x"
type input "Sorted by: Max Out Of Pocket"
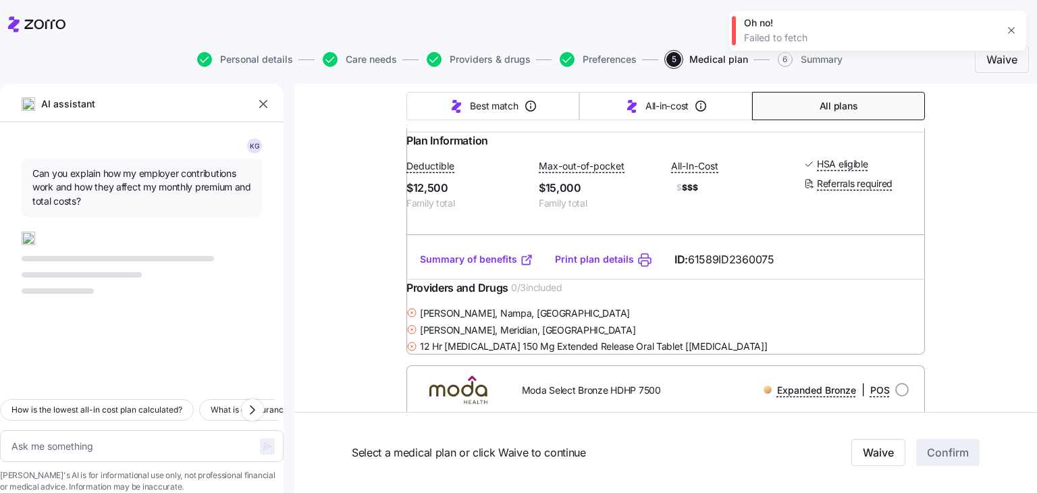
scroll to position [1637, 0]
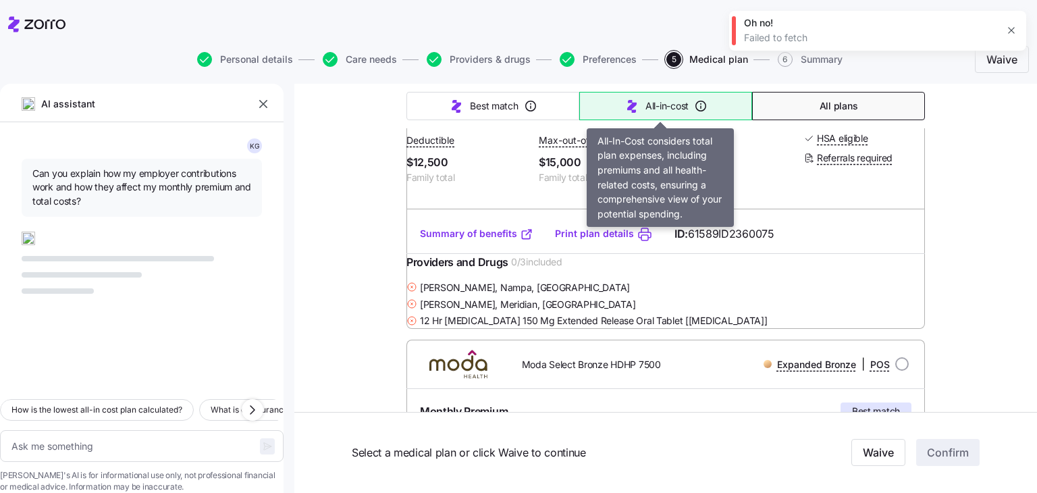
click at [654, 107] on span "All-in-cost" at bounding box center [666, 106] width 43 height 14
type textarea "x"
type input "Sorted by: All-in-cost"
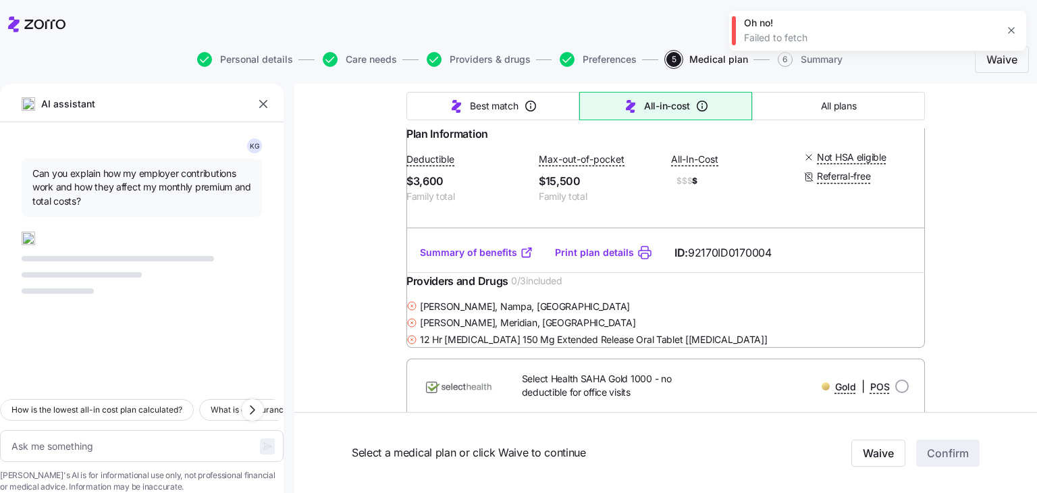
scroll to position [0, 0]
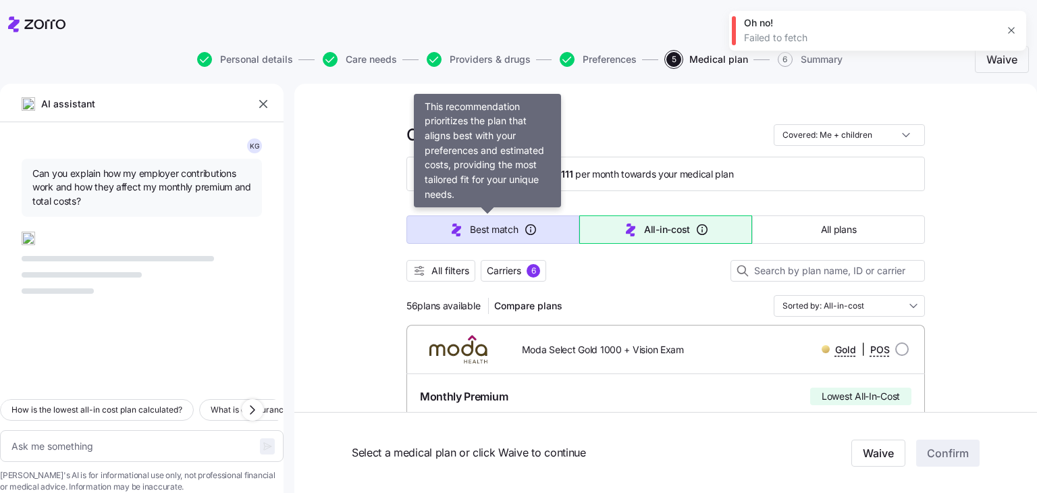
click at [546, 236] on button "Best match" at bounding box center [492, 229] width 173 height 28
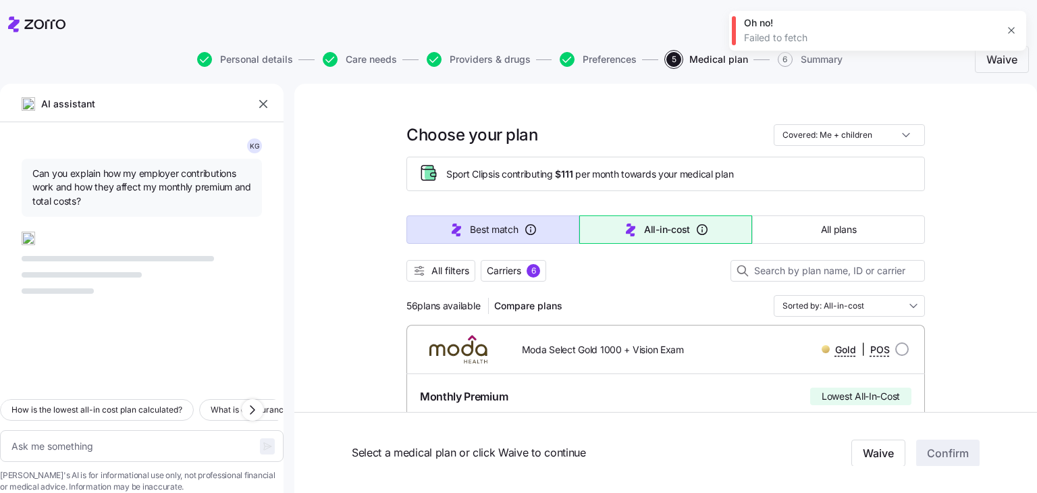
type textarea "x"
type input "Sorted by: Best match"
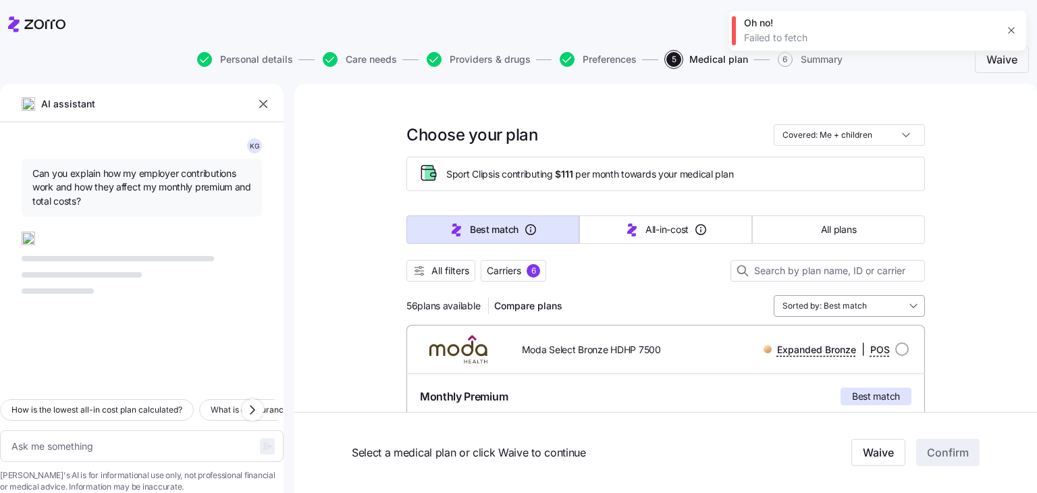
click at [898, 296] on input "Sorted by: Best match" at bounding box center [849, 306] width 151 height 22
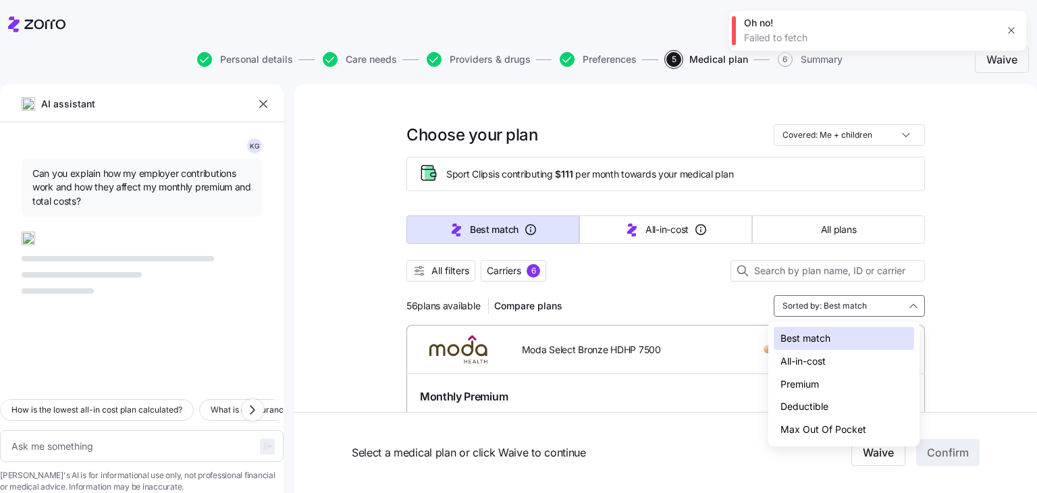
click at [845, 361] on div "All-in-cost" at bounding box center [844, 361] width 140 height 23
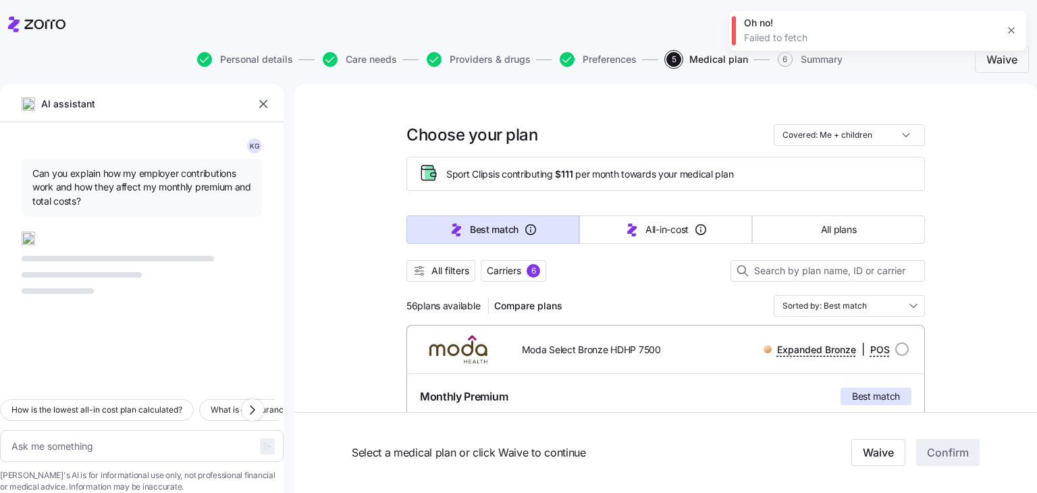
type textarea "x"
type input "Sorted by: All-in-cost"
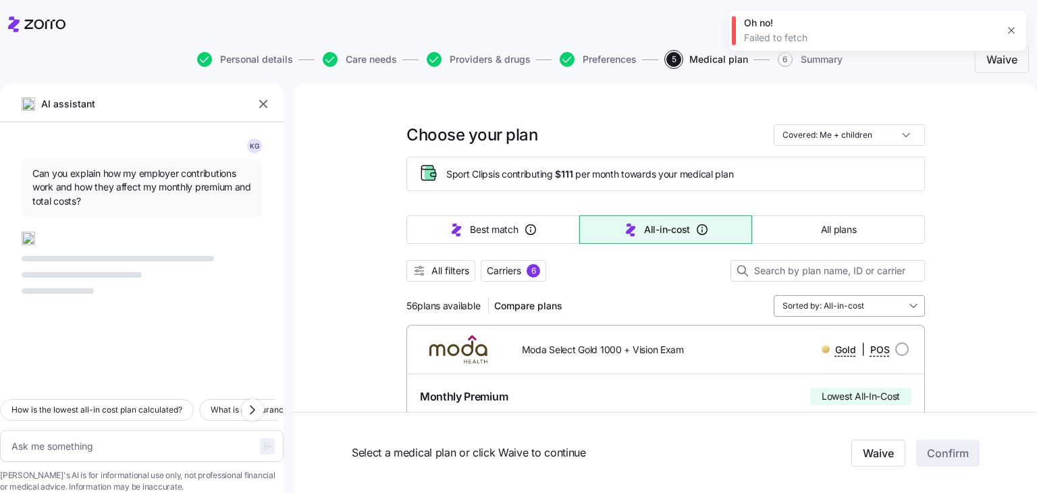
click at [869, 300] on input "Sorted by: All-in-cost" at bounding box center [849, 306] width 151 height 22
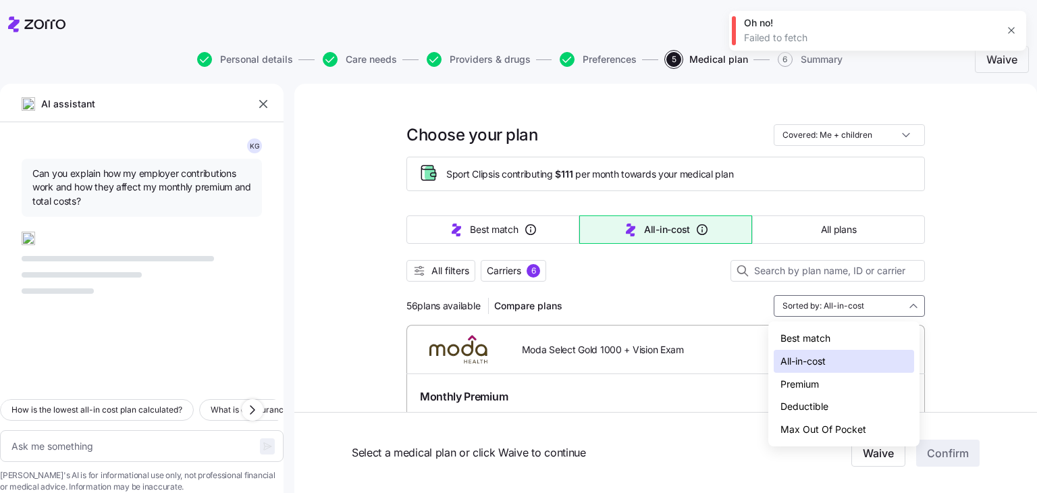
click at [816, 423] on div "Max Out Of Pocket" at bounding box center [844, 429] width 140 height 23
type textarea "x"
type input "Sorted by: Max Out Of Pocket"
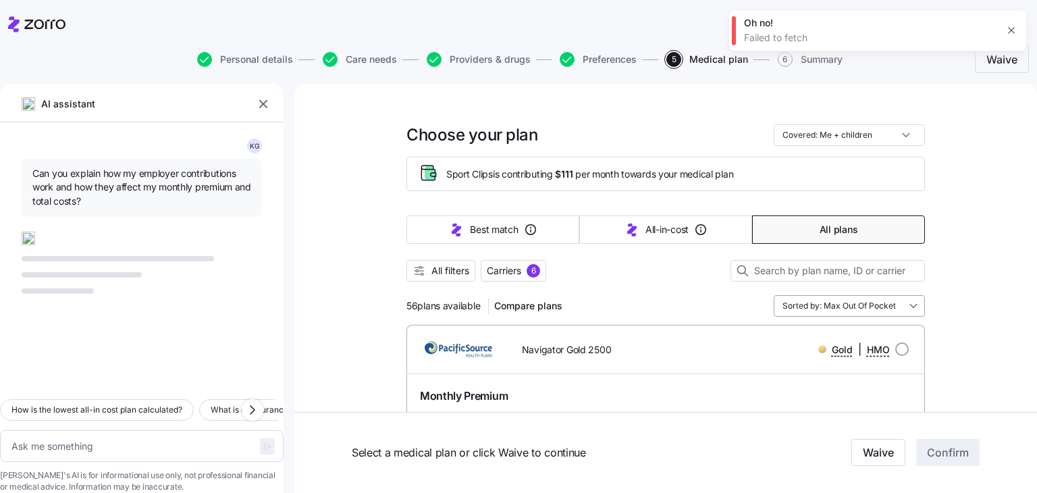
click at [891, 307] on input "Sorted by: Max Out Of Pocket" at bounding box center [849, 306] width 151 height 22
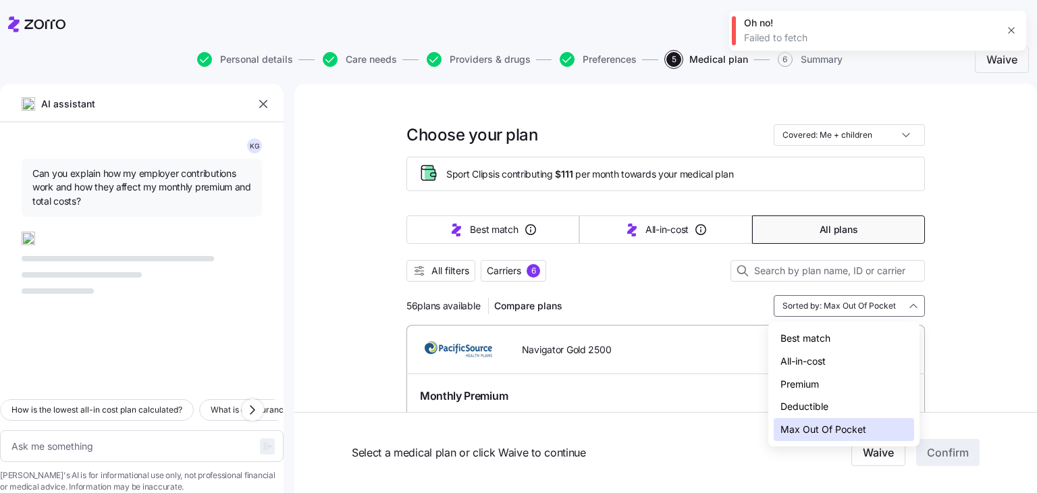
click at [826, 338] on div "Best match" at bounding box center [844, 338] width 140 height 23
type textarea "x"
type input "Sorted by: Best match"
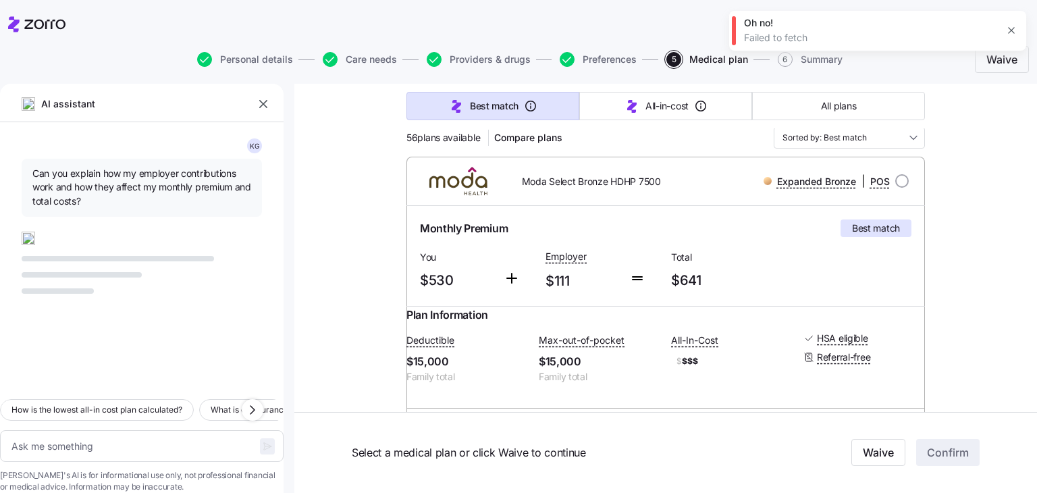
scroll to position [161, 0]
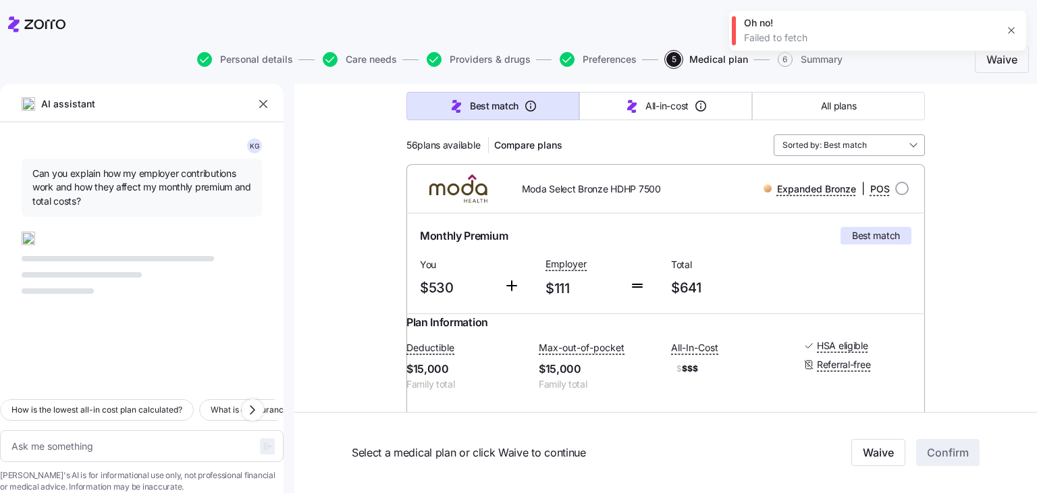
click at [876, 142] on input "Sorted by: Best match" at bounding box center [849, 145] width 151 height 22
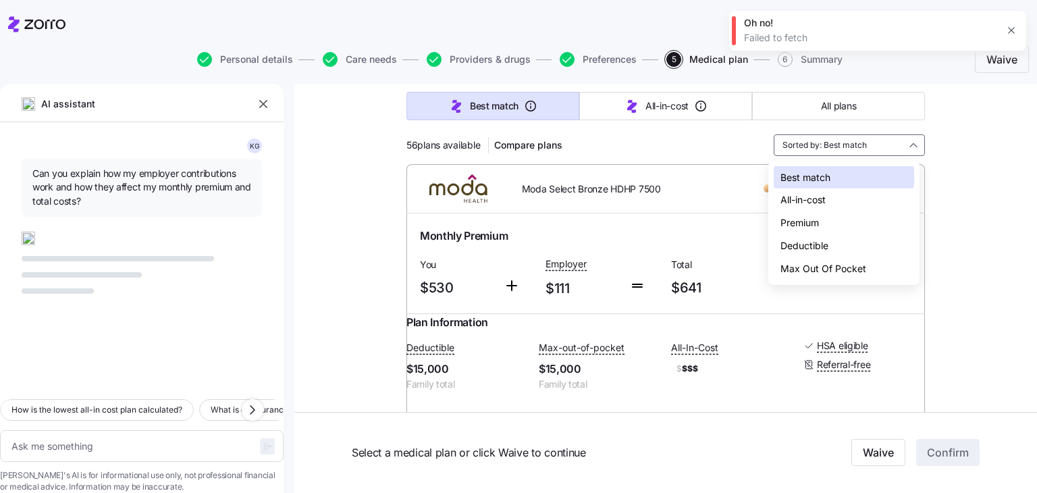
click at [828, 244] on div "Deductible" at bounding box center [844, 245] width 140 height 23
type textarea "x"
type input "Sorted by: Deductible"
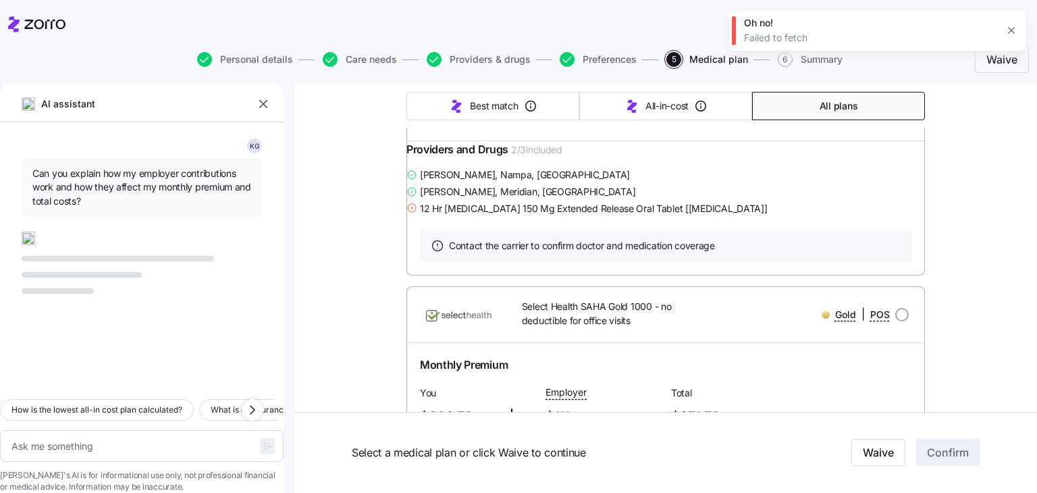
scroll to position [440, 0]
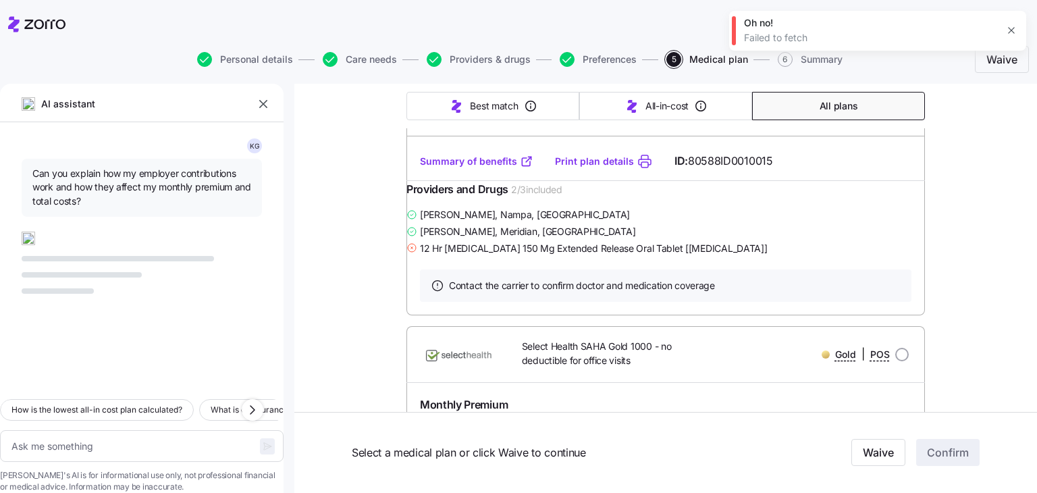
click at [373, 51] on div "Personal details Care needs Providers & drugs Preferences 5 Medical plan 6 Summ…" at bounding box center [518, 59] width 1021 height 32
click at [372, 57] on span "Care needs" at bounding box center [371, 59] width 51 height 9
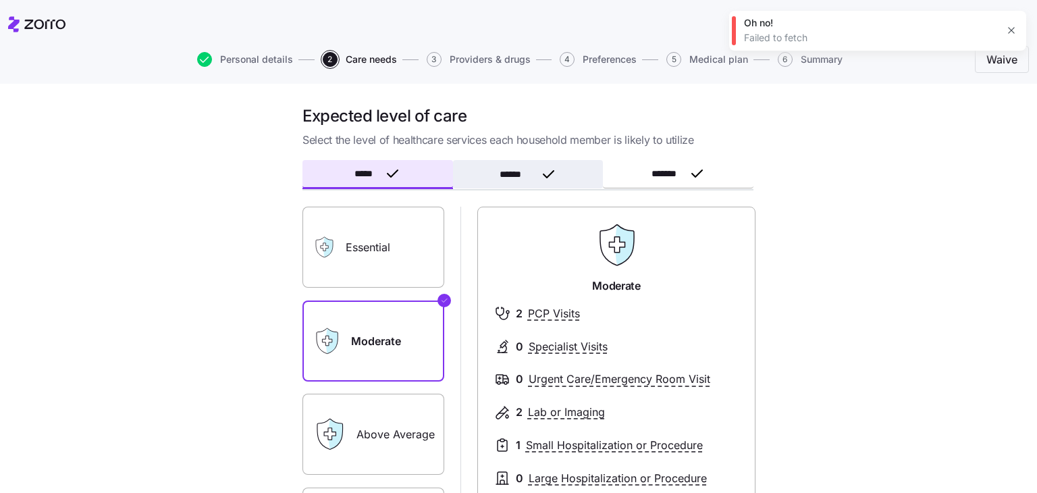
click at [529, 178] on button "******" at bounding box center [528, 174] width 151 height 28
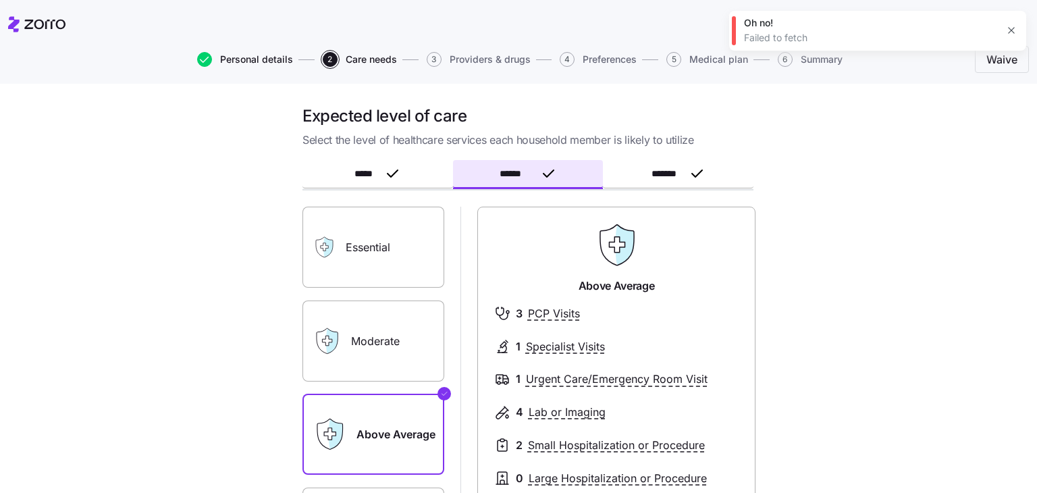
click at [234, 57] on span "Personal details" at bounding box center [256, 59] width 73 height 9
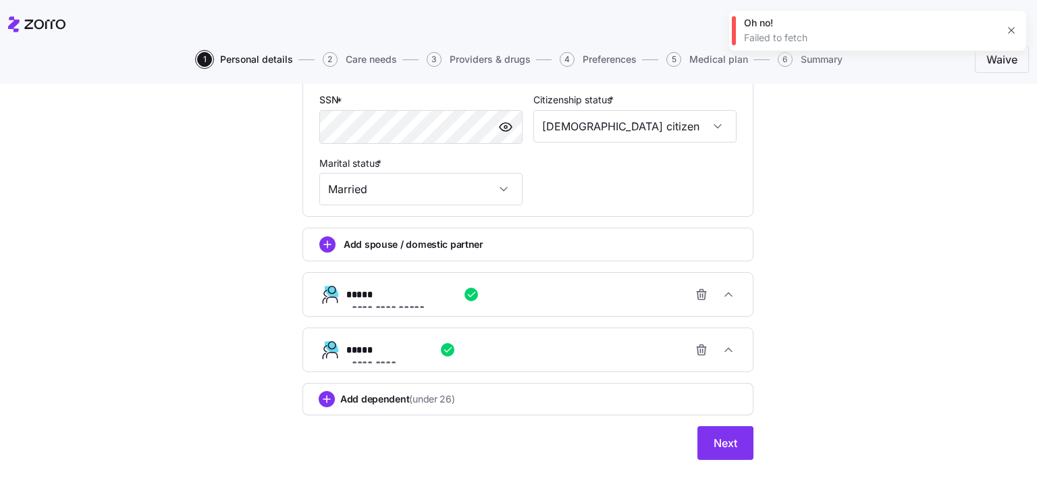
scroll to position [537, 0]
click at [697, 288] on icon "button" at bounding box center [702, 293] width 14 height 14
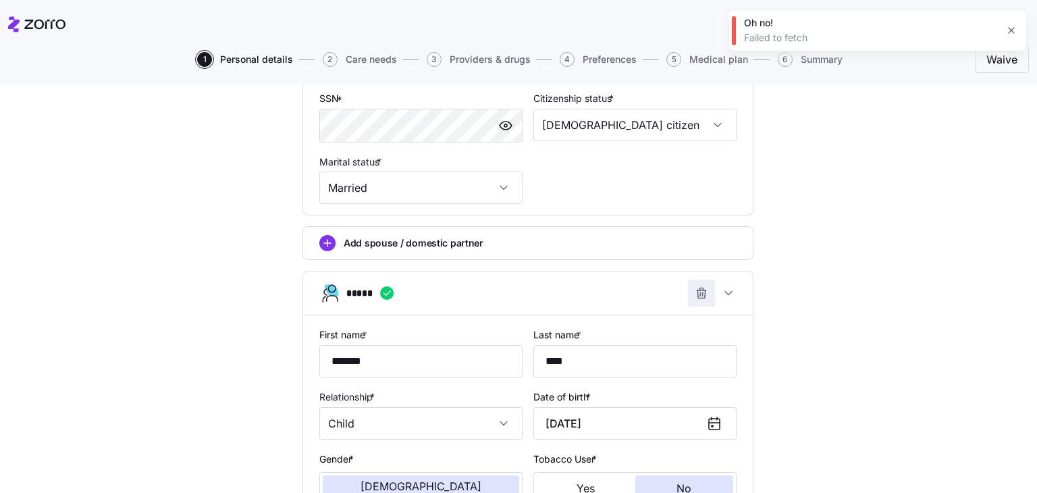
click at [695, 287] on icon "button" at bounding box center [702, 293] width 14 height 14
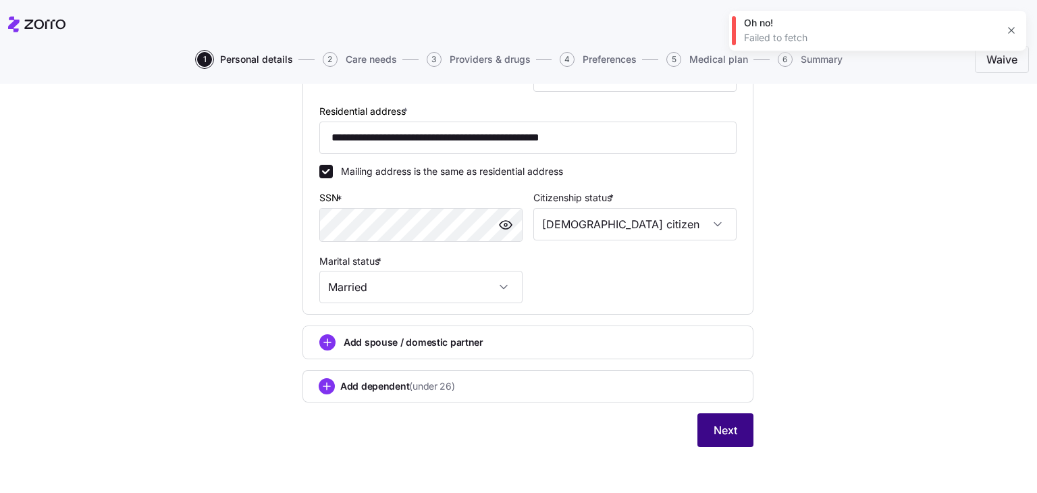
click at [726, 425] on span "Next" at bounding box center [726, 430] width 24 height 16
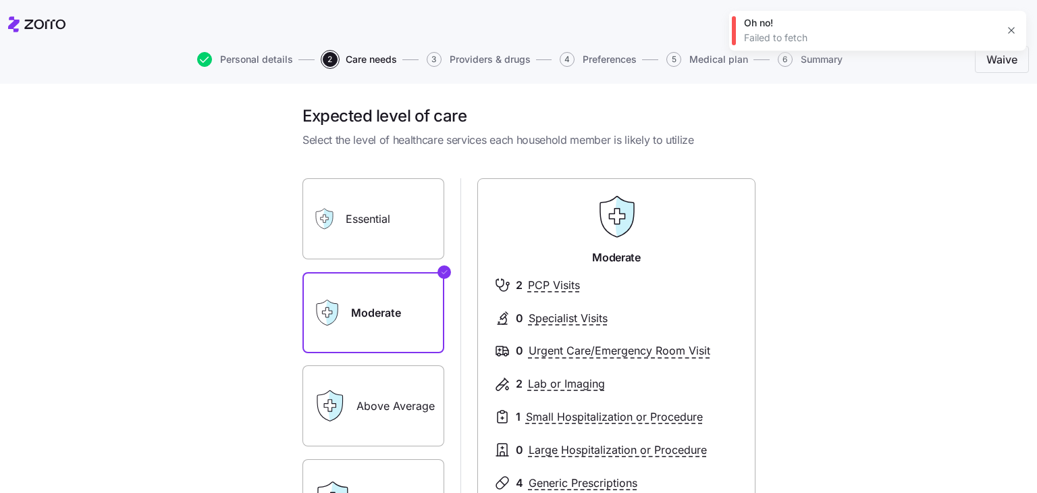
click at [363, 401] on label "Above Average" at bounding box center [373, 405] width 142 height 81
click at [0, 0] on input "Above Average" at bounding box center [0, 0] width 0 height 0
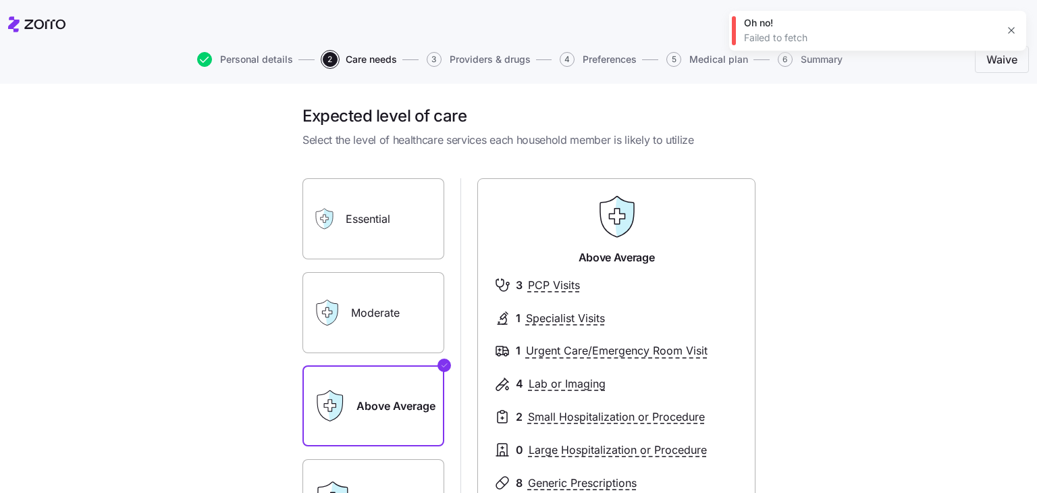
click at [347, 316] on label "Moderate" at bounding box center [373, 312] width 142 height 81
click at [0, 0] on input "Moderate" at bounding box center [0, 0] width 0 height 0
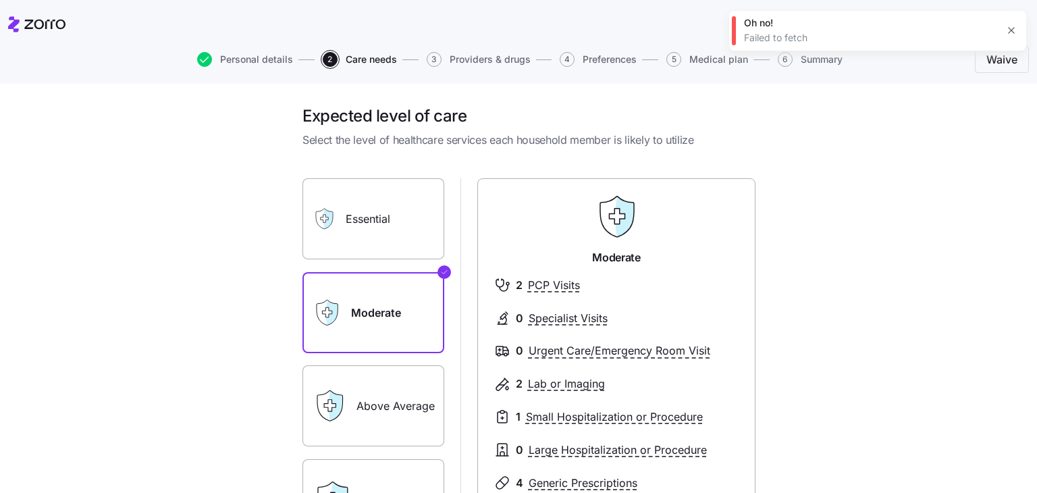
click at [1007, 25] on button "button" at bounding box center [1011, 30] width 19 height 19
click at [487, 60] on span "Providers & drugs" at bounding box center [490, 59] width 81 height 9
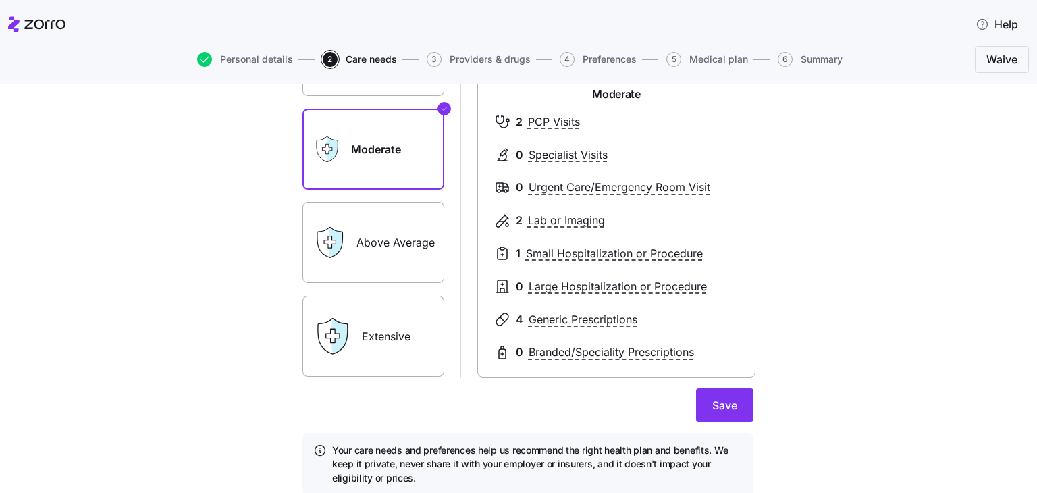
scroll to position [215, 0]
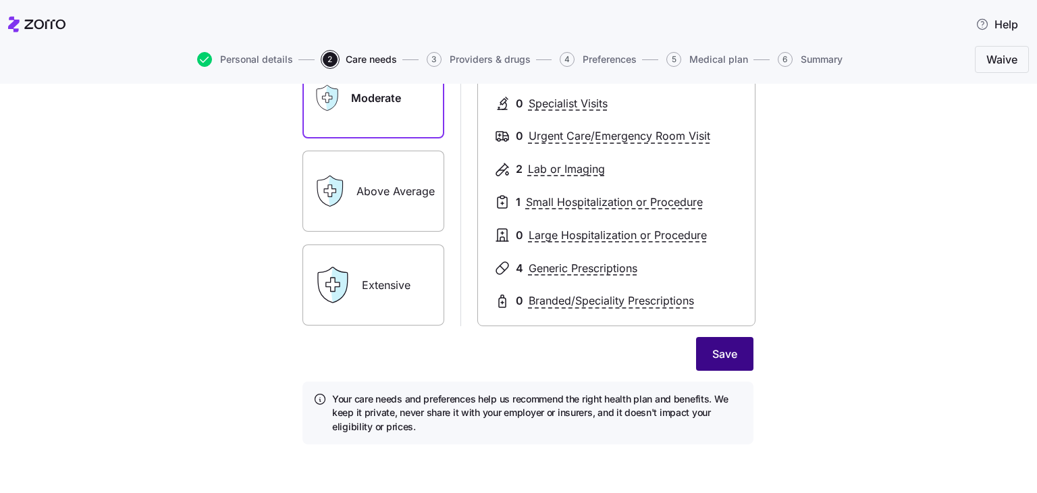
click at [698, 348] on button "Save" at bounding box center [724, 354] width 57 height 34
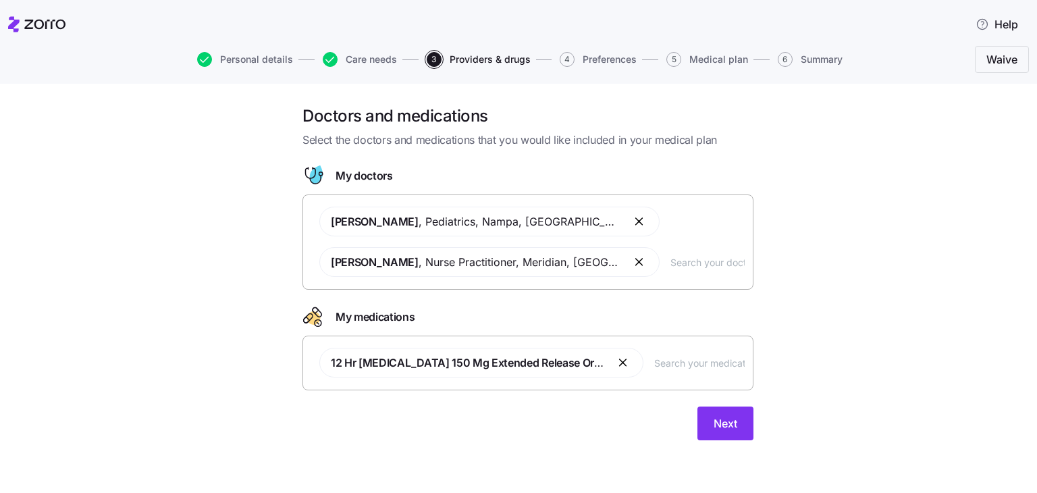
click at [632, 220] on button "button" at bounding box center [640, 221] width 16 height 16
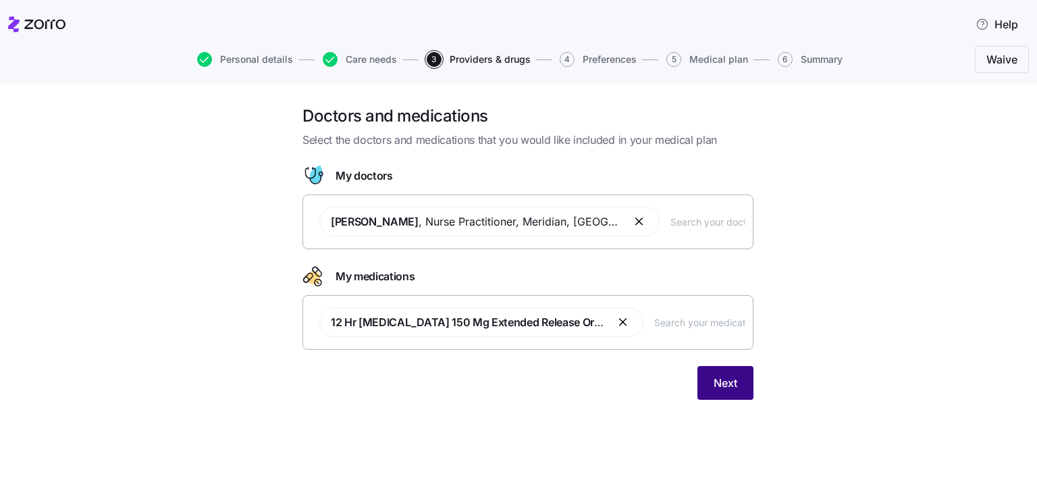
click at [720, 376] on span "Next" at bounding box center [726, 383] width 24 height 16
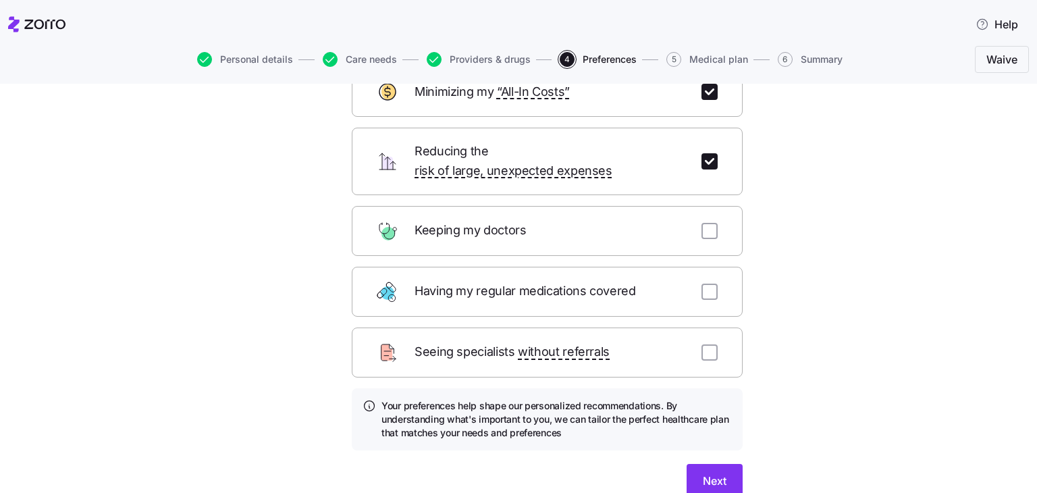
scroll to position [100, 0]
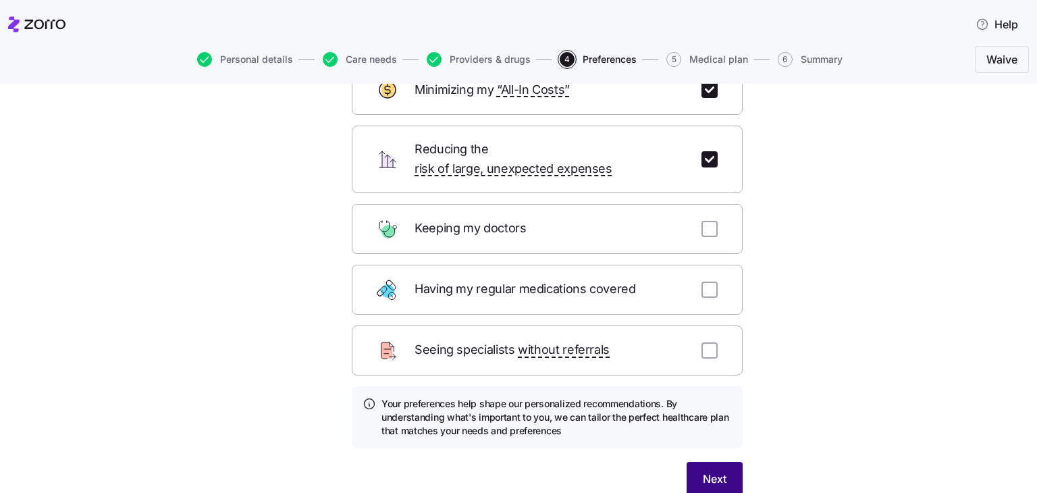
click at [728, 462] on button "Next" at bounding box center [715, 479] width 56 height 34
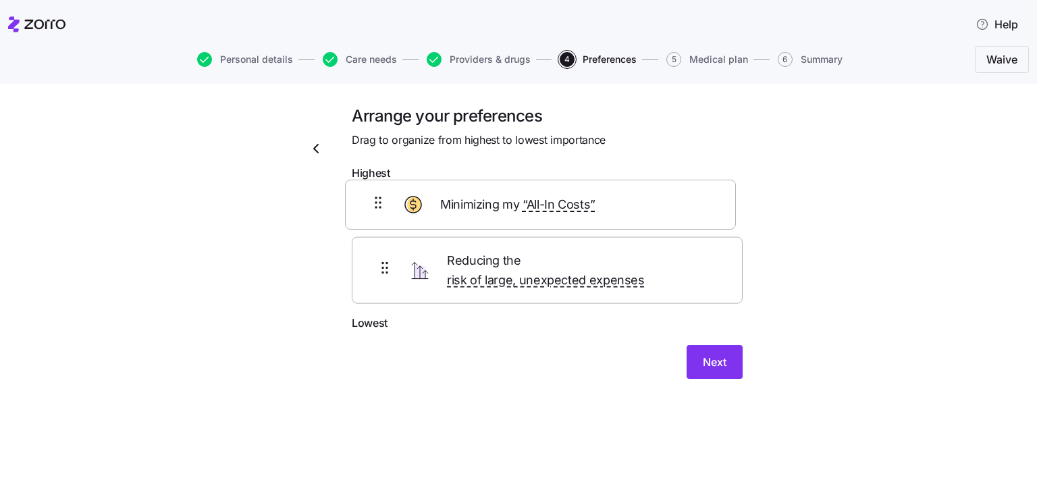
drag, startPoint x: 567, startPoint y: 291, endPoint x: 559, endPoint y: 217, distance: 74.7
click at [559, 217] on div "Reducing the risk of large, unexpected expenses Minimizing my “All-In Costs”" at bounding box center [547, 251] width 391 height 128
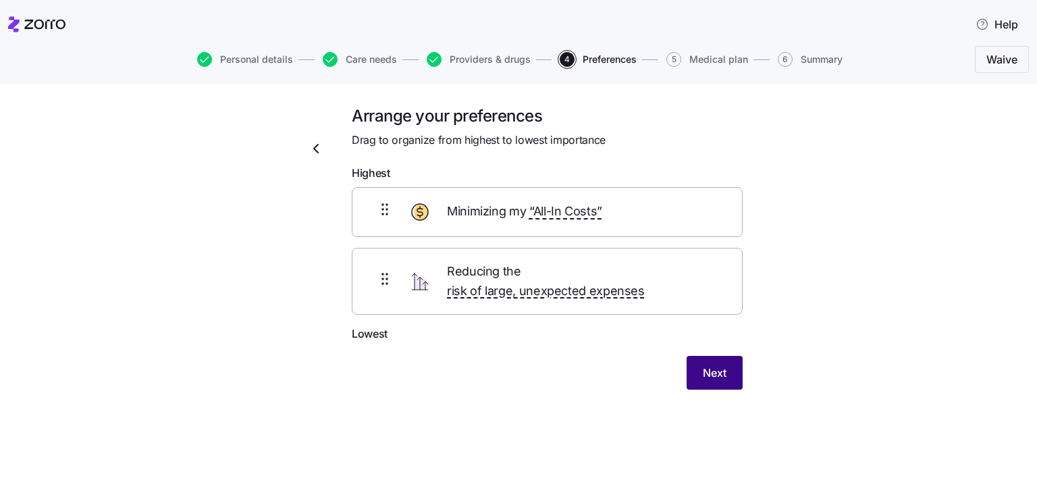
click at [701, 356] on button "Next" at bounding box center [715, 373] width 56 height 34
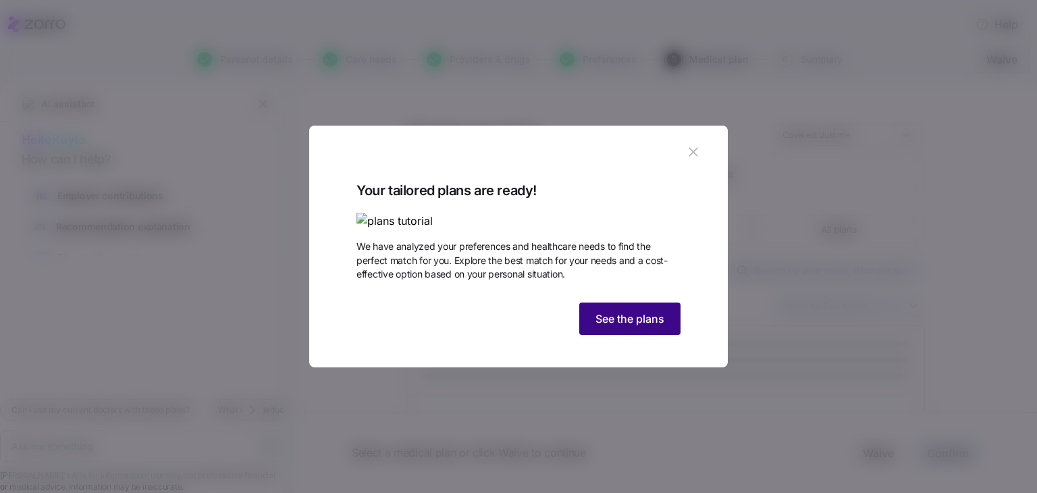
click at [633, 327] on span "See the plans" at bounding box center [629, 319] width 69 height 16
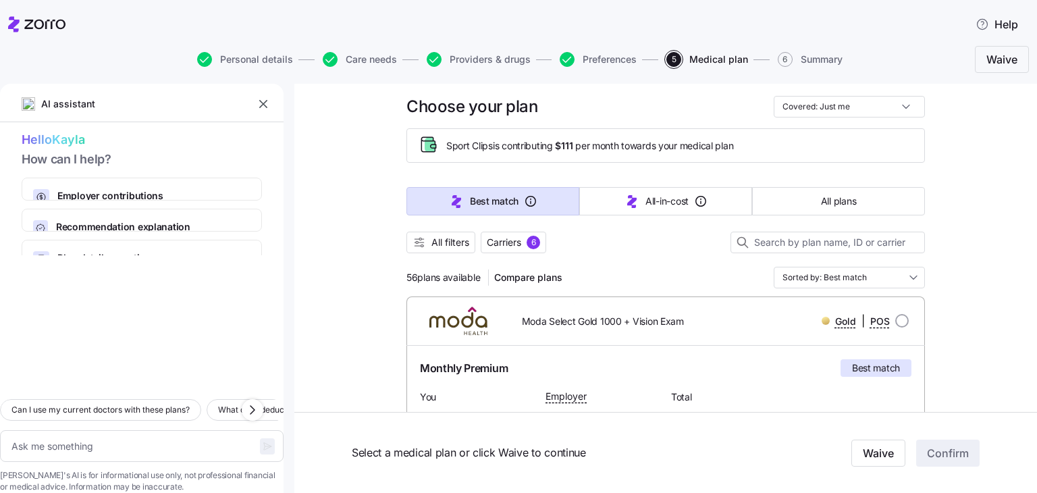
scroll to position [47, 0]
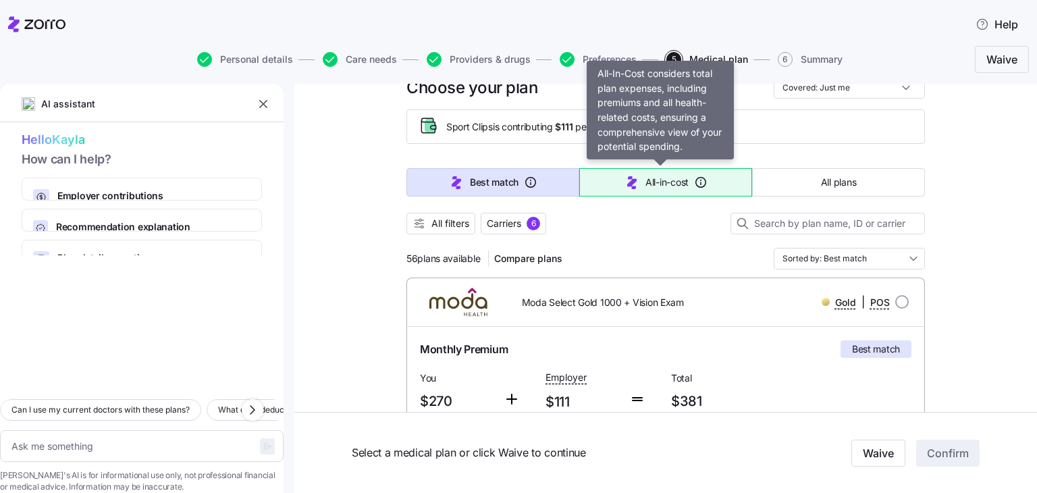
click at [664, 176] on span "All-in-cost" at bounding box center [666, 183] width 43 height 14
type textarea "x"
type input "Sorted by: All-in-cost"
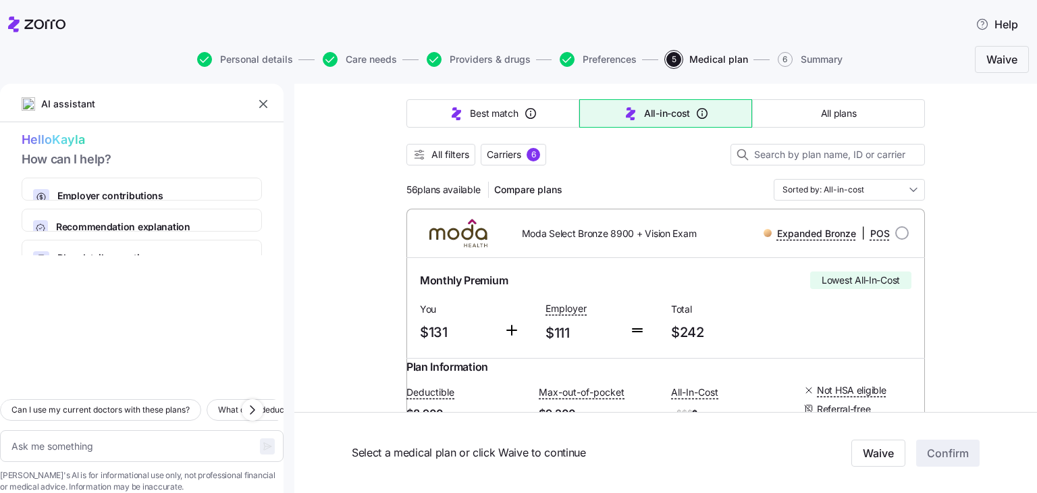
scroll to position [112, 0]
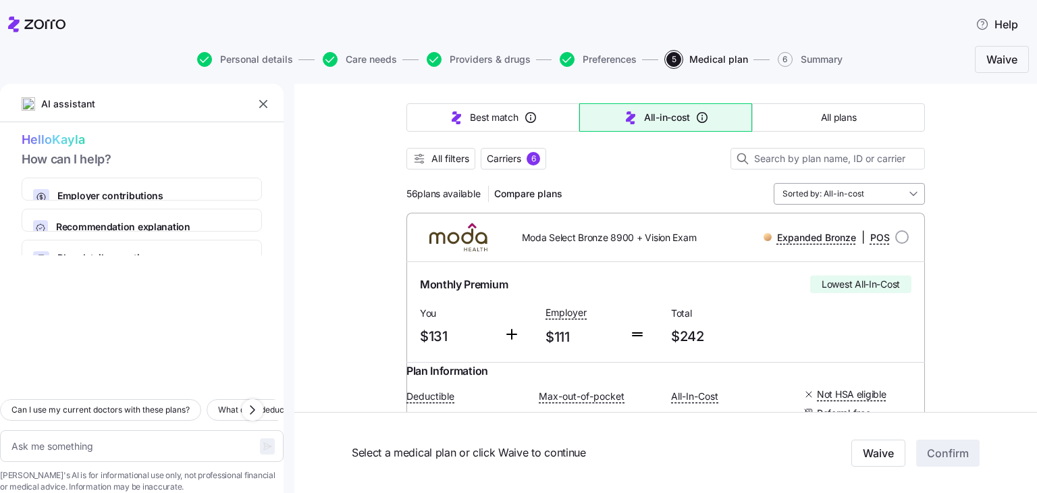
click at [834, 193] on input "Sorted by: All-in-cost" at bounding box center [849, 194] width 151 height 22
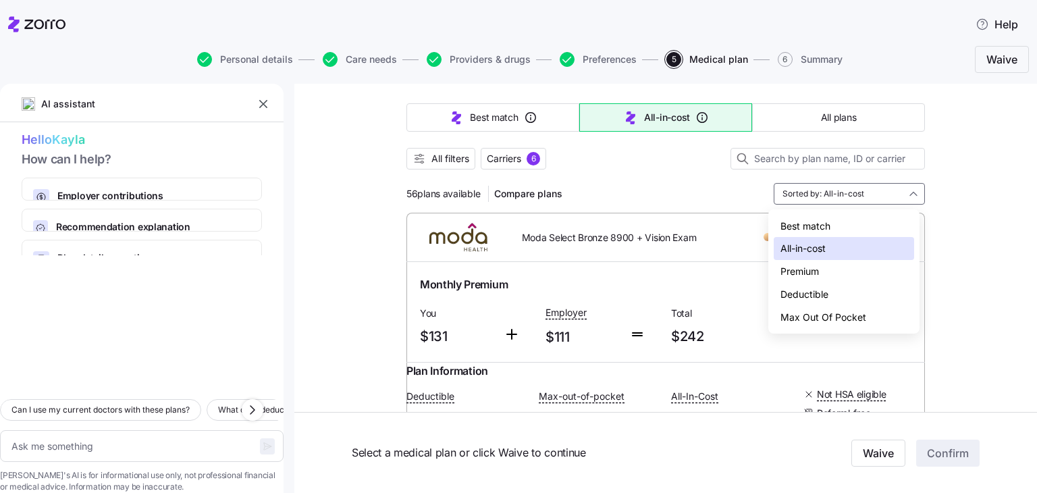
click at [812, 322] on div "Max Out Of Pocket" at bounding box center [844, 317] width 140 height 23
type textarea "x"
type input "Sorted by: Max Out Of Pocket"
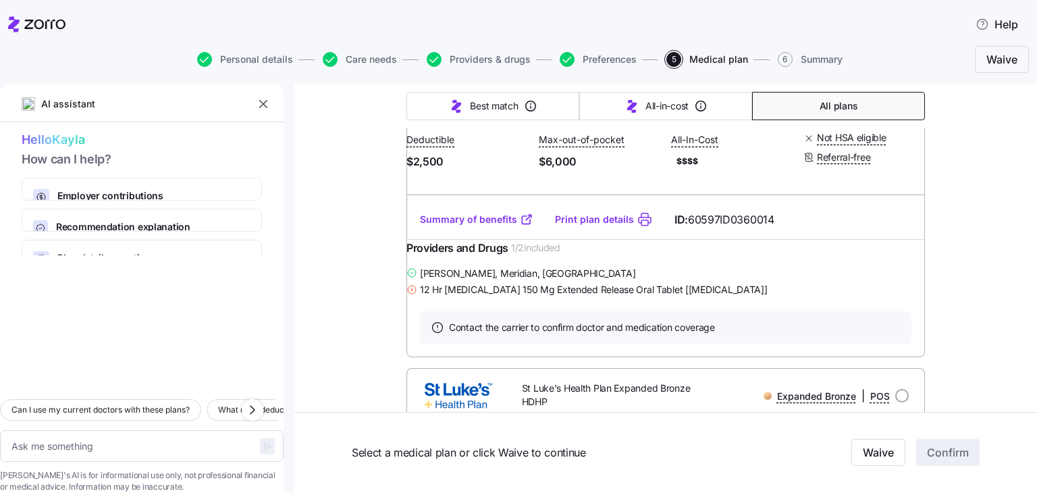
scroll to position [385, 0]
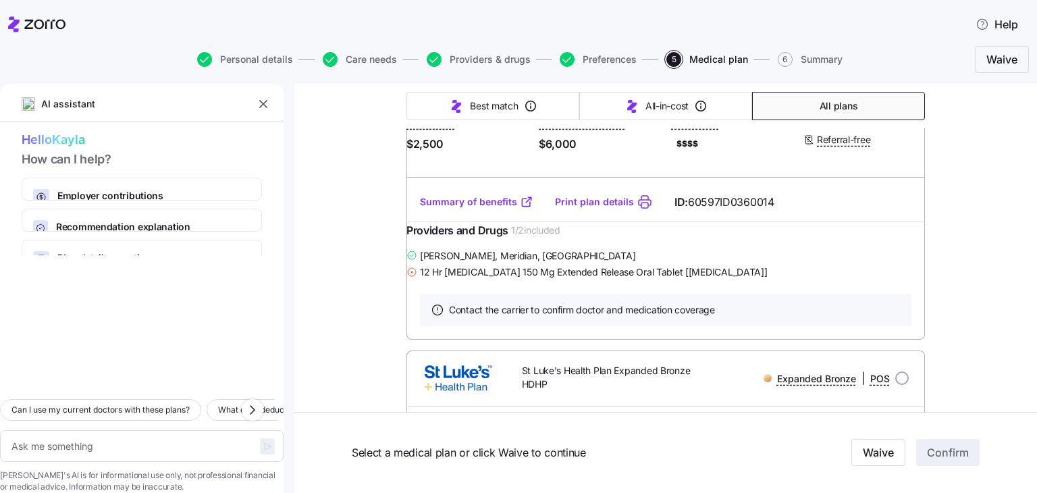
click at [462, 209] on link "Summary of benefits" at bounding box center [476, 202] width 113 height 14
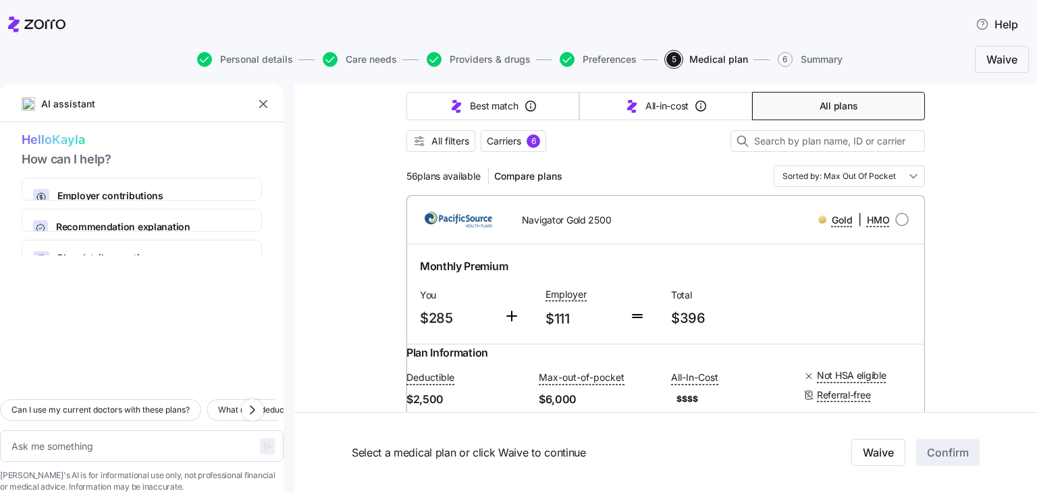
scroll to position [105, 0]
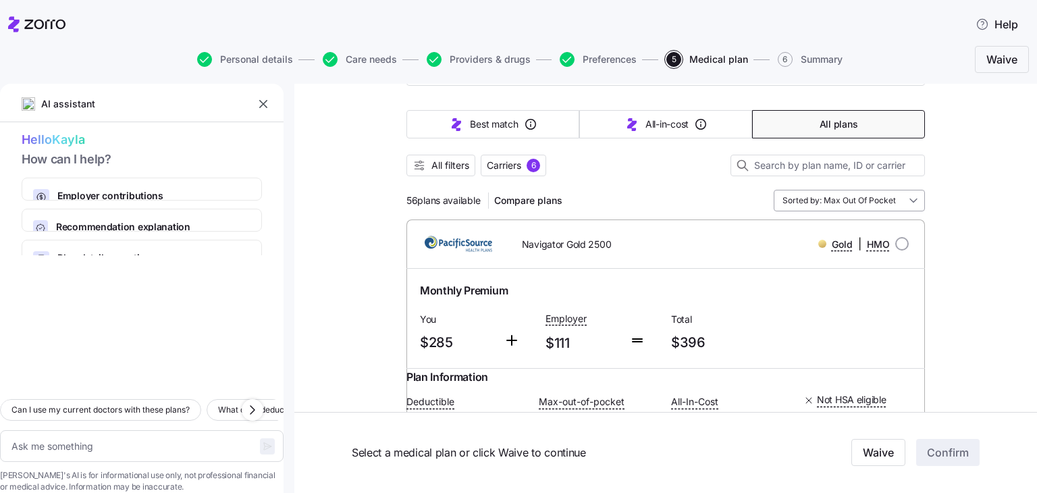
click at [842, 196] on input "Sorted by: Max Out Of Pocket" at bounding box center [849, 201] width 151 height 22
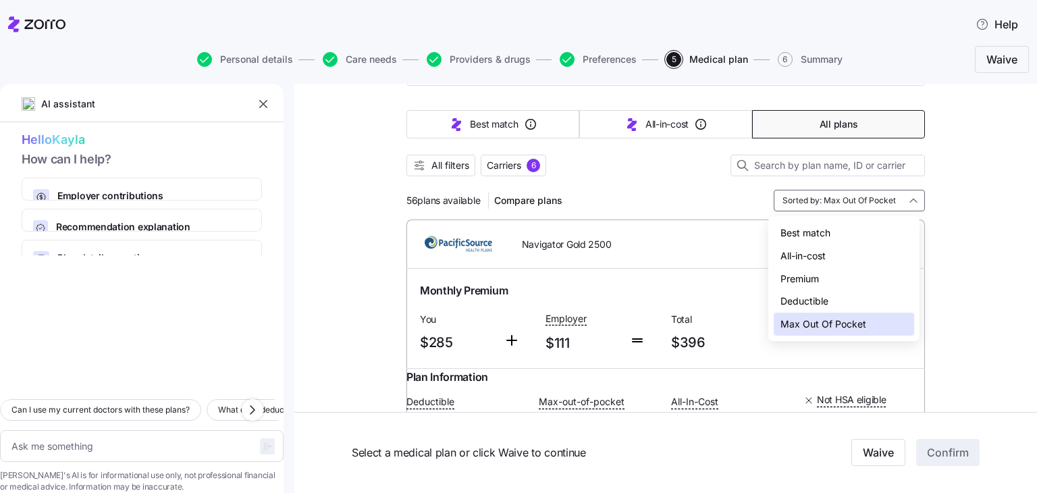
click at [810, 260] on div "All-in-cost" at bounding box center [844, 255] width 140 height 23
type textarea "x"
type input "Sorted by: All-in-cost"
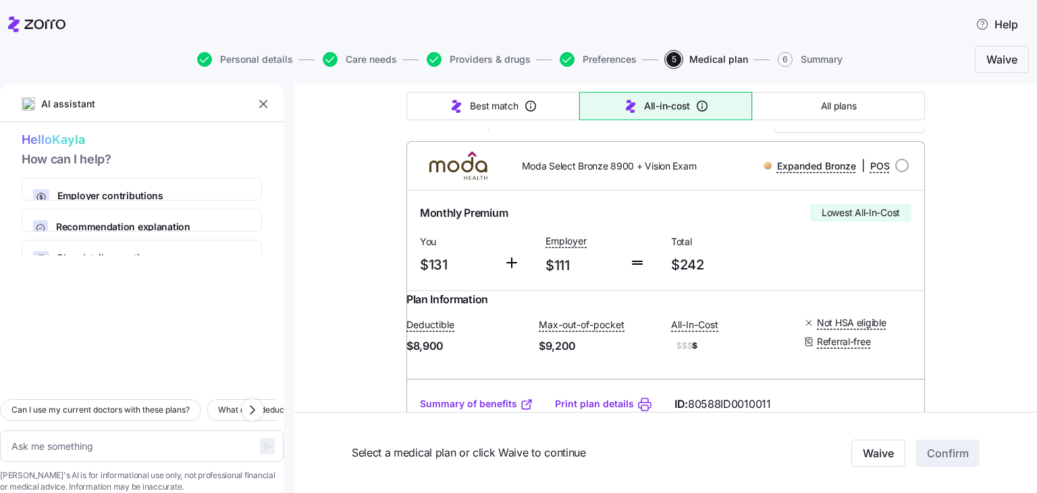
scroll to position [0, 0]
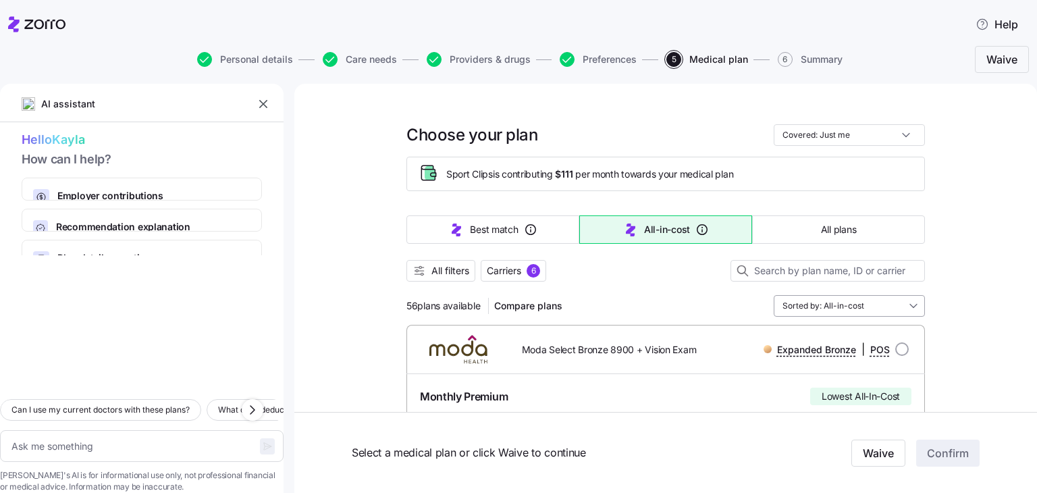
click at [829, 303] on input "Sorted by: All-in-cost" at bounding box center [849, 306] width 151 height 22
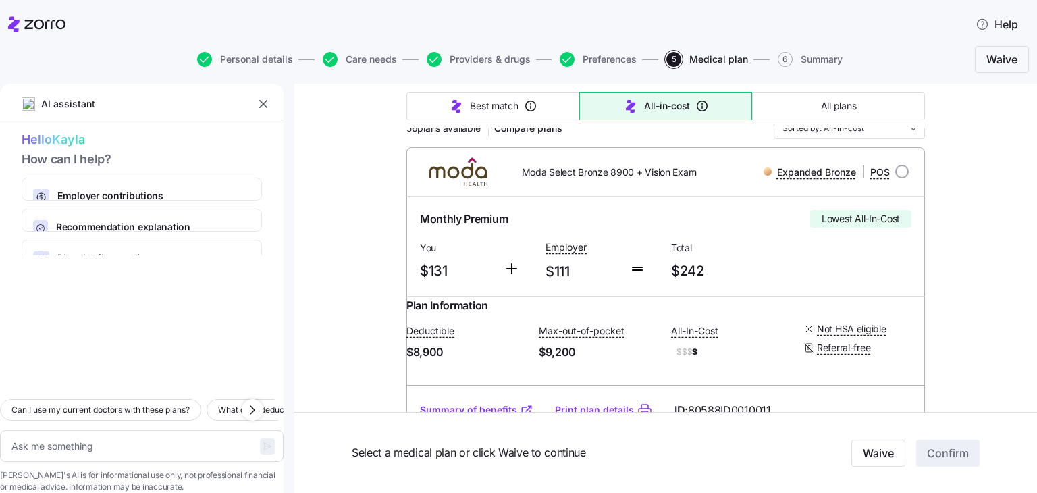
scroll to position [146, 0]
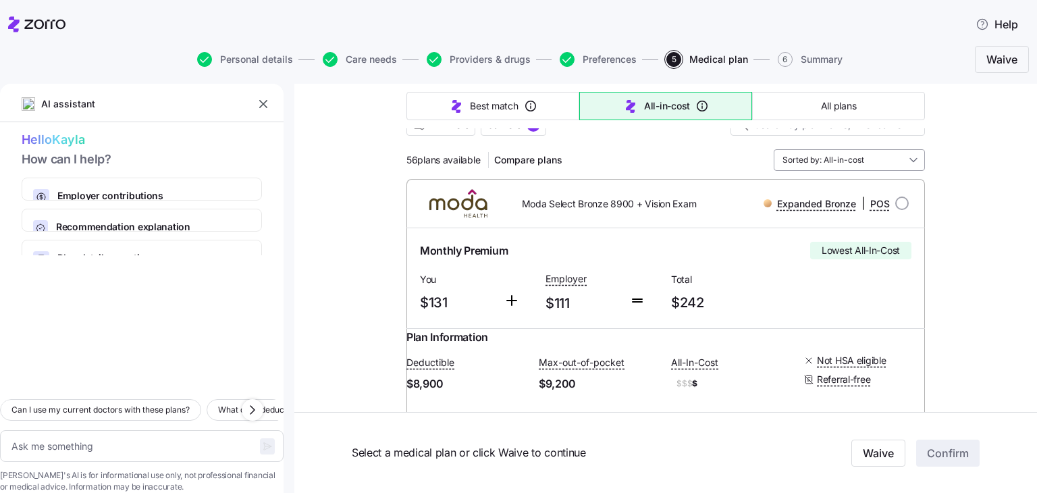
click at [870, 163] on input "Sorted by: All-in-cost" at bounding box center [849, 160] width 151 height 22
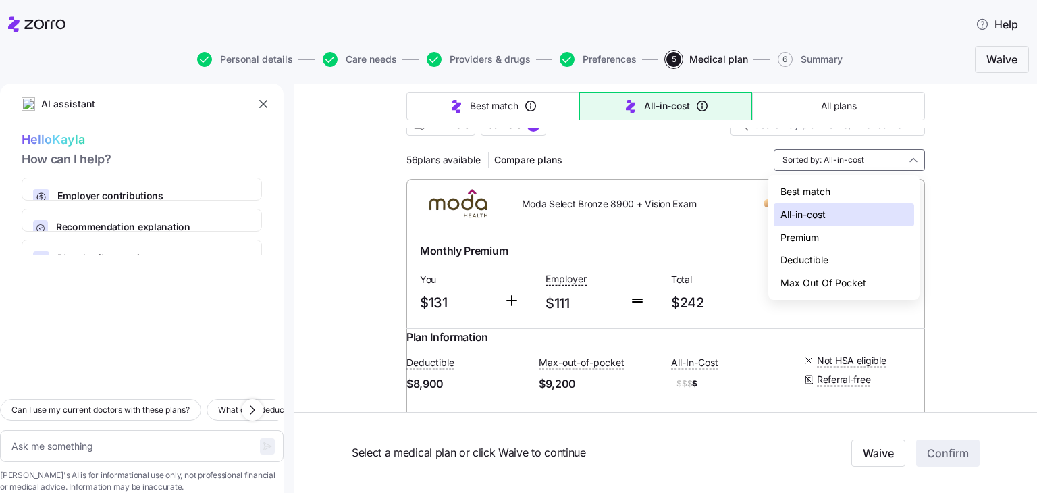
click at [832, 287] on div "Max Out Of Pocket" at bounding box center [844, 282] width 140 height 23
type textarea "x"
type input "Sorted by: Max Out Of Pocket"
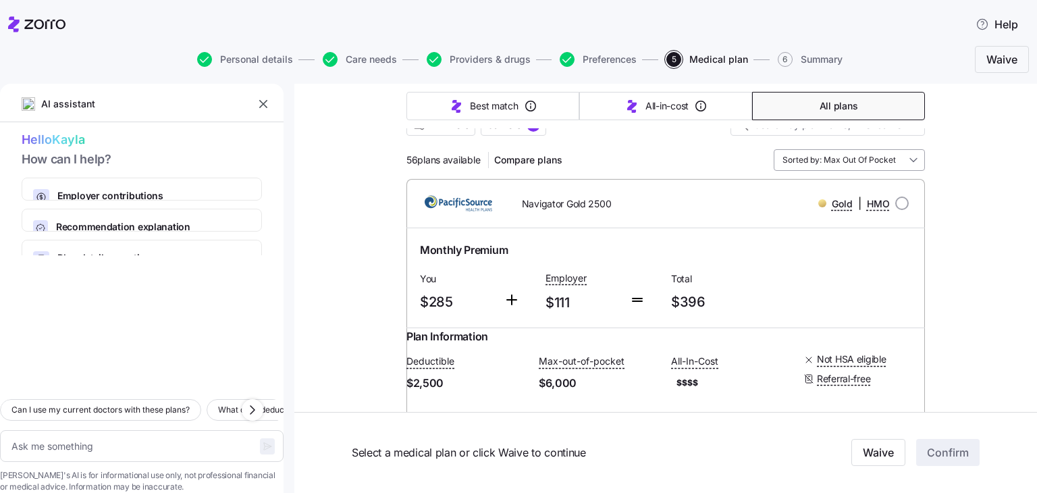
click at [876, 162] on input "Sorted by: Max Out Of Pocket" at bounding box center [849, 160] width 151 height 22
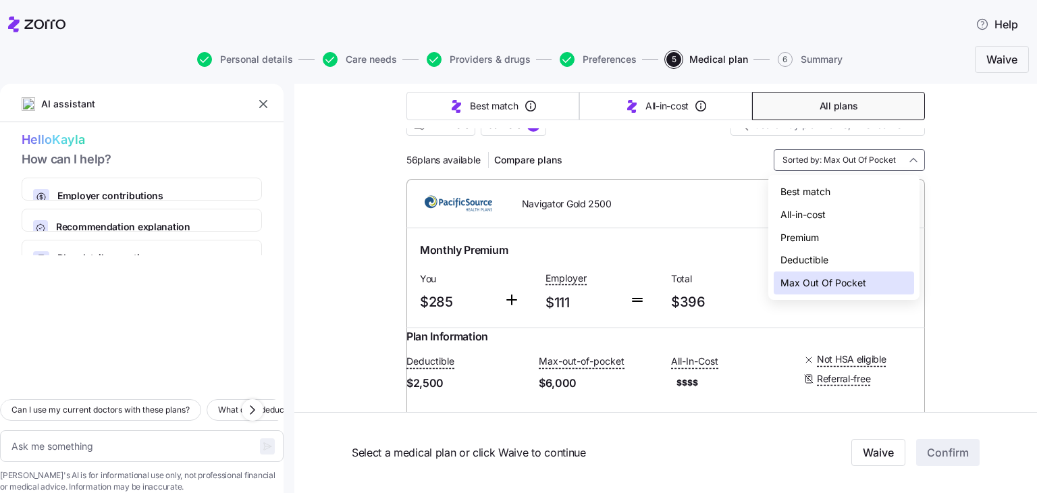
click at [788, 211] on div "All-in-cost" at bounding box center [844, 214] width 140 height 23
type textarea "x"
type input "Sorted by: All-in-cost"
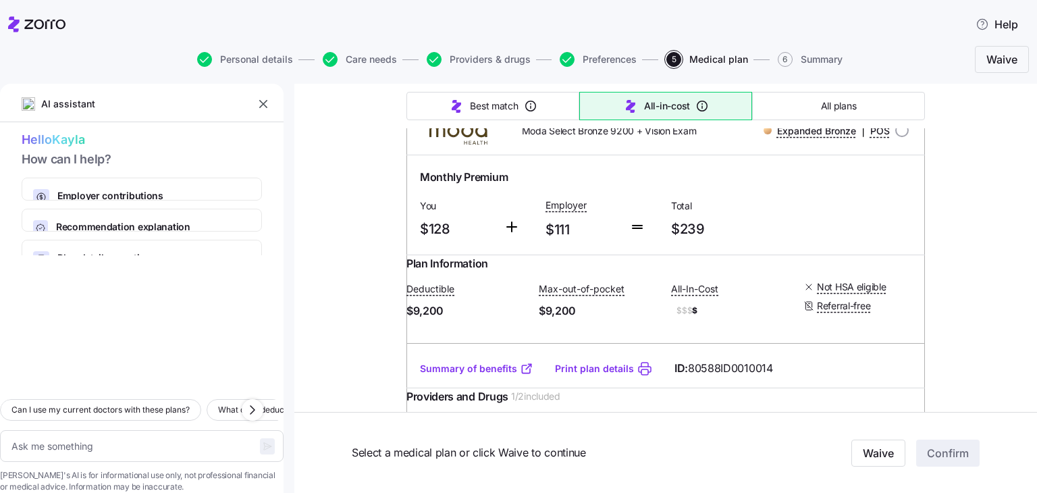
scroll to position [616, 0]
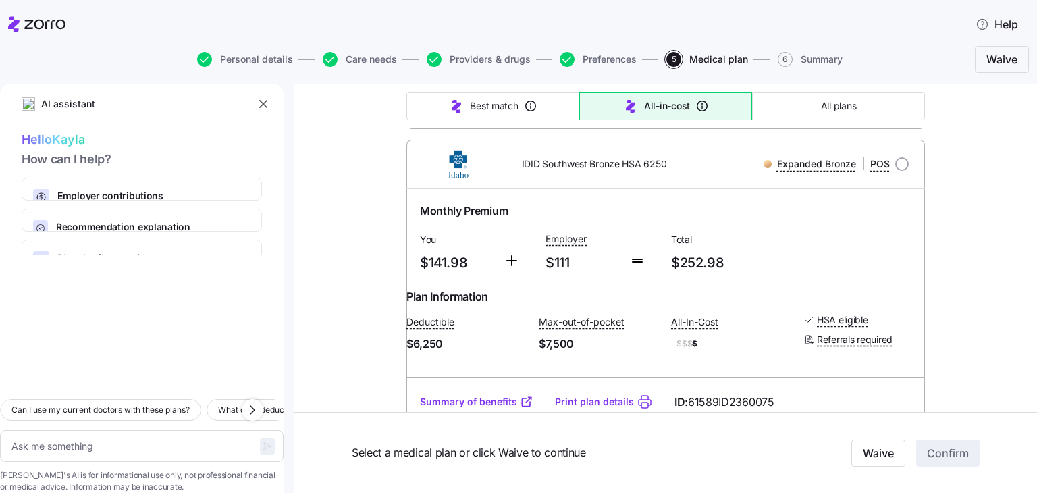
type textarea "x"
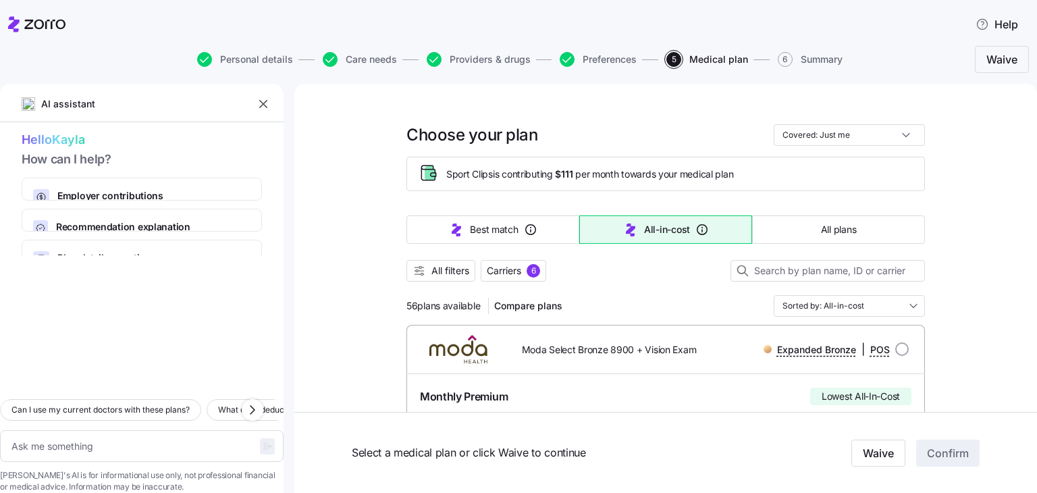
scroll to position [89, 0]
click at [846, 309] on input "Sorted by: All-in-cost" at bounding box center [849, 306] width 151 height 22
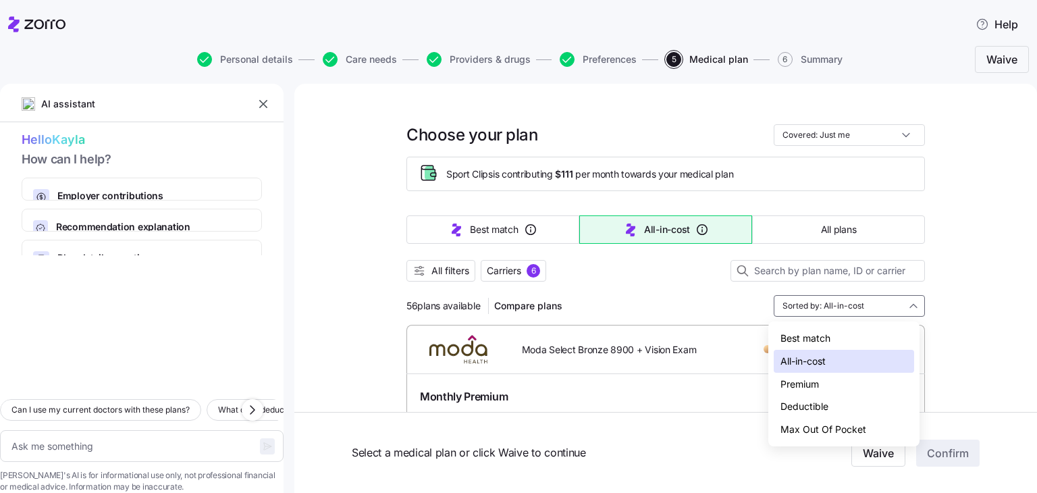
click at [828, 424] on div "Max Out Of Pocket" at bounding box center [844, 429] width 140 height 23
type textarea "x"
type input "Sorted by: Max Out Of Pocket"
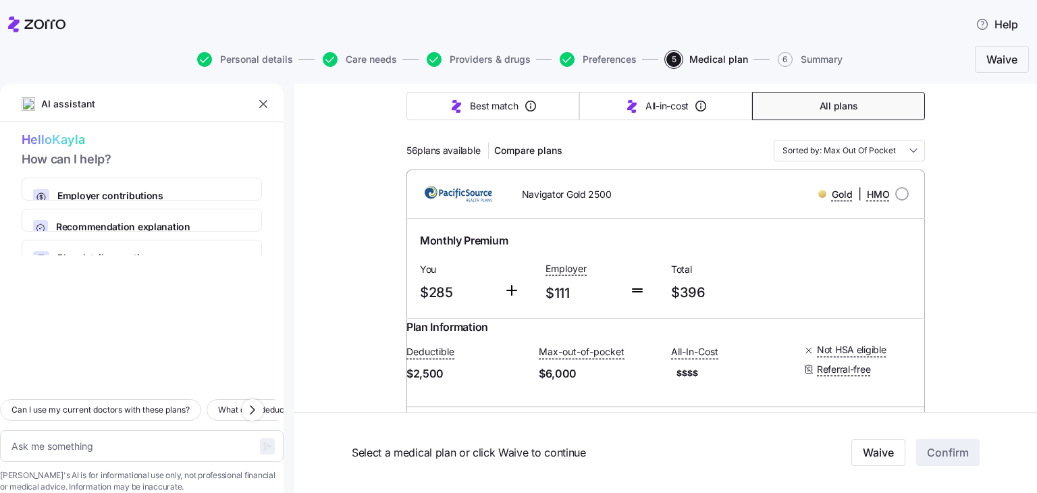
scroll to position [151, 0]
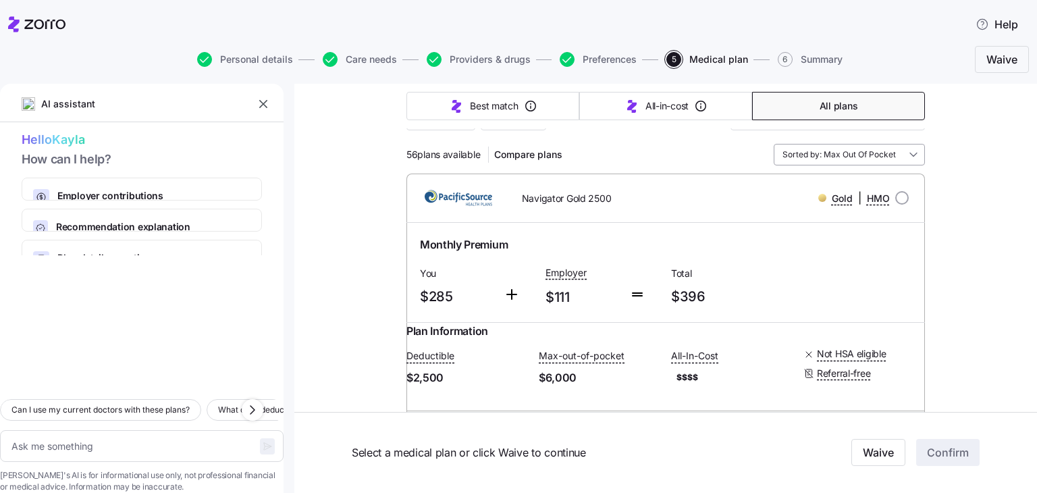
click at [861, 145] on input "Sorted by: Max Out Of Pocket" at bounding box center [849, 155] width 151 height 22
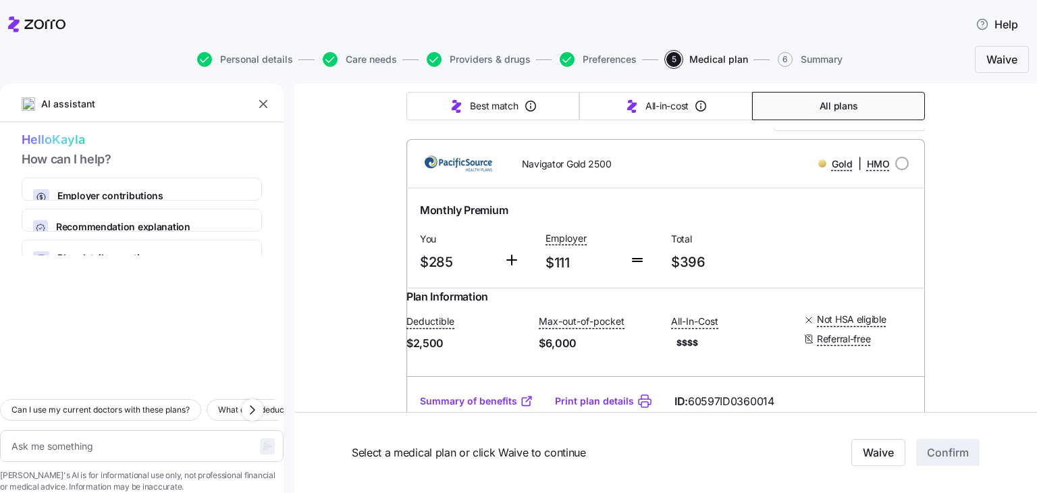
scroll to position [203, 0]
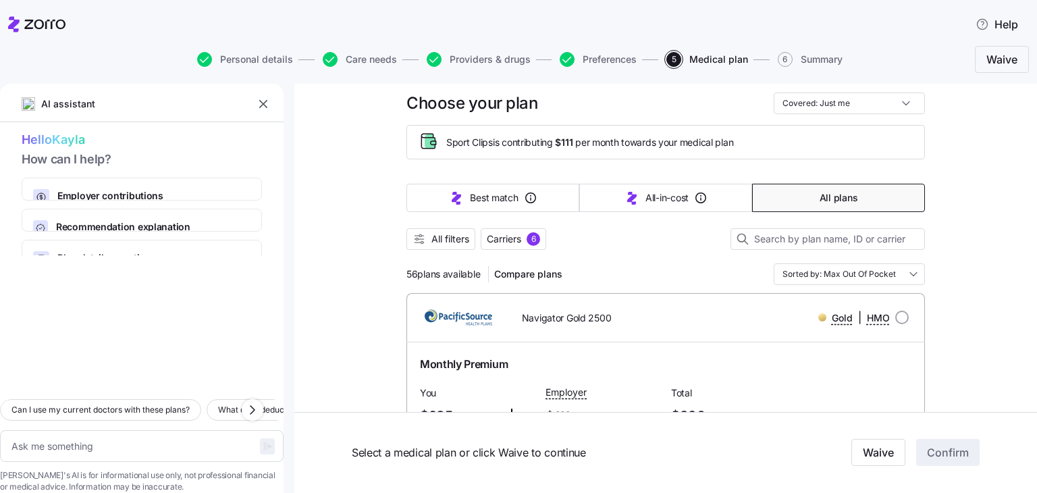
scroll to position [3, 0]
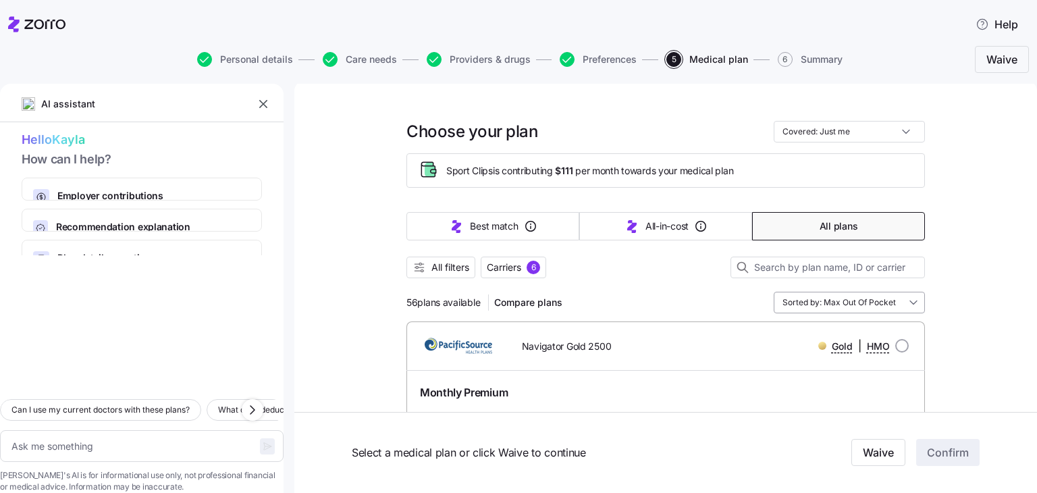
click at [871, 302] on input "Sorted by: Max Out Of Pocket" at bounding box center [849, 303] width 151 height 22
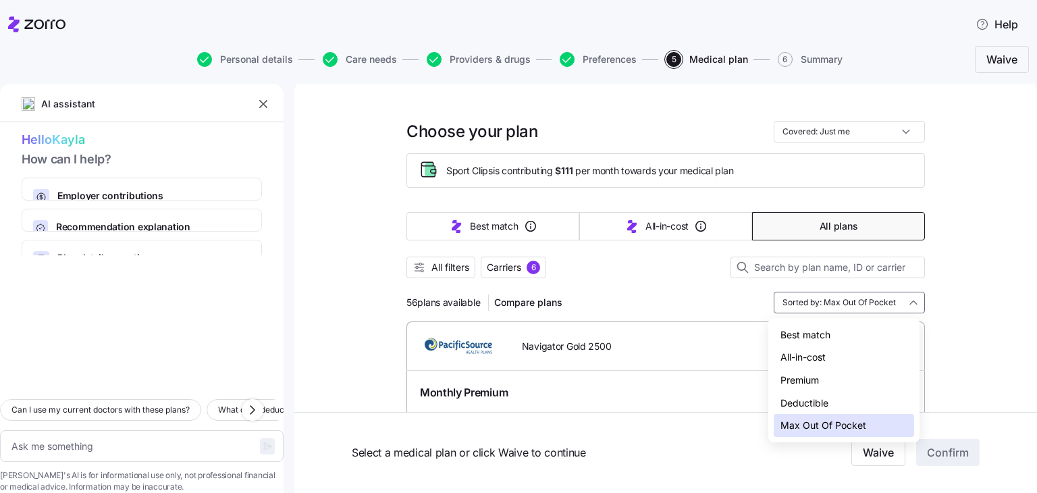
click at [818, 325] on div "Best match" at bounding box center [844, 334] width 140 height 23
type textarea "x"
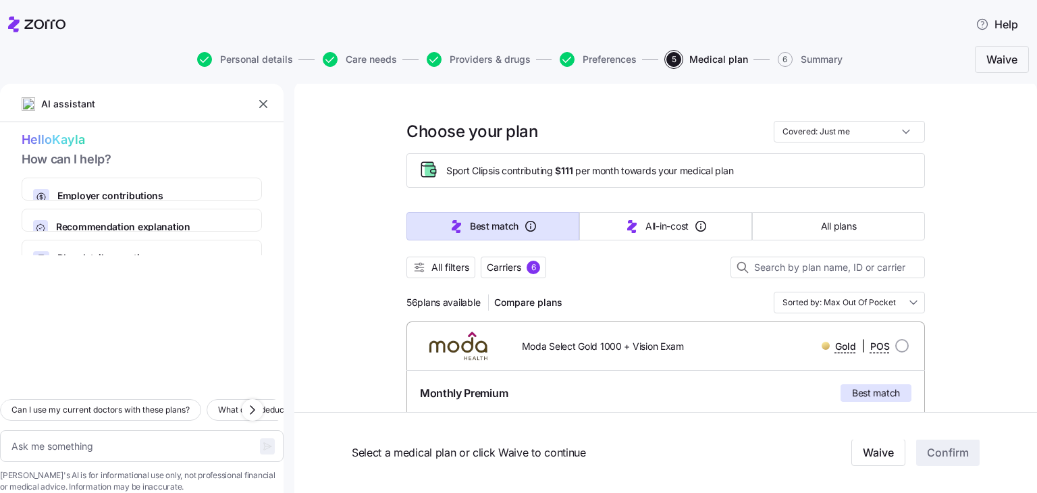
type input "Sorted by: Best match"
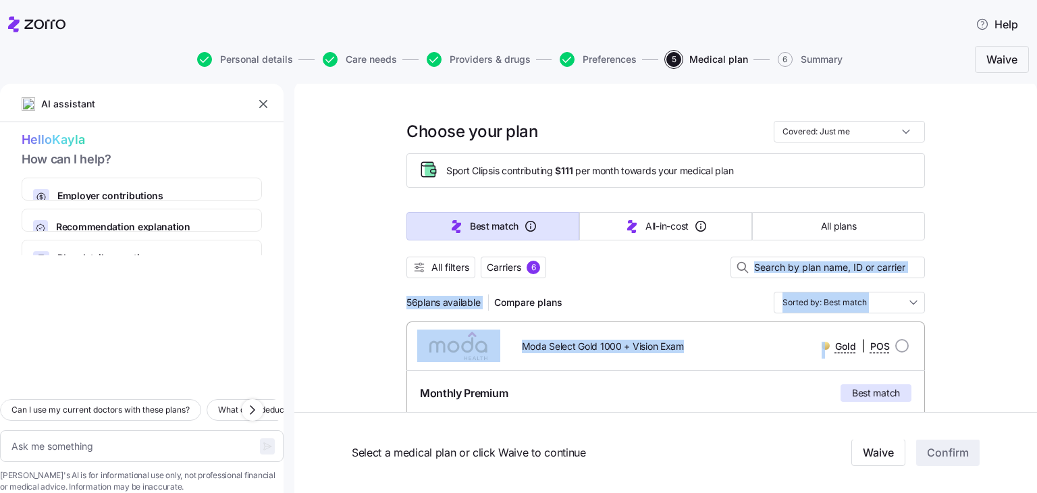
drag, startPoint x: 818, startPoint y: 325, endPoint x: 1014, endPoint y: 155, distance: 258.9
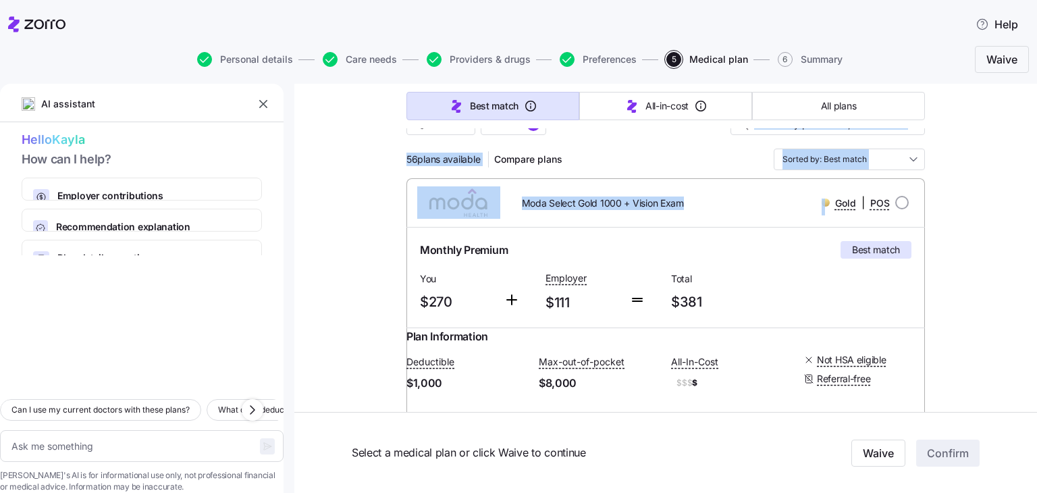
scroll to position [154, 0]
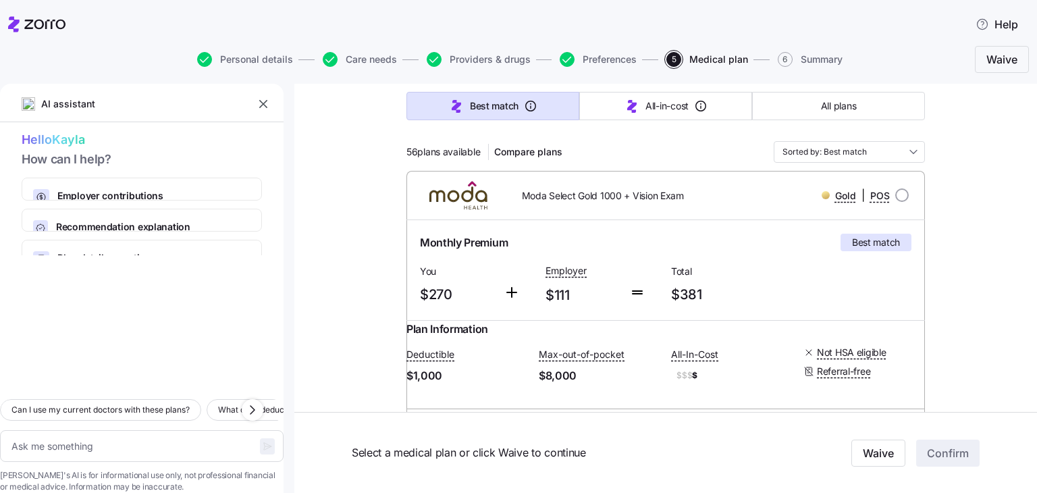
click at [910, 286] on div "Monthly Premium Best match You $270 Employer $111 Total $381" at bounding box center [666, 270] width 502 height 84
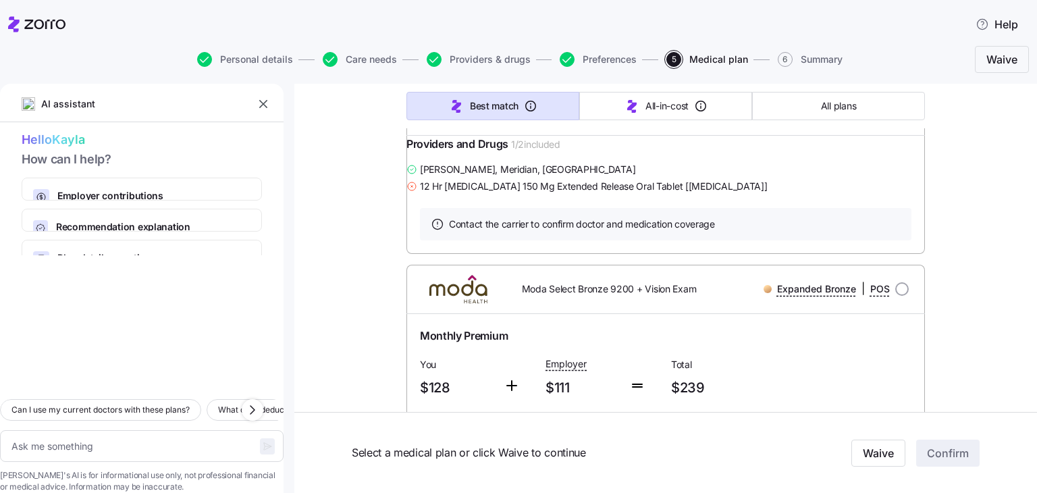
scroll to position [1583, 0]
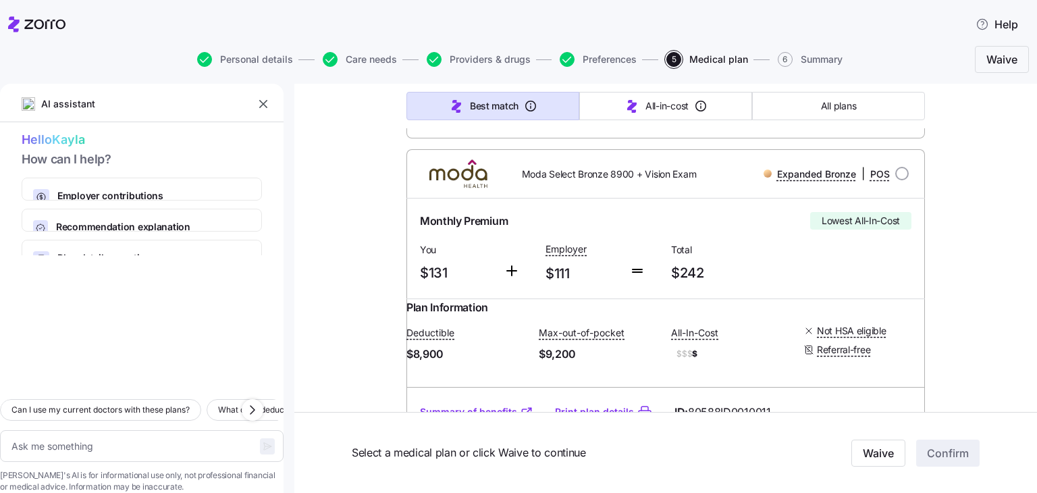
type textarea "x"
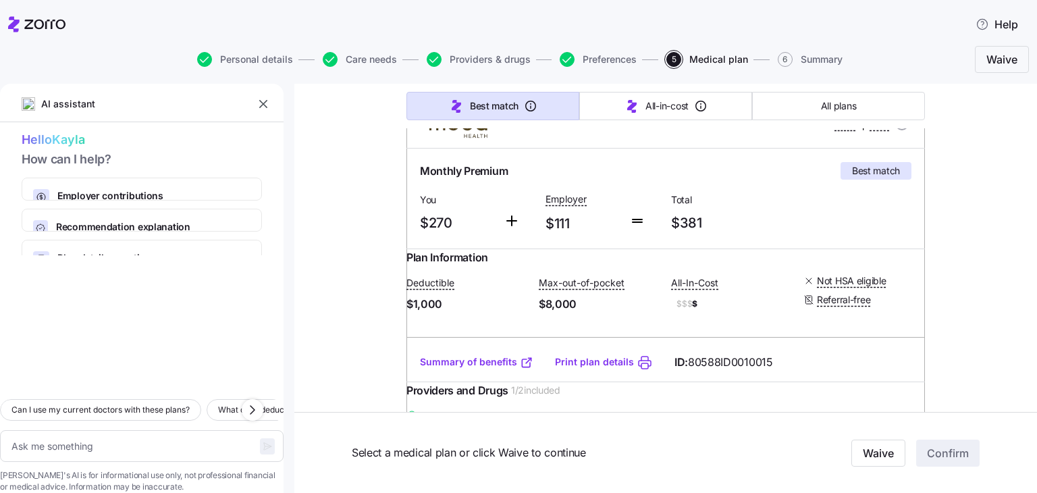
scroll to position [0, 0]
